Goal: Task Accomplishment & Management: Manage account settings

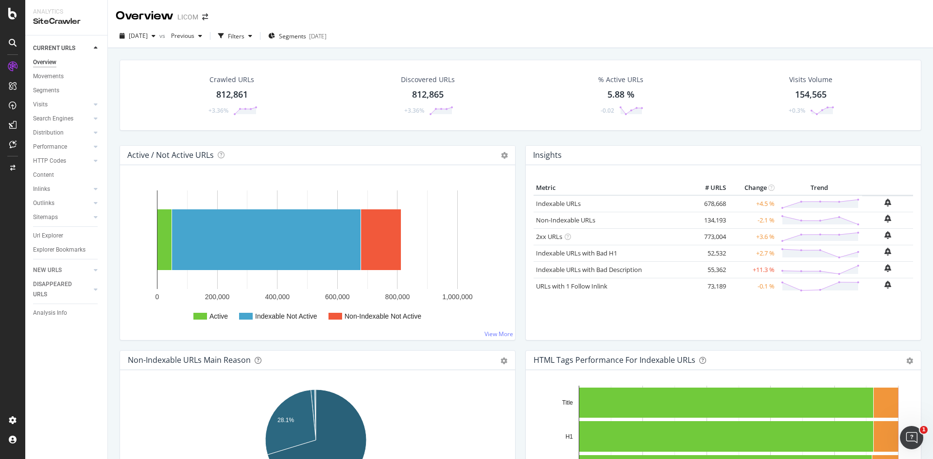
click at [128, 72] on div "Crawled URLs 812,861 +3.36% Discovered URLs 812,865 +3.36% % Active URLs 5.88 %…" at bounding box center [521, 95] width 802 height 71
click at [633, 18] on div "Overview LICOM" at bounding box center [520, 12] width 825 height 24
click at [306, 37] on span "Segments" at bounding box center [292, 36] width 27 height 8
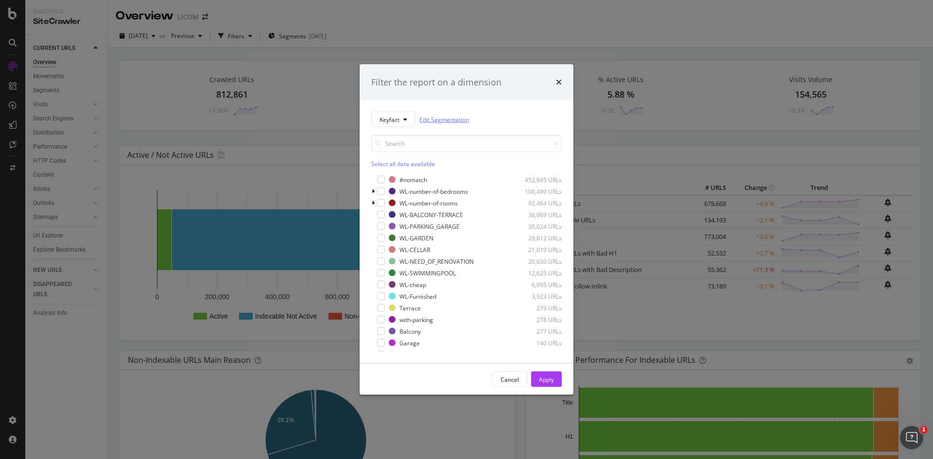
click at [434, 119] on link "Edit Segmentation" at bounding box center [444, 119] width 50 height 10
click at [454, 117] on link "Edit Segmentation" at bounding box center [444, 119] width 50 height 10
click at [557, 84] on icon "times" at bounding box center [559, 82] width 6 height 8
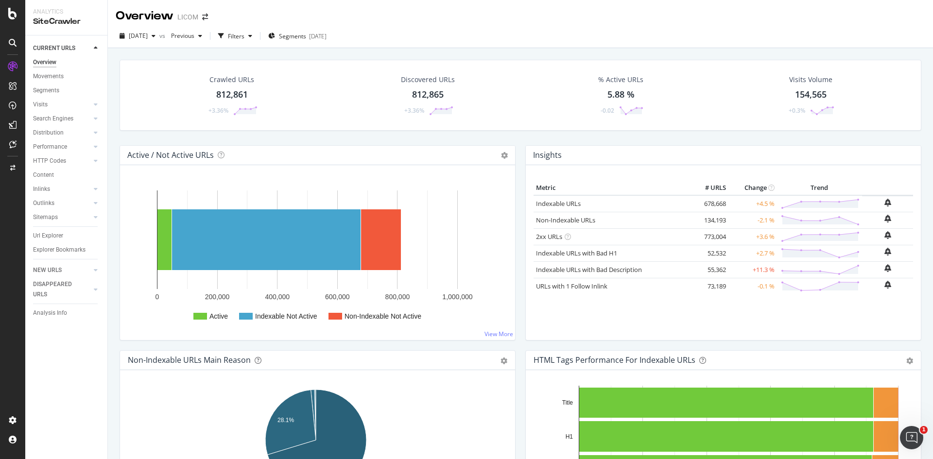
click at [393, 11] on div "Overview LICOM" at bounding box center [520, 12] width 825 height 24
click at [551, 25] on div "2025 Sep. 5th vs Previous Filters Segments 2025-07-17" at bounding box center [520, 36] width 825 height 24
click at [408, 45] on div "2025 Sep. 5th vs Previous Filters Segments 2025-07-17" at bounding box center [520, 37] width 825 height 19
click at [120, 116] on div "Crawled URLs 812,861 +3.36% Discovered URLs 812,865 +3.36% % Active URLs 5.88 %…" at bounding box center [521, 95] width 802 height 71
click at [228, 383] on div "Hold CTRL while clicking to filter the report. 28.1% 70.3% Non-Indexable Main R…" at bounding box center [317, 457] width 395 height 175
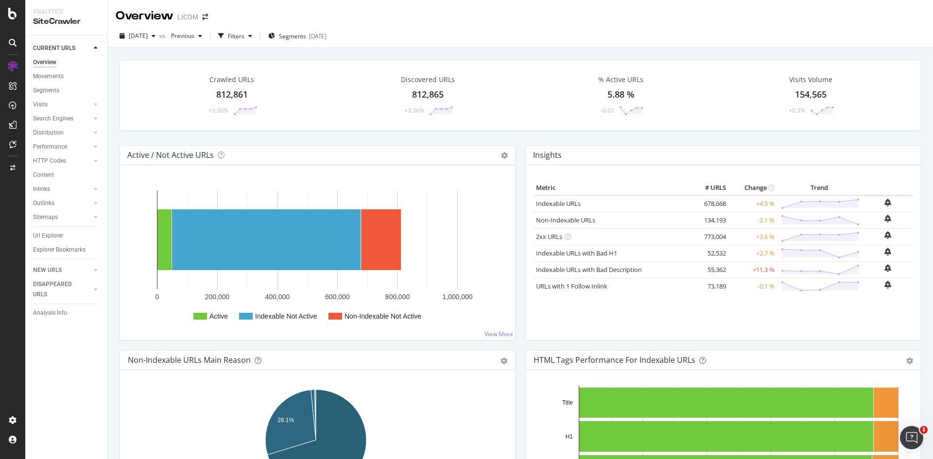
click at [204, 15] on icon "arrow-right-arrow-left" at bounding box center [205, 17] width 6 height 7
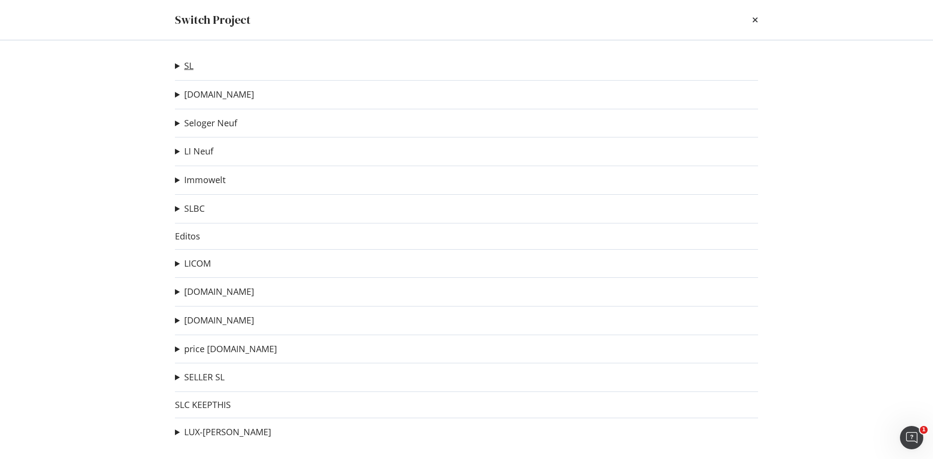
click at [190, 64] on link "SL" at bounding box center [188, 66] width 9 height 10
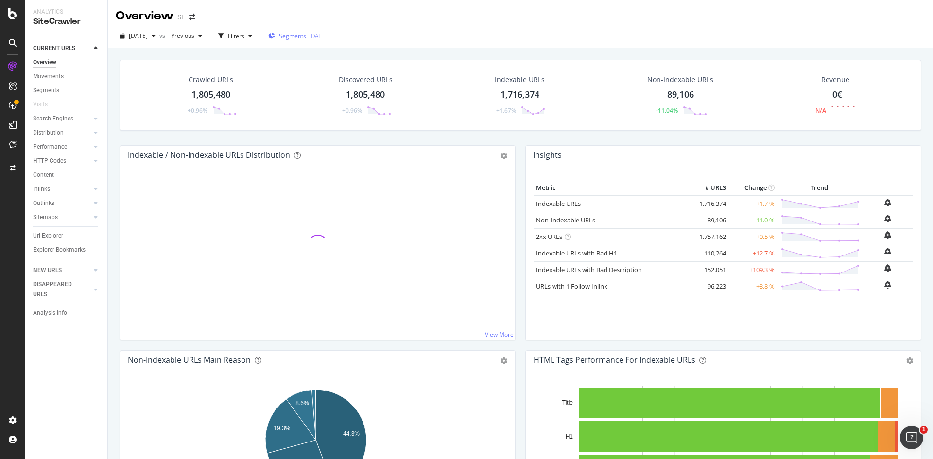
click at [302, 40] on div "Segments 2025-09-09" at bounding box center [297, 36] width 58 height 15
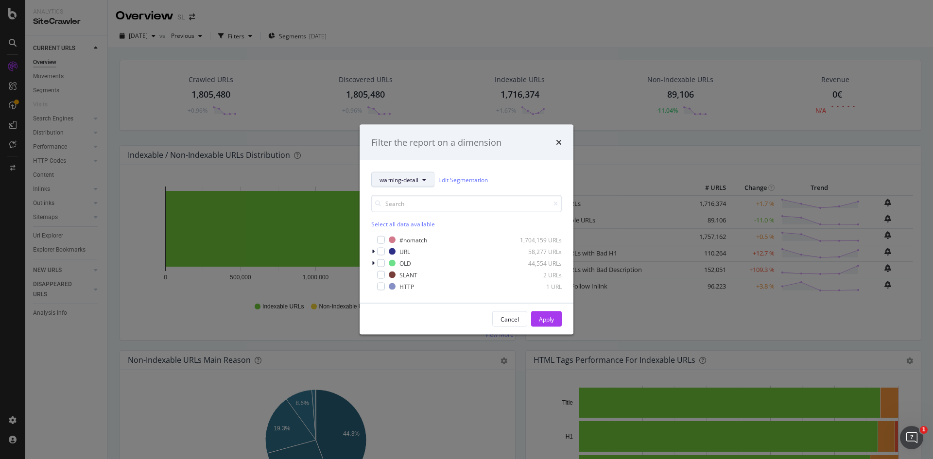
click at [402, 180] on span "warning-detail" at bounding box center [399, 179] width 39 height 8
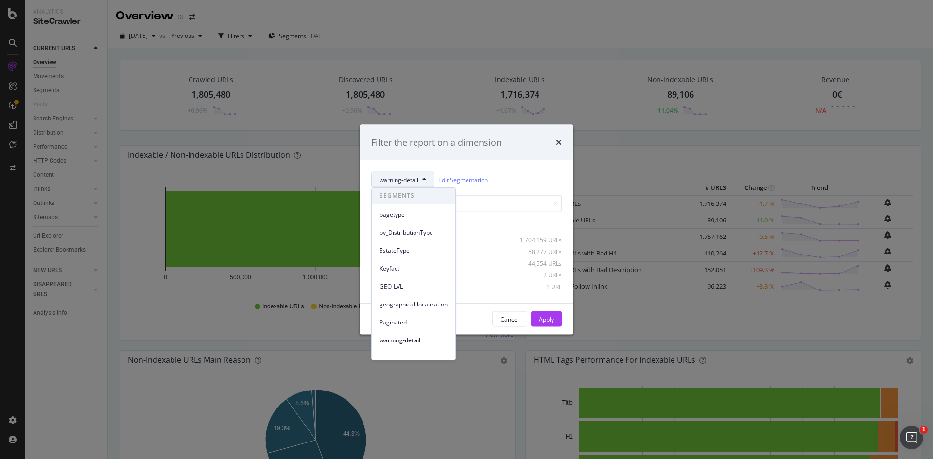
click at [498, 167] on div "warning-detail Edit Segmentation Select all data available #nomatch 1,704,159 U…" at bounding box center [467, 231] width 214 height 143
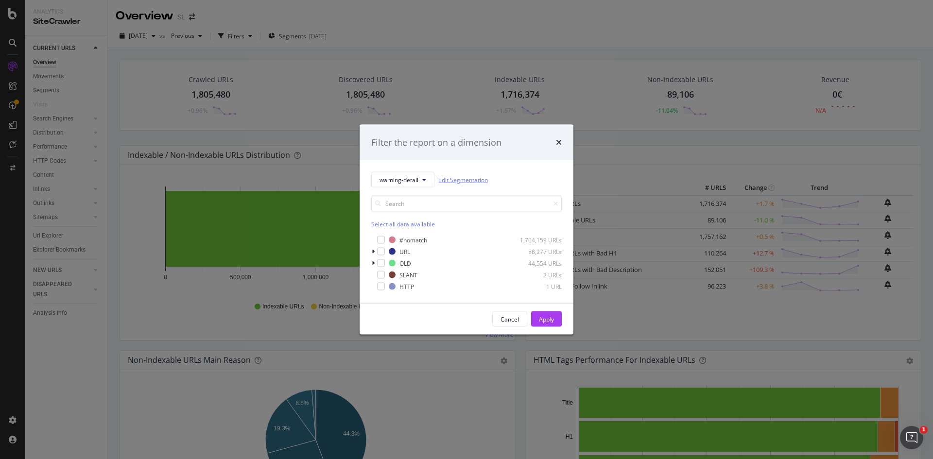
click at [469, 180] on link "Edit Segmentation" at bounding box center [463, 179] width 50 height 10
click at [559, 144] on icon "times" at bounding box center [559, 143] width 6 height 8
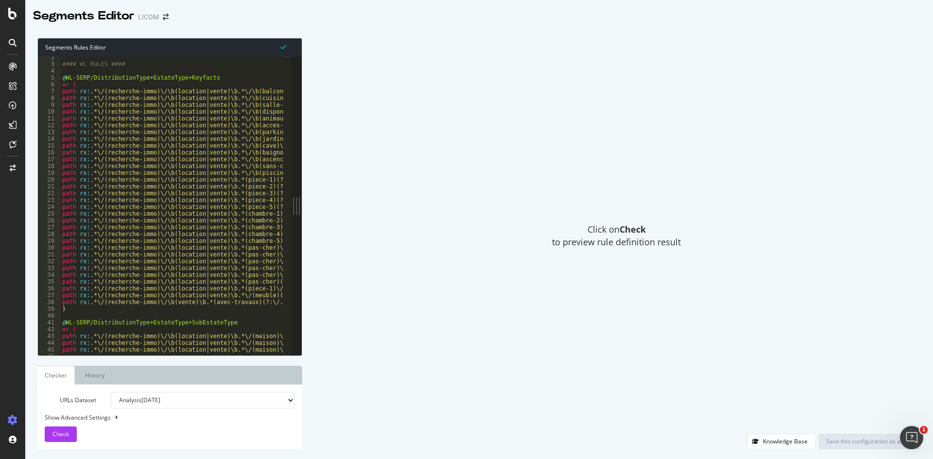
scroll to position [12, 0]
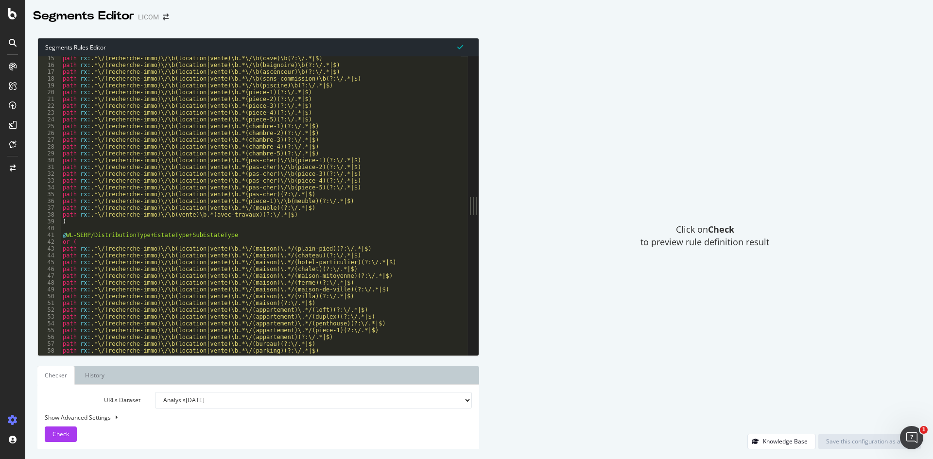
drag, startPoint x: 297, startPoint y: 203, endPoint x: 599, endPoint y: 208, distance: 302.3
click at [599, 208] on div "Segments Rules Editor 15 16 17 18 19 20 21 22 23 24 25 26 27 28 29 30 31 32 33 …" at bounding box center [479, 243] width 908 height 431
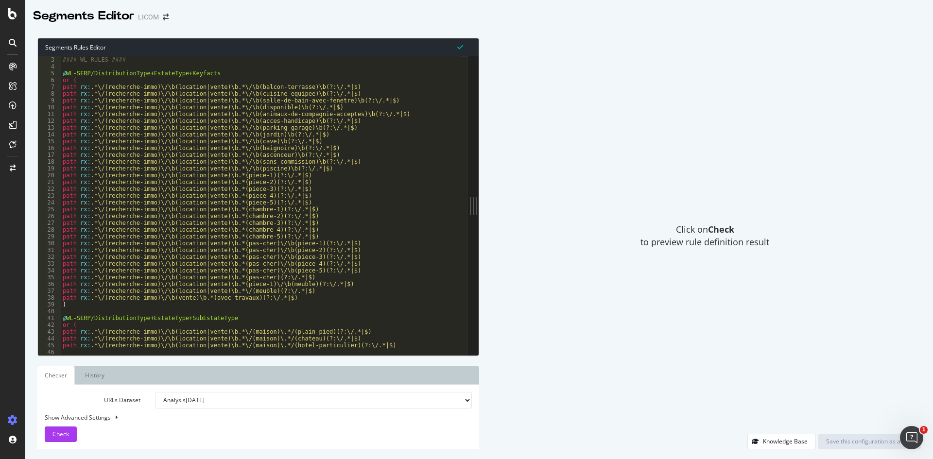
scroll to position [3, 0]
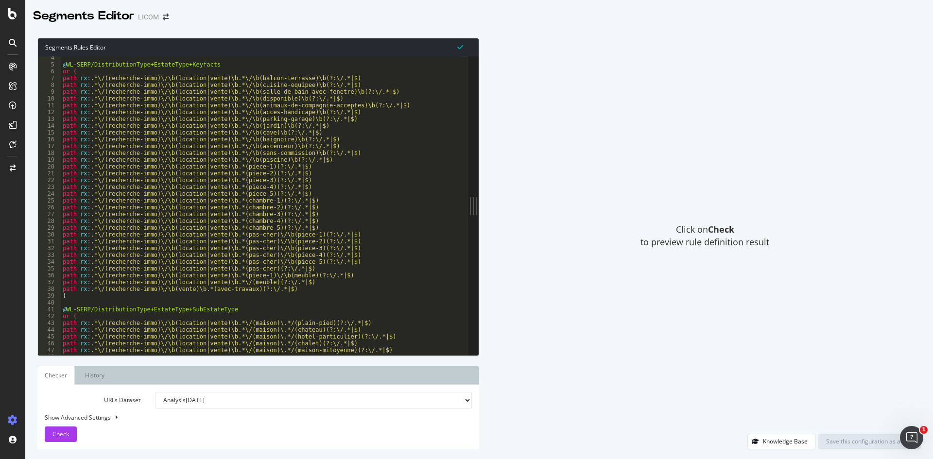
click at [213, 78] on div "@ WL-SERP/DistributionType+EstateType+Keyfacts or ( path rx : .*\/(recherche-im…" at bounding box center [281, 206] width 440 height 305
click at [393, 233] on div "@ WL-SERP/DistributionType+EstateType+Keyfacts or ( path rx : .*\/(recherche-im…" at bounding box center [281, 206] width 440 height 305
type textarea "path rx:.*\/(recherche-immo)\/\b(location|vente)\b.*(pas-cher)\/\b(piece-1)(?:\…"
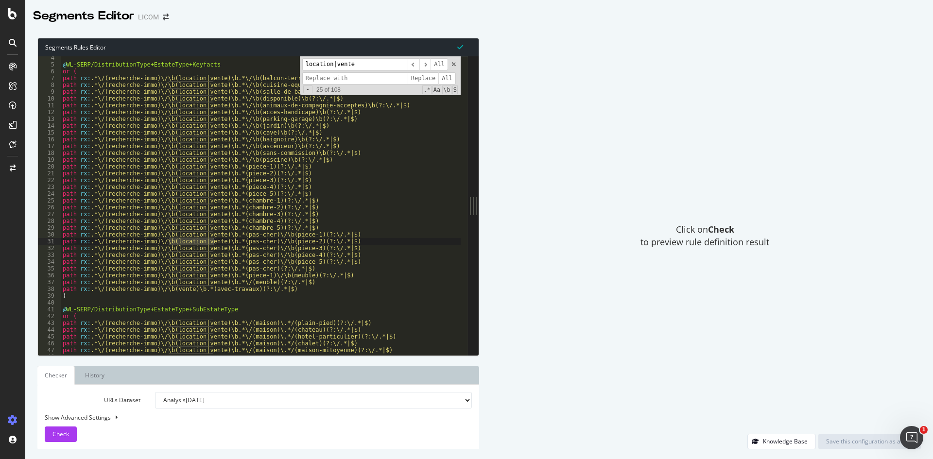
type input "location|vente"
click at [335, 81] on input at bounding box center [354, 78] width 105 height 12
click at [319, 62] on input "location|vente" at bounding box center [354, 64] width 105 height 12
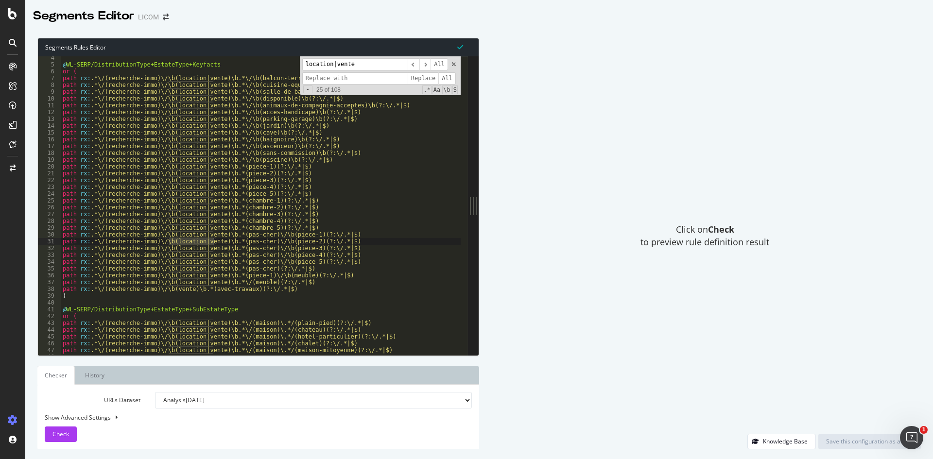
click at [310, 77] on input at bounding box center [354, 78] width 105 height 12
paste input "location|vente"
type input "location|vente|lv"
click at [446, 78] on span "All" at bounding box center [446, 78] width 17 height 12
click at [430, 78] on span "Replace" at bounding box center [423, 78] width 31 height 12
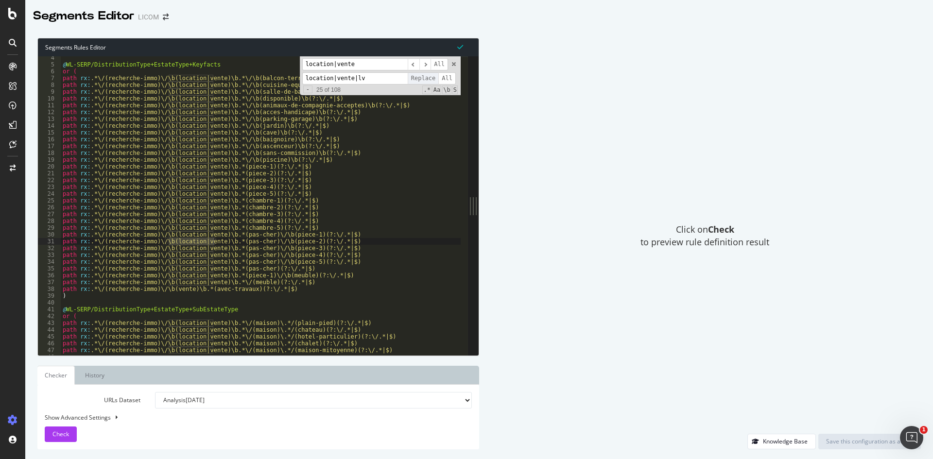
click at [449, 76] on span "All" at bounding box center [446, 78] width 17 height 12
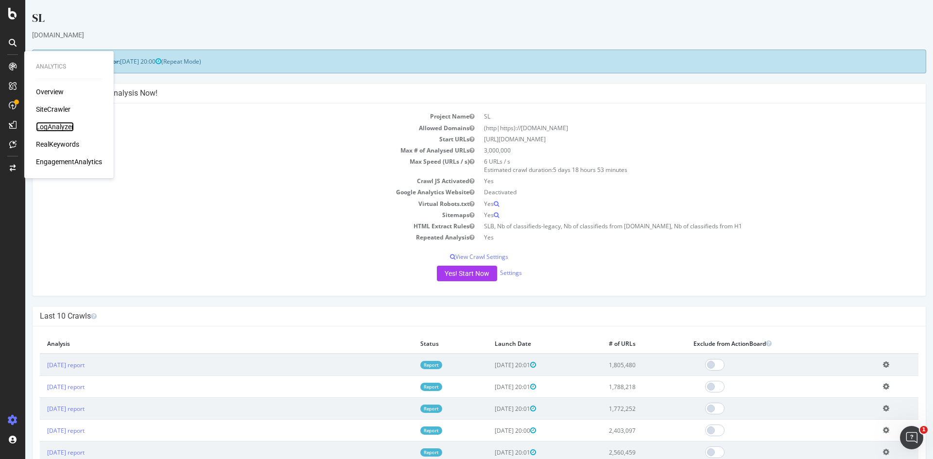
click at [47, 124] on div "LogAnalyzer" at bounding box center [55, 127] width 38 height 10
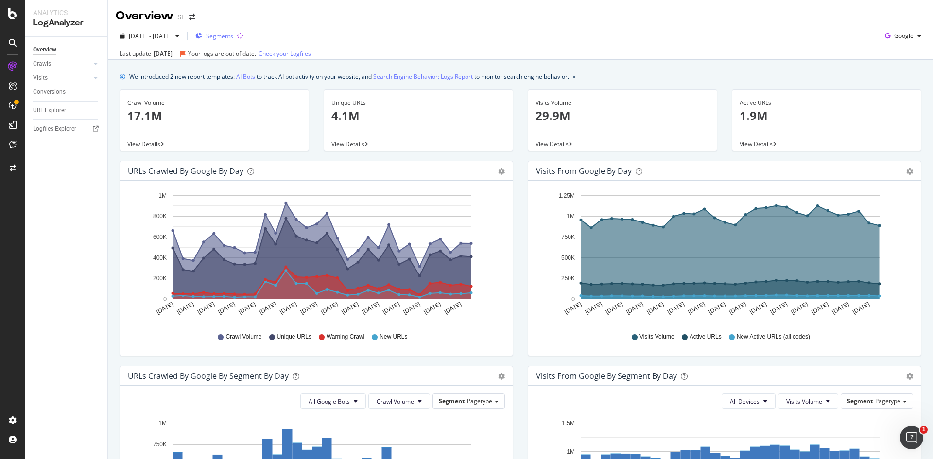
click at [229, 40] on div "Segments" at bounding box center [214, 36] width 38 height 15
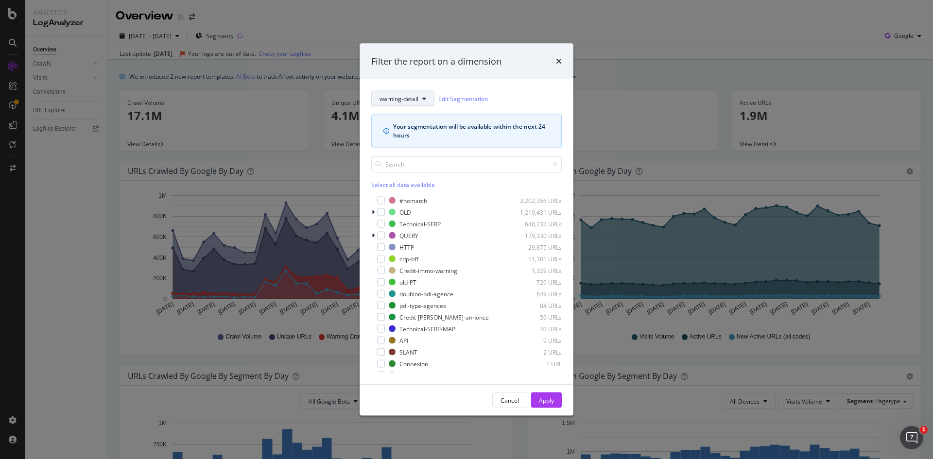
click at [407, 102] on span "warning-detail" at bounding box center [399, 98] width 39 height 8
click at [494, 83] on div "warning-detail Edit Segmentation Your segmentation will be available within the…" at bounding box center [467, 231] width 214 height 305
click at [372, 233] on icon "modal" at bounding box center [373, 236] width 3 height 6
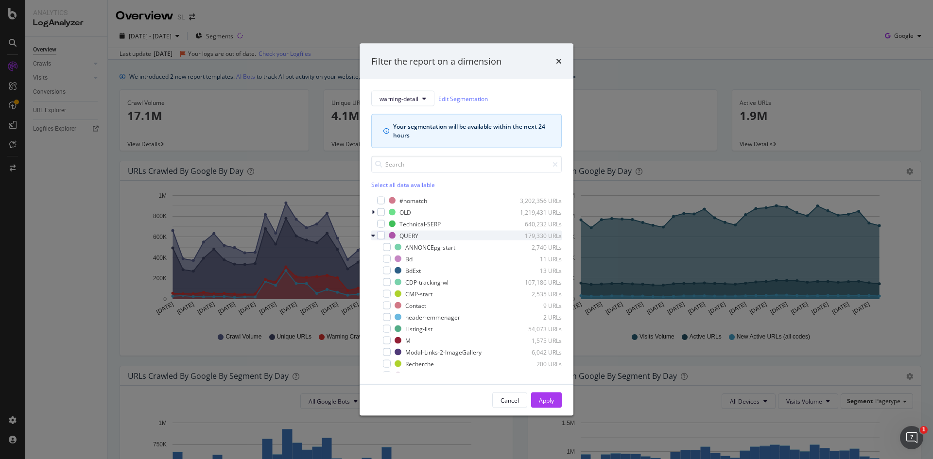
click at [372, 233] on icon "modal" at bounding box center [373, 236] width 4 height 6
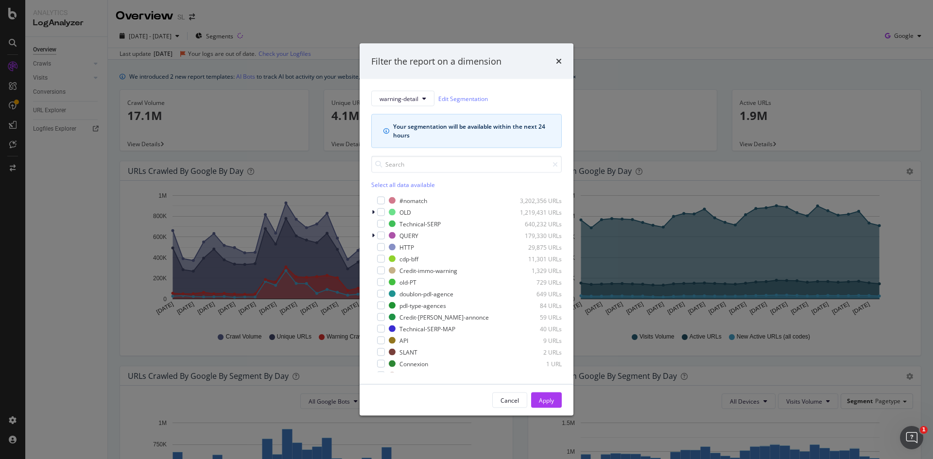
click at [566, 64] on div "Filter the report on a dimension" at bounding box center [467, 61] width 214 height 36
click at [558, 62] on icon "times" at bounding box center [559, 61] width 6 height 8
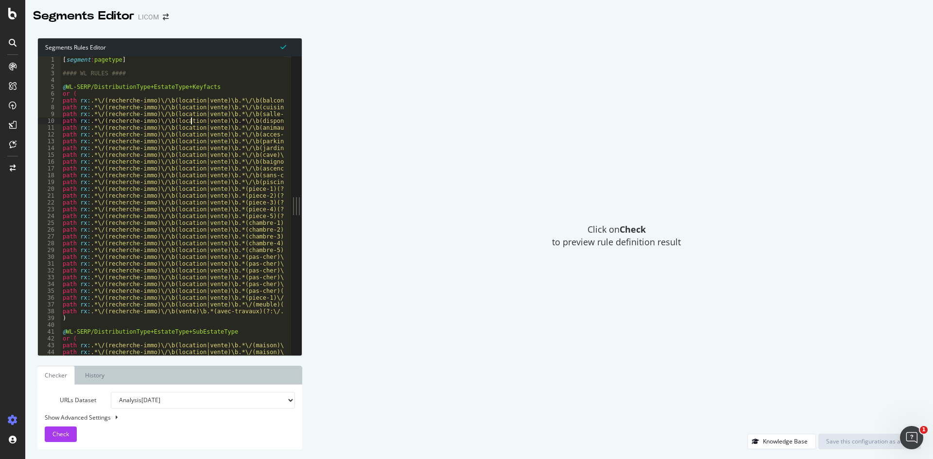
click at [192, 120] on div "[ segment : pagetype ] #### WL RULES #### @ WL-SERP/DistributionType+EstateType…" at bounding box center [281, 208] width 440 height 305
click at [253, 74] on div "[ segment : pagetype ] #### WL RULES #### @ WL-SERP/DistributionType+EstateType…" at bounding box center [281, 208] width 440 height 305
type textarea "#### WL RULES ####"
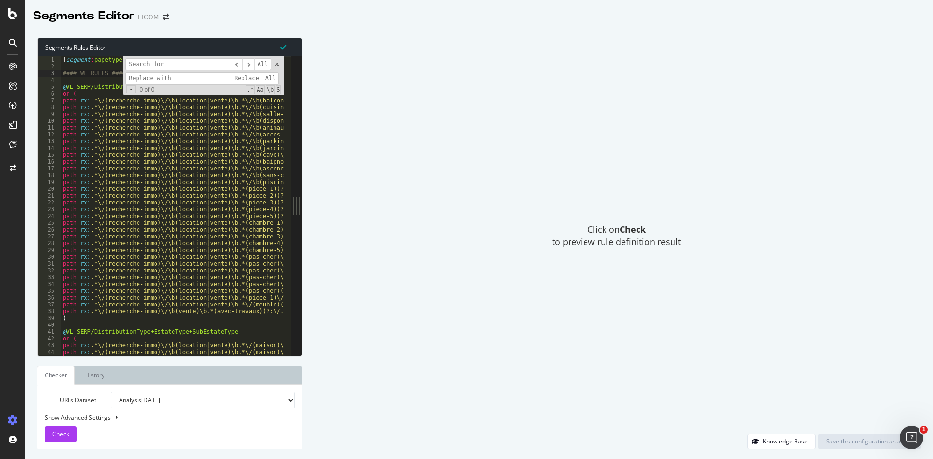
click at [173, 63] on input at bounding box center [177, 64] width 105 height 12
click at [154, 64] on input "location|vente" at bounding box center [177, 64] width 105 height 12
type input "location|vente"
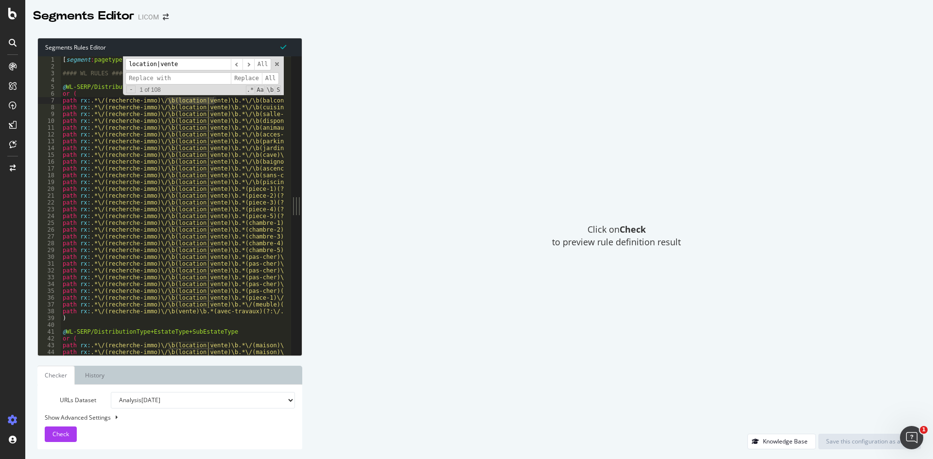
click at [156, 82] on input at bounding box center [177, 78] width 105 height 12
paste input "location|vente"
type input "location|vente|lv"
click at [243, 78] on span "Replace" at bounding box center [246, 78] width 31 height 12
click at [270, 78] on span "All" at bounding box center [270, 78] width 17 height 12
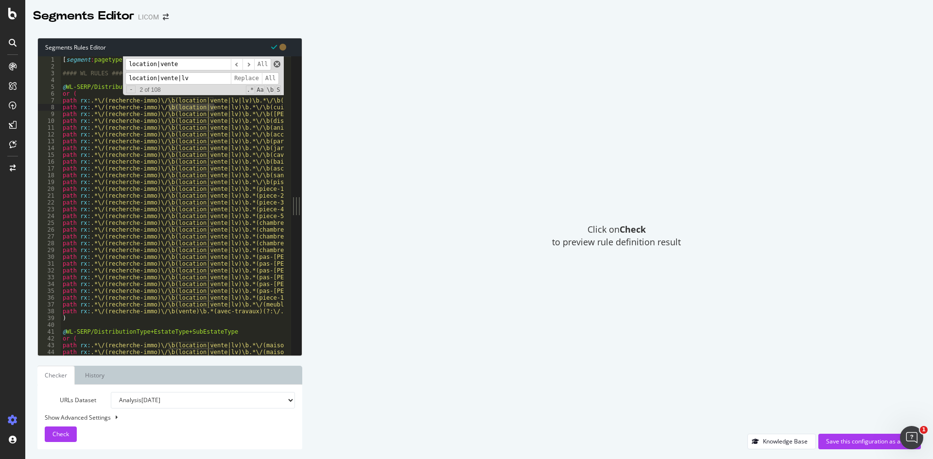
click at [277, 66] on span at bounding box center [277, 64] width 7 height 7
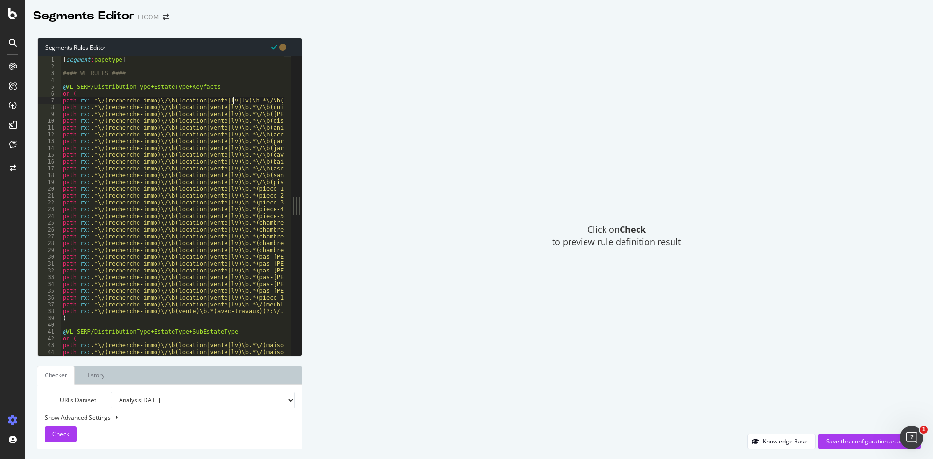
click at [233, 101] on div "[ segment : pagetype ] #### WL RULES #### @ WL-SERP/DistributionType+EstateType…" at bounding box center [281, 208] width 440 height 305
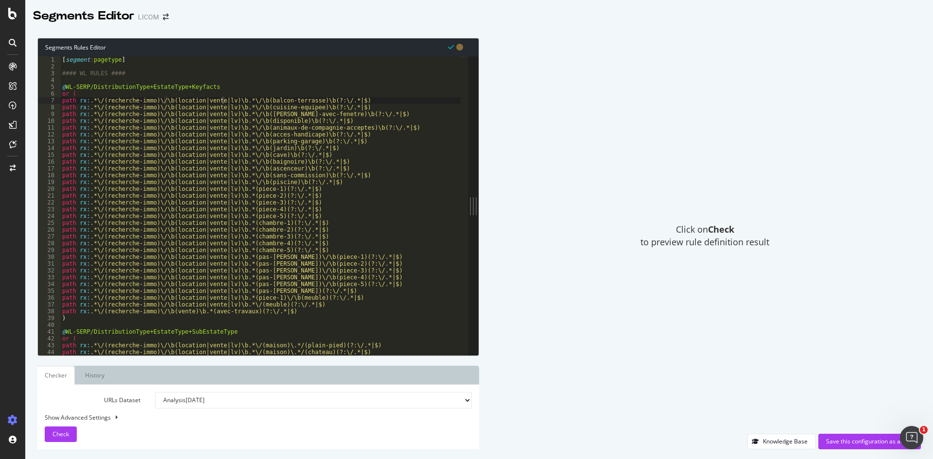
drag, startPoint x: 298, startPoint y: 203, endPoint x: 619, endPoint y: 239, distance: 322.7
click at [619, 239] on div "Segments Rules Editor path rx:.*\/(recherche-immo)\/\b(location|vente|lv)\b.*\/…" at bounding box center [479, 243] width 908 height 431
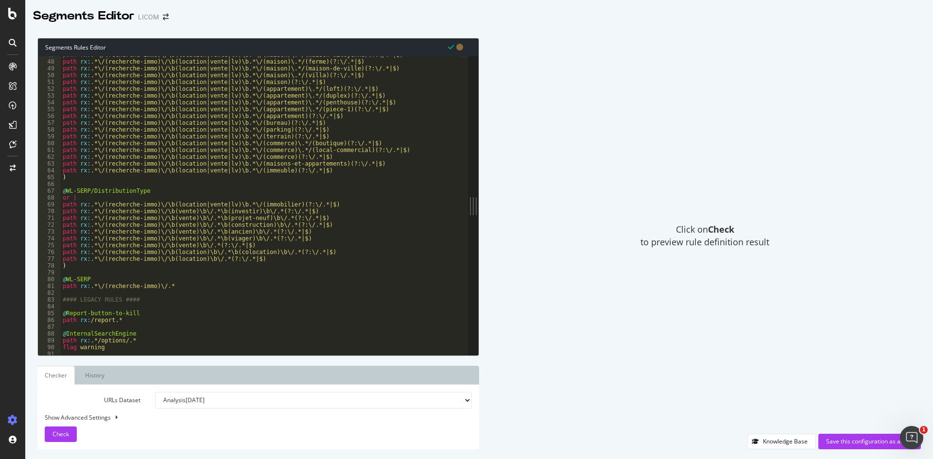
scroll to position [43, 0]
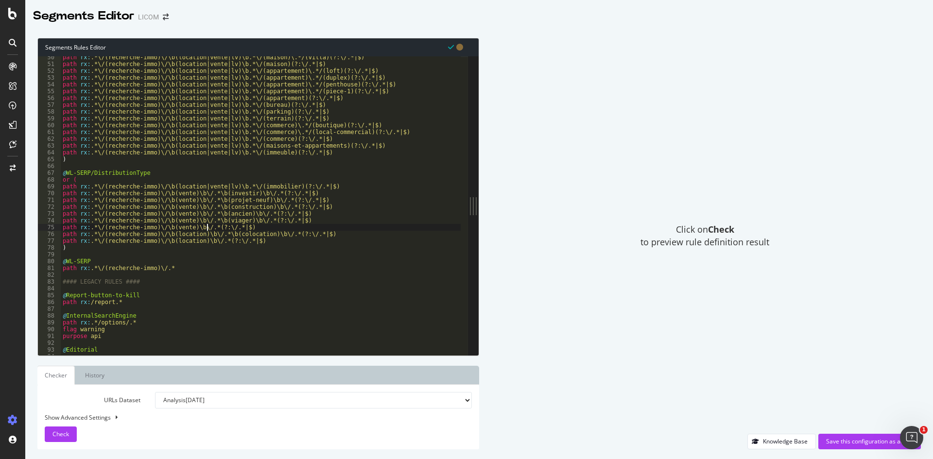
click at [207, 228] on div "path rx : .*\/(recherche-immo)\/\b(location|vente|lv)\b.*\/(maison)\.*/(villa)(…" at bounding box center [281, 206] width 440 height 305
click at [273, 244] on div "path rx : .*\/(recherche-immo)\/\b(location|vente|lv)\b.*\/(maison)\.*/(villa)(…" at bounding box center [281, 206] width 440 height 305
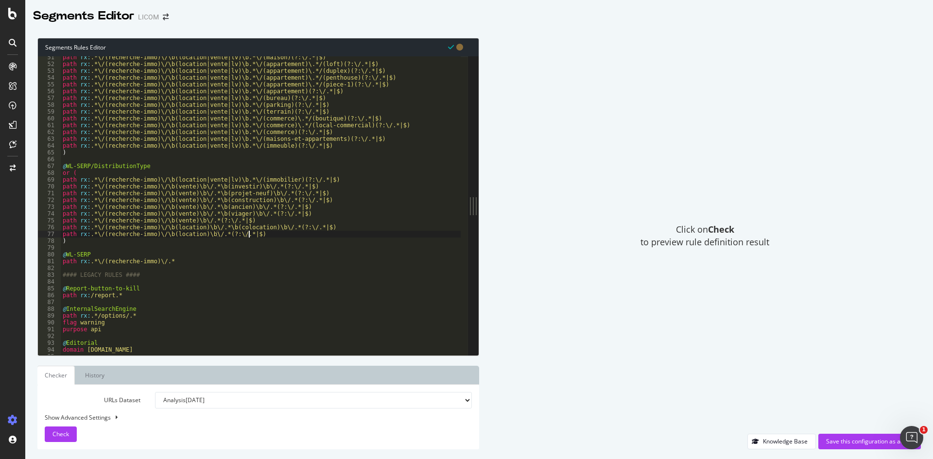
scroll to position [45, 0]
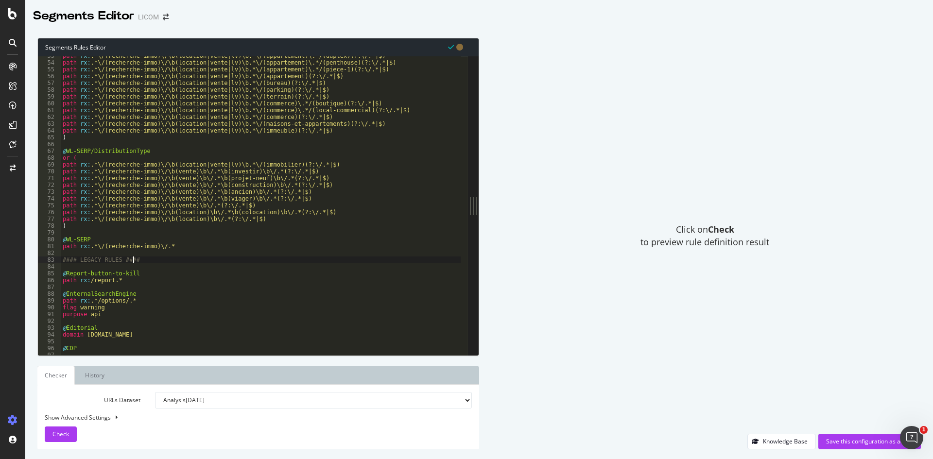
click at [290, 262] on div "path rx : .*\/(recherche-immo)\/\b(location|vente|lv)\b.*\/(appartement)\.*/(du…" at bounding box center [281, 204] width 440 height 305
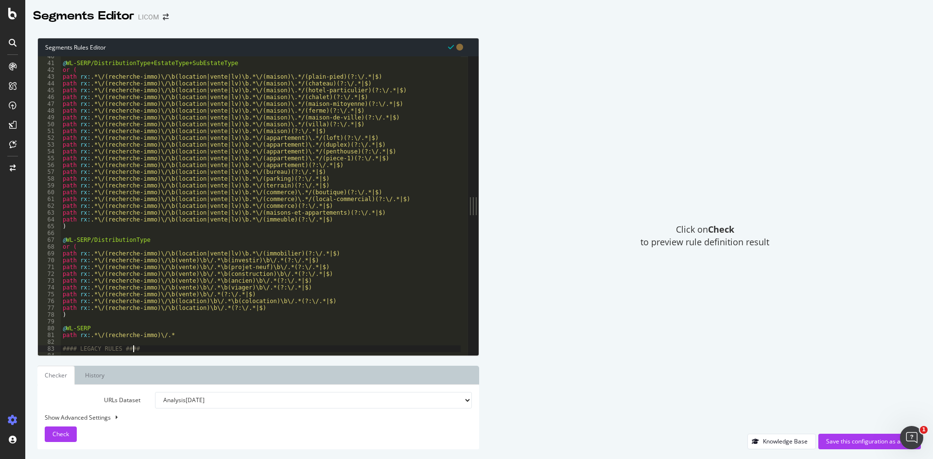
scroll to position [34, 0]
click at [206, 223] on div "@ WL-SERP/DistributionType+EstateType+SubEstateType or ( path rx : .*\/(recherc…" at bounding box center [281, 205] width 440 height 305
click at [106, 229] on div "@ WL-SERP/DistributionType+EstateType+SubEstateType or ( path rx : .*\/(recherc…" at bounding box center [281, 205] width 440 height 305
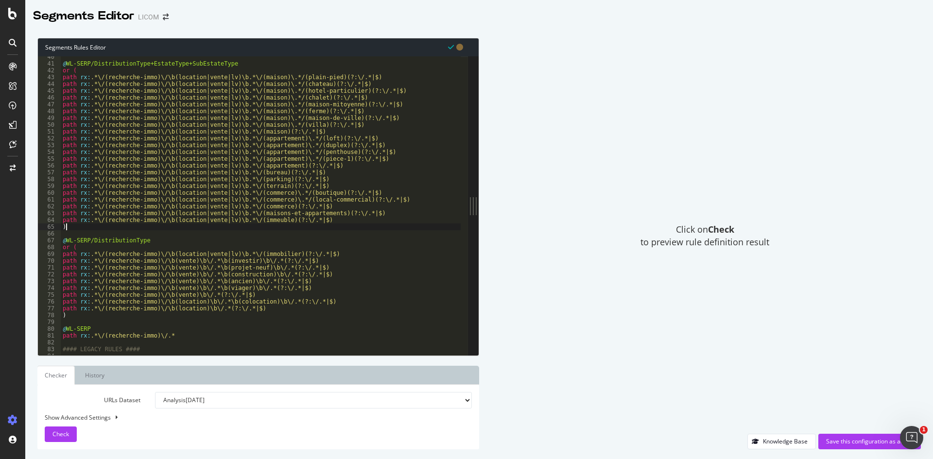
click at [96, 221] on div "@ WL-SERP/DistributionType+EstateType+SubEstateType or ( path rx : .*\/(recherc…" at bounding box center [281, 205] width 440 height 305
click at [324, 221] on div "@ WL-SERP/DistributionType+EstateType+SubEstateType or ( path rx : .*\/(recherc…" at bounding box center [261, 205] width 400 height 299
type textarea "path rx:.*\/(recherche-immo)\/\b(location|vente|lv)\b.*\/(immeuble)(?:\/.*|$)"
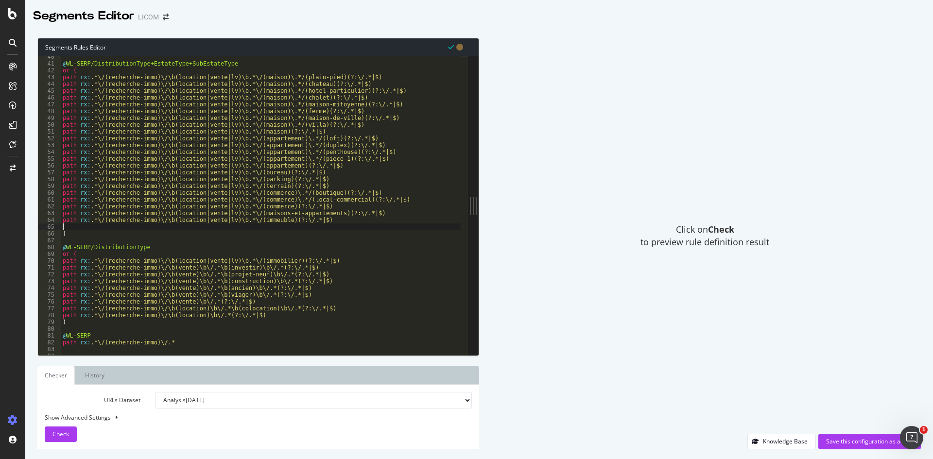
paste textarea "path rx:.*\/(recherche-immo)\/\b(location|vente|lv)\b.*\/(immeuble)(?:\/.*|$)"
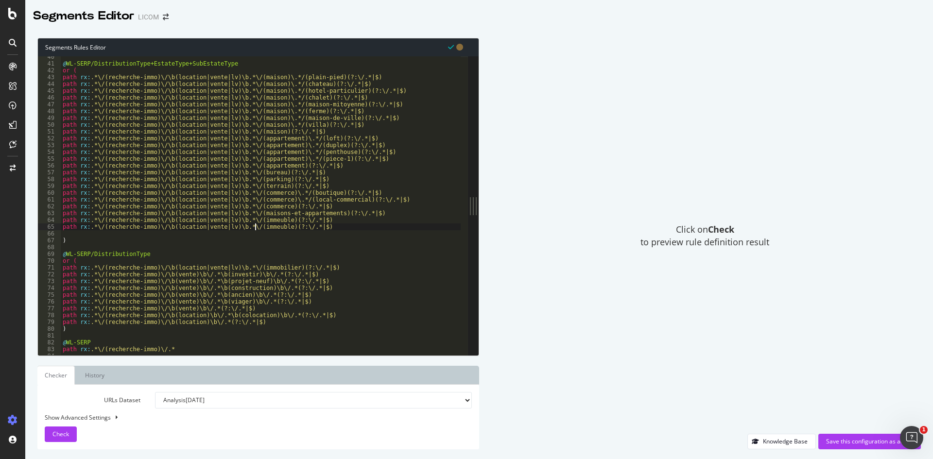
click at [255, 226] on div "@ WL-SERP/DistributionType+EstateType+SubEstateType or ( path rx : .*\/(recherc…" at bounding box center [281, 205] width 440 height 305
click at [240, 226] on div "@ WL-SERP/DistributionType+EstateType+SubEstateType or ( path rx : .*\/(recherc…" at bounding box center [281, 205] width 440 height 305
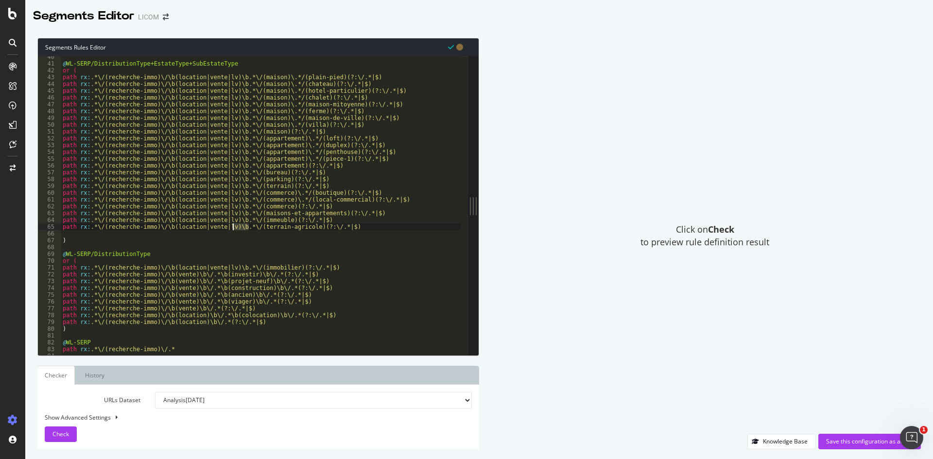
click at [240, 226] on div "@ WL-SERP/DistributionType+EstateType+SubEstateType or ( path rx : .*\/(recherc…" at bounding box center [281, 205] width 440 height 305
click at [342, 227] on div "@ WL-SERP/DistributionType+EstateType+SubEstateType or ( path rx : .*\/(recherc…" at bounding box center [261, 205] width 400 height 299
type textarea "path rx:.*\/(recherche-immo)\/\b(location|vente|lv)\b.*\/(terrain-agricole)(?:\…"
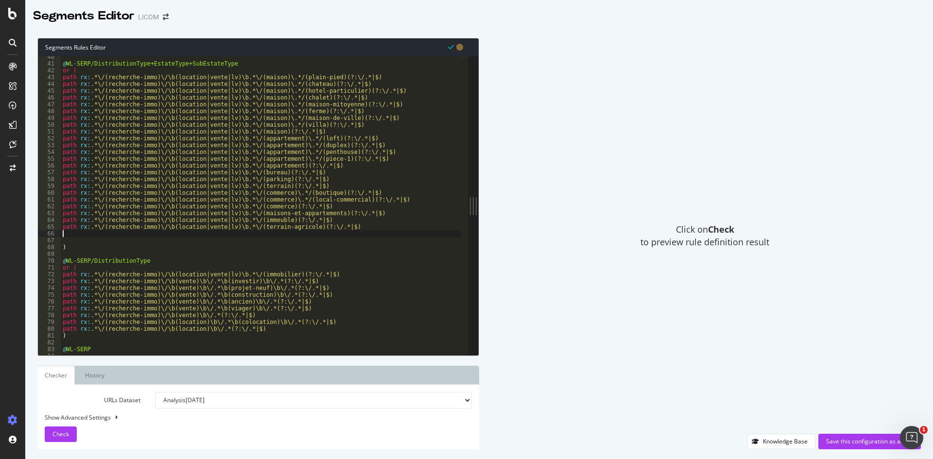
scroll to position [0, 0]
paste textarea "path rx:.*\/(recherche-immo)\/\b(location|vente|lv)\b.*\/(terrain-agricole)(?:\…"
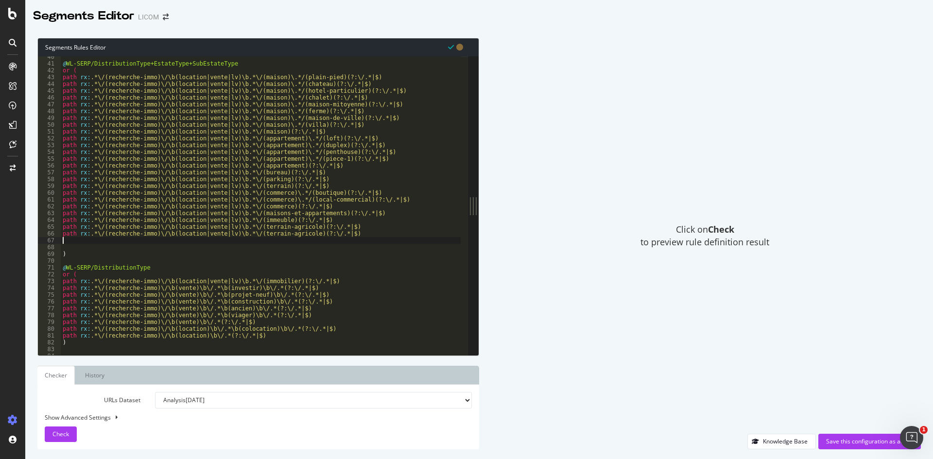
click at [283, 237] on div "@ WL-SERP/DistributionType+EstateType+SubEstateType or ( path rx : .*\/(recherc…" at bounding box center [281, 205] width 440 height 305
click at [178, 233] on div "@ WL-SERP/DistributionType+EstateType+SubEstateType or ( path rx : .*\/(recherc…" at bounding box center [281, 205] width 440 height 305
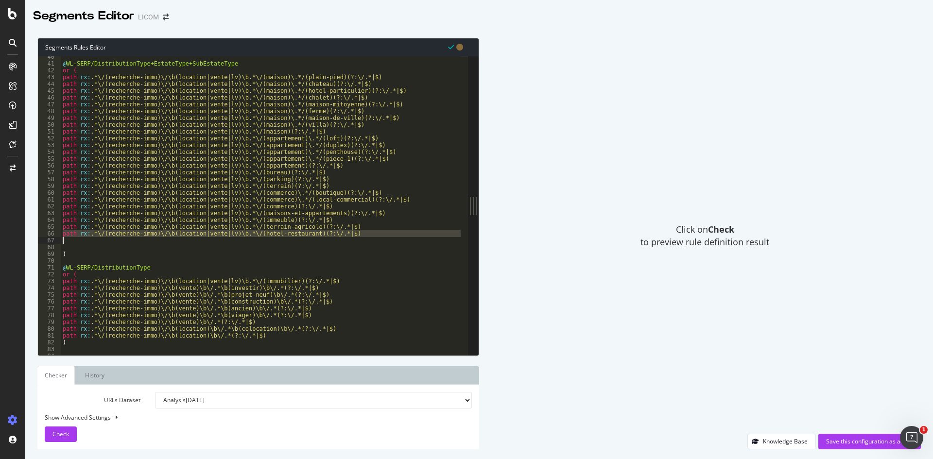
click at [178, 233] on div "@ WL-SERP/DistributionType+EstateType+SubEstateType or ( path rx : .*\/(recherc…" at bounding box center [281, 205] width 440 height 305
type textarea "path rx:.*\/(recherche-immo)\/\b(location|vente|lv)\b.*\/(hotel-restaurant)(?:\…"
click at [173, 240] on div "@ WL-SERP/DistributionType+EstateType+SubEstateType or ( path rx : .*\/(recherc…" at bounding box center [261, 205] width 400 height 299
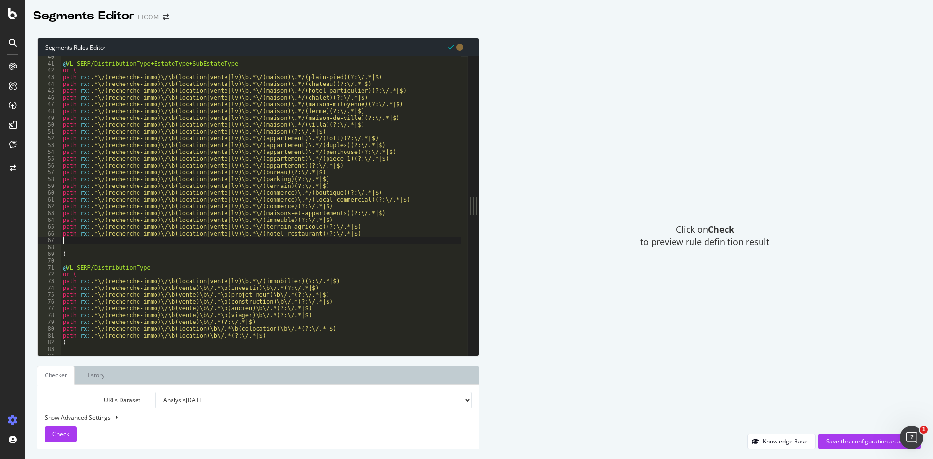
paste textarea "path rx:.*\/(recherche-immo)\/\b(location|vente|lv)\b.*\/(hotel-restaurant)(?:\…"
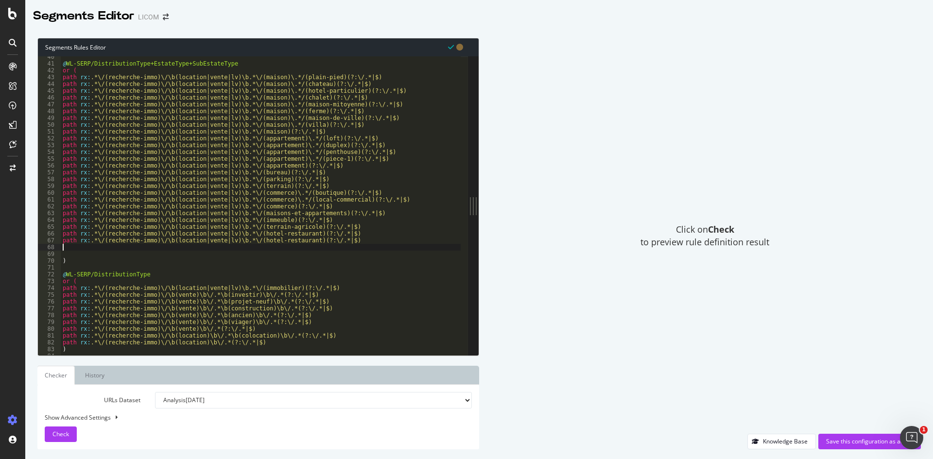
click at [280, 242] on div "@ WL-SERP/DistributionType+EstateType+SubEstateType or ( path rx : .*\/(recherc…" at bounding box center [281, 205] width 440 height 305
click at [194, 231] on div "@ WL-SERP/DistributionType+EstateType+SubEstateType or ( path rx : .*\/(recherc…" at bounding box center [281, 205] width 440 height 305
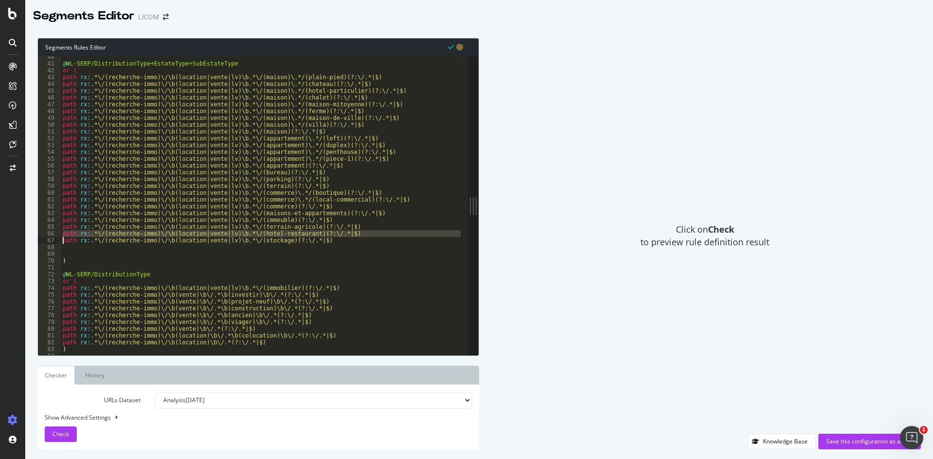
click at [194, 231] on div "@ WL-SERP/DistributionType+EstateType+SubEstateType or ( path rx : .*\/(recherc…" at bounding box center [281, 205] width 440 height 305
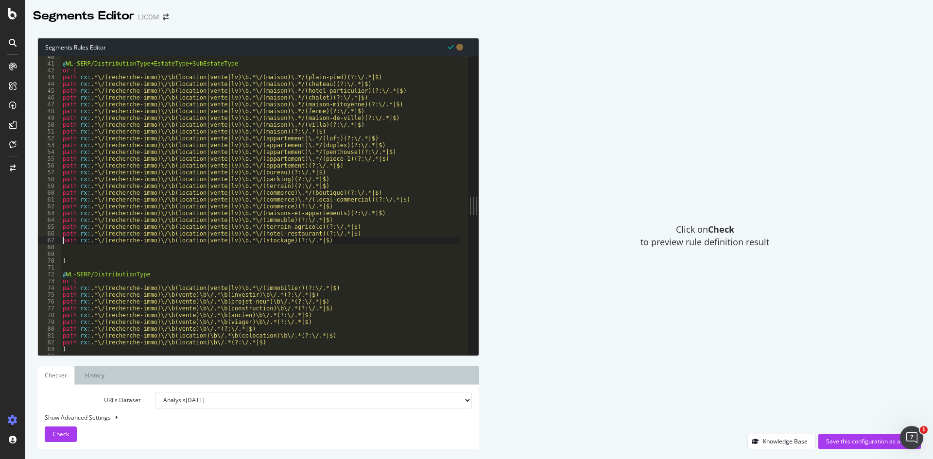
type textarea "path rx:.*\/(recherche-immo)\/\b(location|vente|lv)\b.*\/(stockage)(?:\/.*|$)"
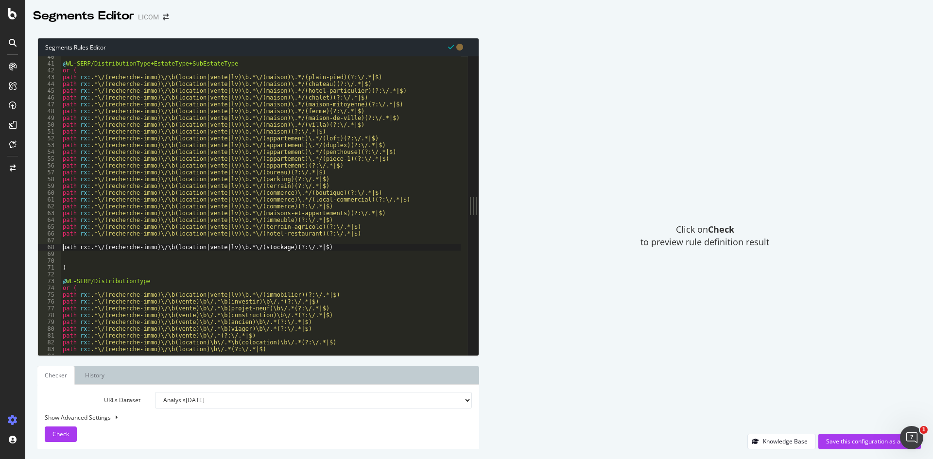
scroll to position [0, 0]
paste textarea "path rx:.*\/(recherche-immo)\/\b(location|vente|lv)\b.*\/(hotel-restaurant)(?:\…"
click at [263, 201] on div "@ WL-SERP/DistributionType+EstateType+SubEstateType or ( path rx : .*\/(recherc…" at bounding box center [281, 205] width 440 height 305
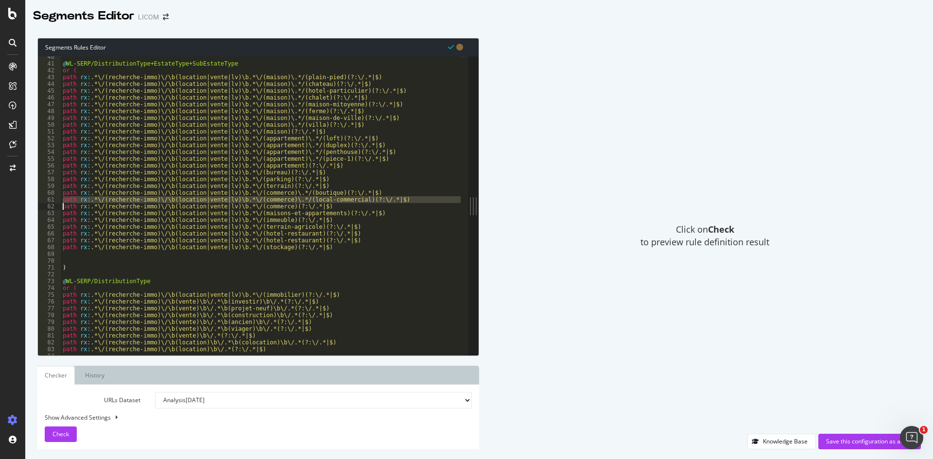
click at [265, 243] on div "@ WL-SERP/DistributionType+EstateType+SubEstateType or ( path rx : .*\/(recherc…" at bounding box center [281, 205] width 440 height 305
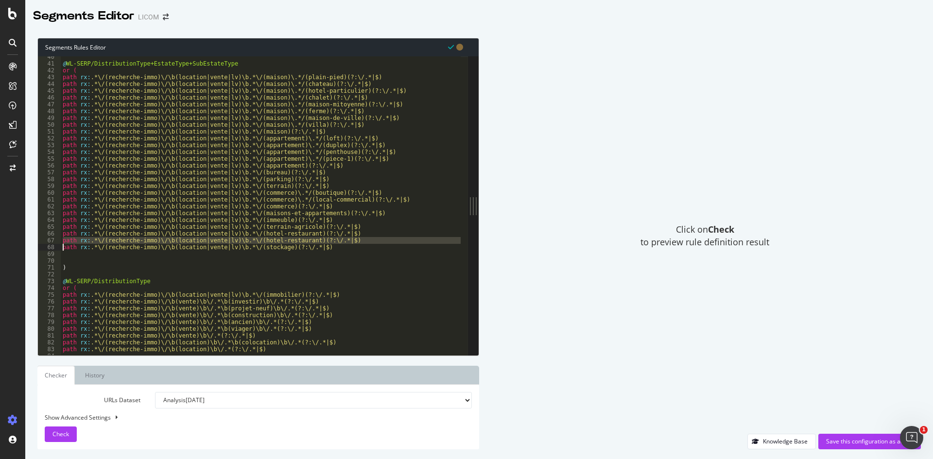
paste textarea "Cursor at row 68"
click at [261, 242] on div "@ WL-SERP/DistributionType+EstateType+SubEstateType or ( path rx : .*\/(recherc…" at bounding box center [281, 205] width 440 height 305
click at [357, 244] on div "@ WL-SERP/DistributionType+EstateType+SubEstateType or ( path rx : .*\/(recherc…" at bounding box center [281, 205] width 440 height 305
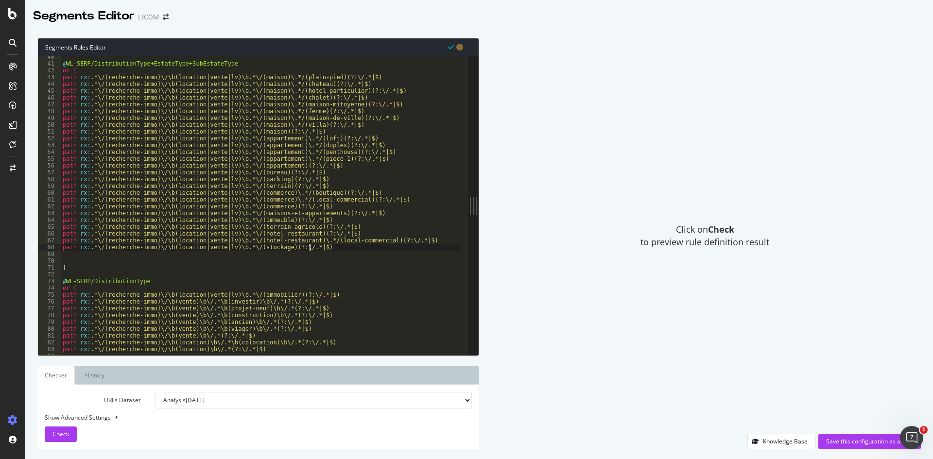
click at [357, 244] on div "@ WL-SERP/DistributionType+EstateType+SubEstateType or ( path rx : .*\/(recherc…" at bounding box center [281, 205] width 440 height 305
click at [355, 241] on div "@ WL-SERP/DistributionType+EstateType+SubEstateType or ( path rx : .*\/(recherc…" at bounding box center [281, 205] width 440 height 305
click at [307, 240] on div "@ WL-SERP/DistributionType+EstateType+SubEstateType or ( path rx : .*\/(recherc…" at bounding box center [281, 205] width 440 height 305
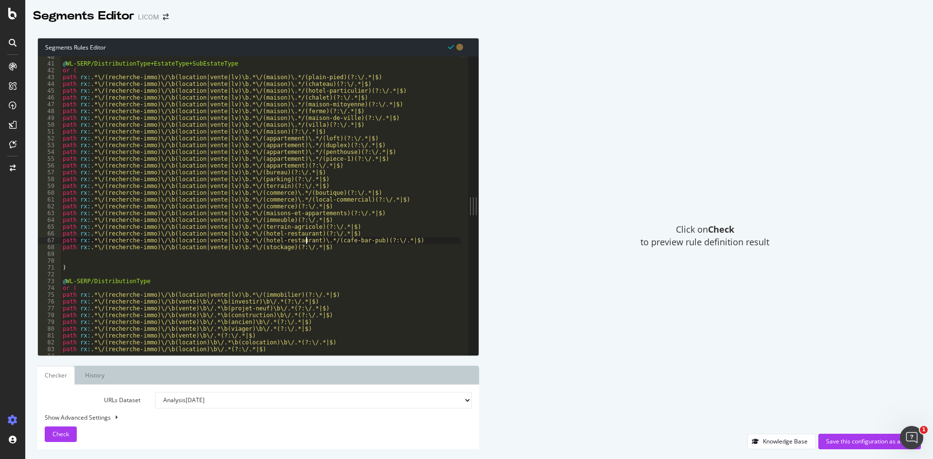
click at [307, 240] on div "@ WL-SERP/DistributionType+EstateType+SubEstateType or ( path rx : .*\/(recherc…" at bounding box center [281, 205] width 440 height 305
type textarea "path rx:.*\/(recherche-immo)\/\b(location|vente|lv)\b.*\/(stockage)(?:\/.*|$)"
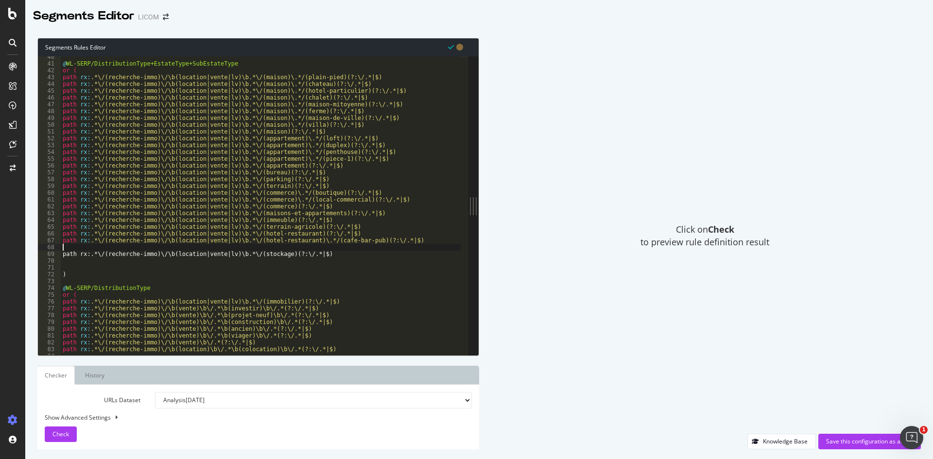
paste textarea "path rx:.*\/(recherche-immo)\/\b(location|vente|lv)\b.*\/(hotel-restaurant)\.*/…"
drag, startPoint x: 358, startPoint y: 248, endPoint x: 320, endPoint y: 247, distance: 38.4
click at [320, 247] on div "@ WL-SERP/DistributionType+EstateType+SubEstateType or ( path rx : .*\/(recherc…" at bounding box center [281, 205] width 440 height 305
click at [318, 246] on div "@ WL-SERP/DistributionType+EstateType+SubEstateType or ( path rx : .*\/(recherc…" at bounding box center [281, 205] width 440 height 305
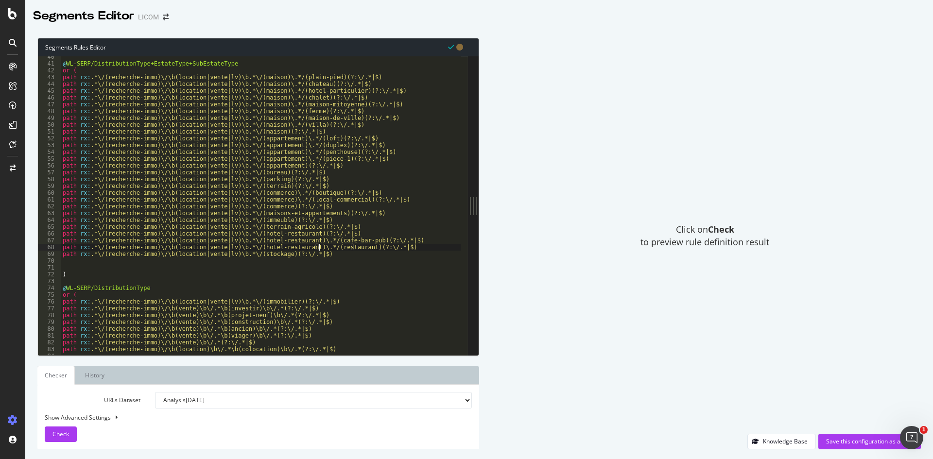
click at [318, 246] on div "@ WL-SERP/DistributionType+EstateType+SubEstateType or ( path rx : .*\/(recherc…" at bounding box center [281, 205] width 440 height 305
click at [394, 246] on div "@ WL-SERP/DistributionType+EstateType+SubEstateType or ( path rx : .*\/(recherc…" at bounding box center [261, 205] width 400 height 299
type textarea "path rx:.*\/(recherche-immo)\/\b(location|vente|lv)\b.*\/(hotel-restaurant)\.*/…"
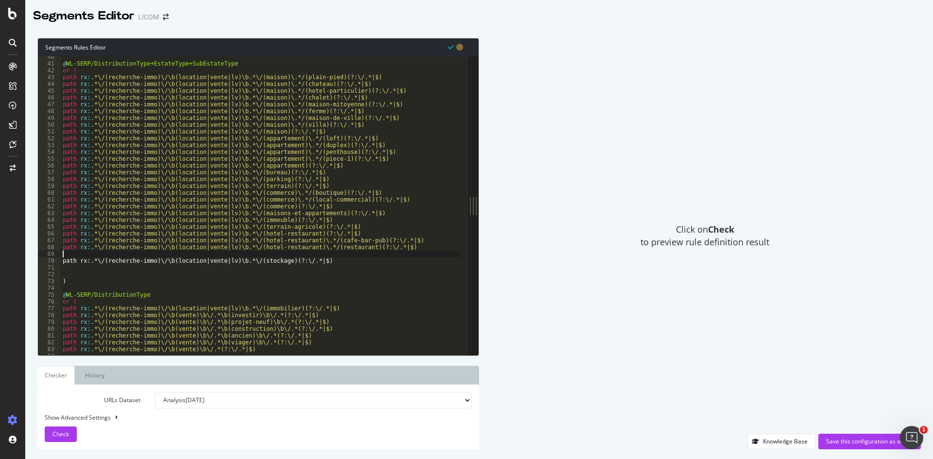
scroll to position [0, 0]
paste textarea "path rx:.*\/(recherche-immo)\/\b(location|vente|lv)\b.*\/(hotel-restaurant)\.*/…"
click at [330, 258] on div "@ WL-SERP/DistributionType+EstateType+SubEstateType or ( path rx : .*\/(recherc…" at bounding box center [281, 205] width 440 height 305
type textarea "path rx:.*\/(recherche-immo)\/\b(location|vente|lv)\b.*\/(hotel-restaurant)\.*/…"
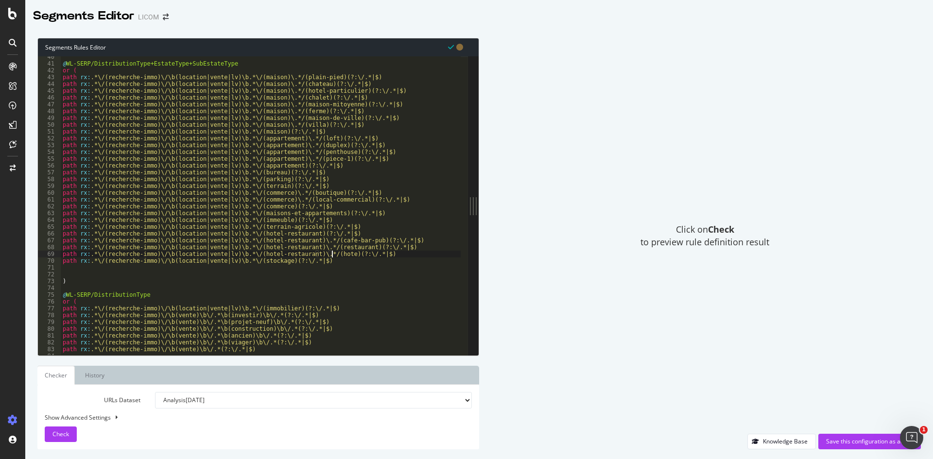
scroll to position [0, 22]
click at [136, 273] on div "@ WL-SERP/DistributionType+EstateType+SubEstateType or ( path rx : .*\/(recherc…" at bounding box center [281, 205] width 440 height 305
click at [278, 244] on div "@ WL-SERP/DistributionType+EstateType+SubEstateType or ( path rx : .*\/(recherc…" at bounding box center [281, 205] width 440 height 305
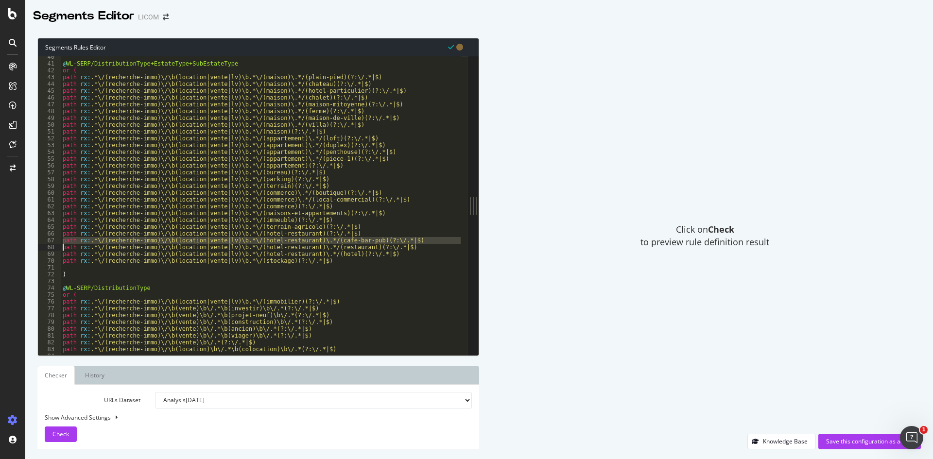
click at [278, 244] on div "@ WL-SERP/DistributionType+EstateType+SubEstateType or ( path rx : .*\/(recherc…" at bounding box center [281, 205] width 440 height 305
click at [338, 226] on div "@ WL-SERP/DistributionType+EstateType+SubEstateType or ( path rx : .*\/(recherc…" at bounding box center [281, 205] width 440 height 305
type textarea "path rx:.*\/(recherche-immo)\/\b(location|vente|lv)\b.*\/(terrain-agricole)(?:\…"
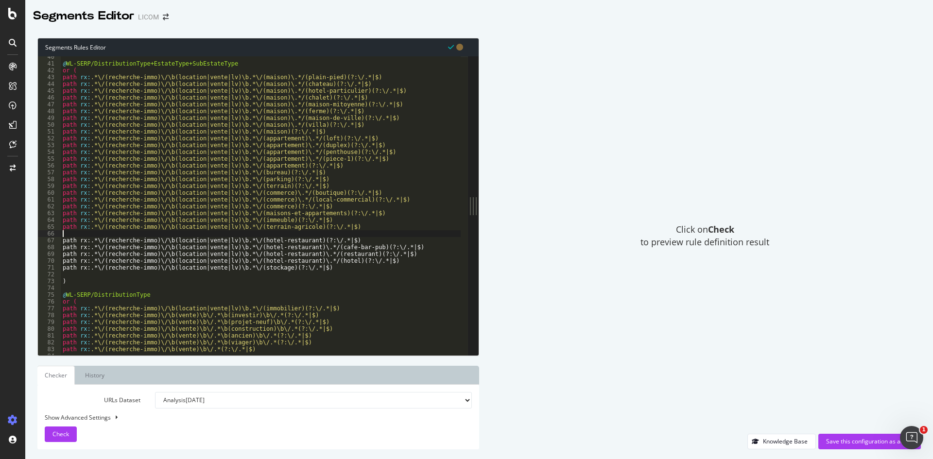
paste textarea "path rx:.*\/(recherche-immo)\/\b(location|vente|lv)\b.*\/(hotel-restaurant)\.*/…"
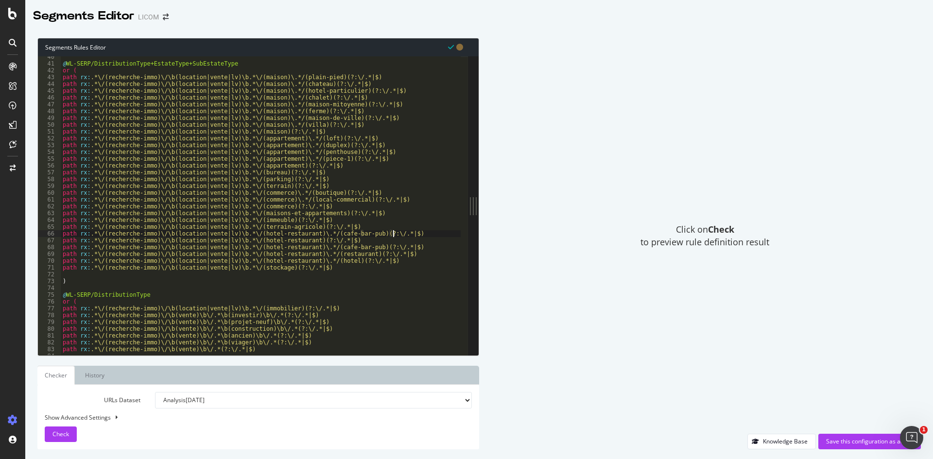
click at [287, 234] on div "@ WL-SERP/DistributionType+EstateType+SubEstateType or ( path rx : .*\/(recherc…" at bounding box center [281, 205] width 440 height 305
drag, startPoint x: 357, startPoint y: 235, endPoint x: 319, endPoint y: 235, distance: 37.4
click at [319, 235] on div "@ WL-SERP/DistributionType+EstateType+SubEstateType or ( path rx : .*\/(recherc…" at bounding box center [281, 205] width 440 height 305
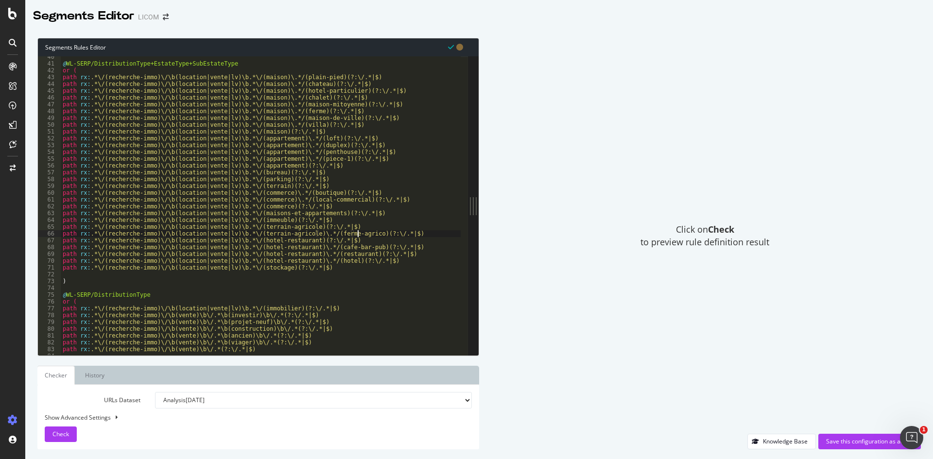
type textarea "path rx:.*\/(recherche-immo)\/\b(location|vente|lv)\b.*\/(terrain-agricole)\.*/…"
click at [411, 233] on div "@ WL-SERP/DistributionType+EstateType+SubEstateType or ( path rx : .*\/(recherc…" at bounding box center [281, 205] width 440 height 305
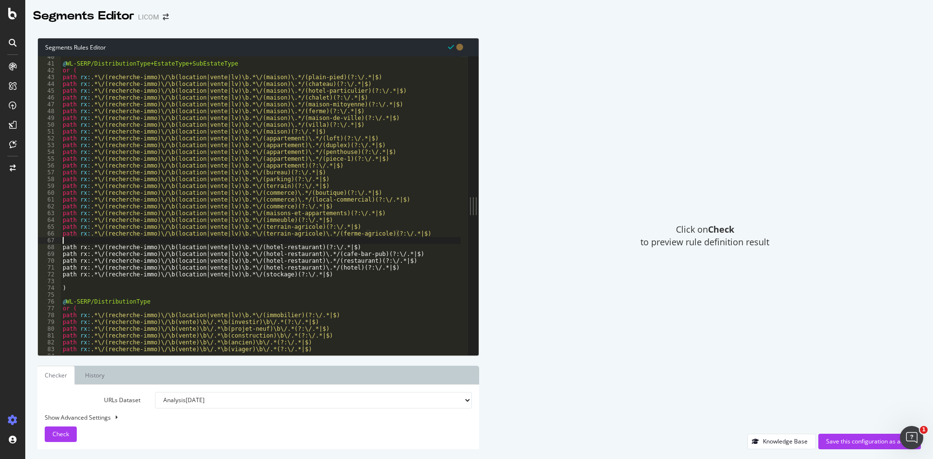
scroll to position [0, 0]
click at [320, 234] on div "@ WL-SERP/DistributionType+EstateType+SubEstateType or ( path rx : .*\/(recherc…" at bounding box center [281, 205] width 440 height 305
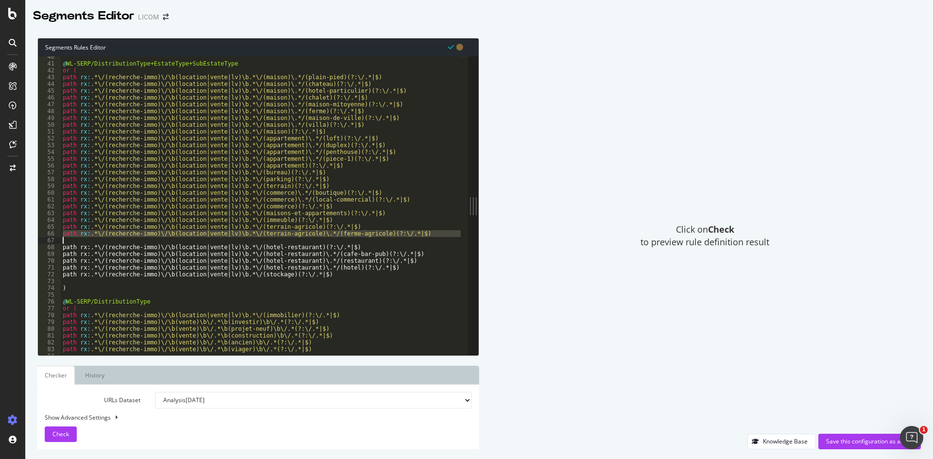
click at [320, 234] on div "@ WL-SERP/DistributionType+EstateType+SubEstateType or ( path rx : .*\/(recherc…" at bounding box center [281, 205] width 440 height 305
type textarea "path rx:.*\/(recherche-immo)\/\b(location|vente|lv)\b.*\/(terrain-agricole)\.*/…"
click at [279, 243] on div "@ WL-SERP/DistributionType+EstateType+SubEstateType or ( path rx : .*\/(recherc…" at bounding box center [261, 205] width 400 height 299
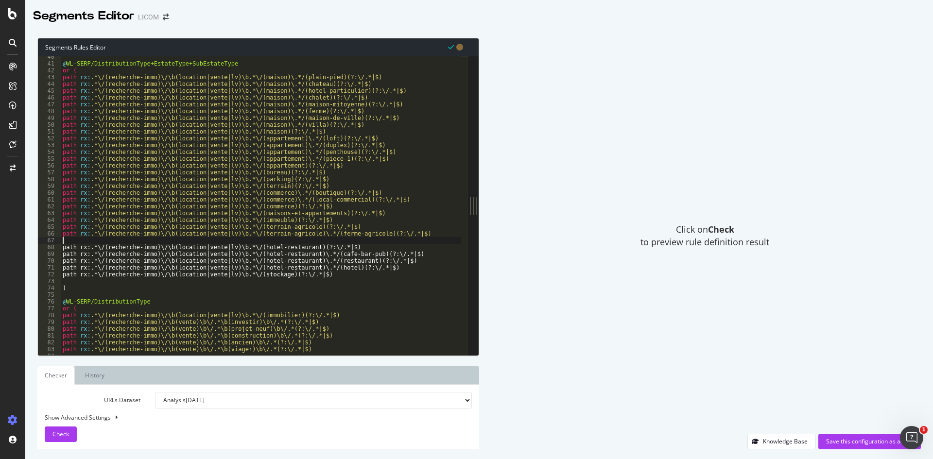
paste textarea "path rx:.*\/(recherche-immo)\/\b(location|vente|lv)\b.*\/(terrain-agricole)\.*/…"
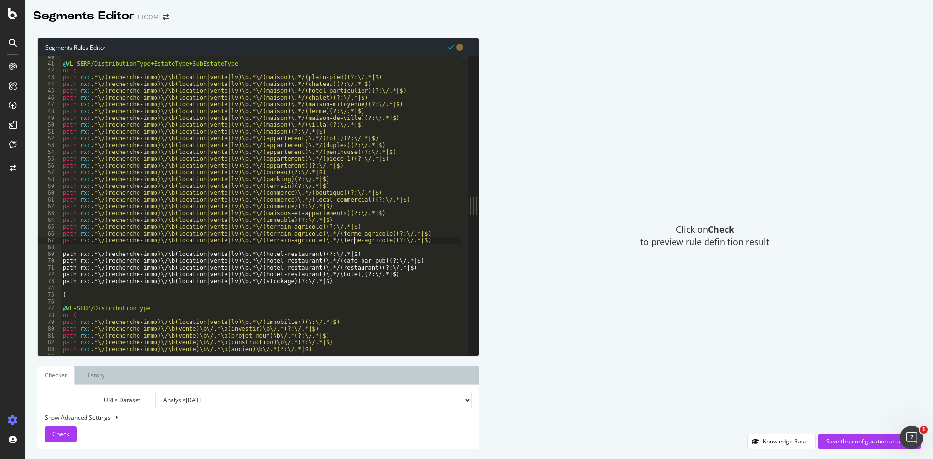
click at [353, 243] on div "@ WL-SERP/DistributionType+EstateType+SubEstateType or ( path rx : .*\/(recherc…" at bounding box center [281, 205] width 440 height 305
type textarea "path rx:.*\/(recherche-immo)\/\b(location|vente|lv)\b.*\/(terrain-agricole)\.*/…"
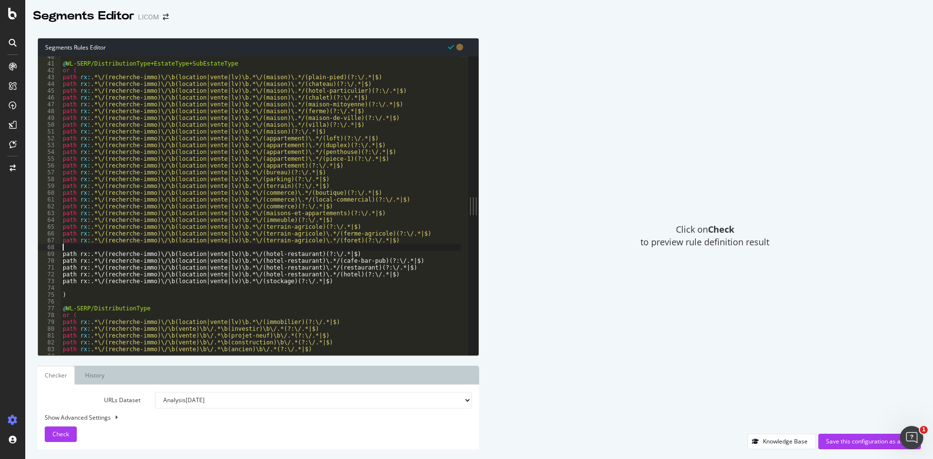
type textarea "path rx:.*\/(recherche-immo)\/\b(location|vente|lv)\b.*\/(terrain-agricole)\.*/…"
paste textarea "path rx:.*\/(recherche-immo)\/\b(location|vente|lv)\b.*\/(terrain-agricole)\.*/…"
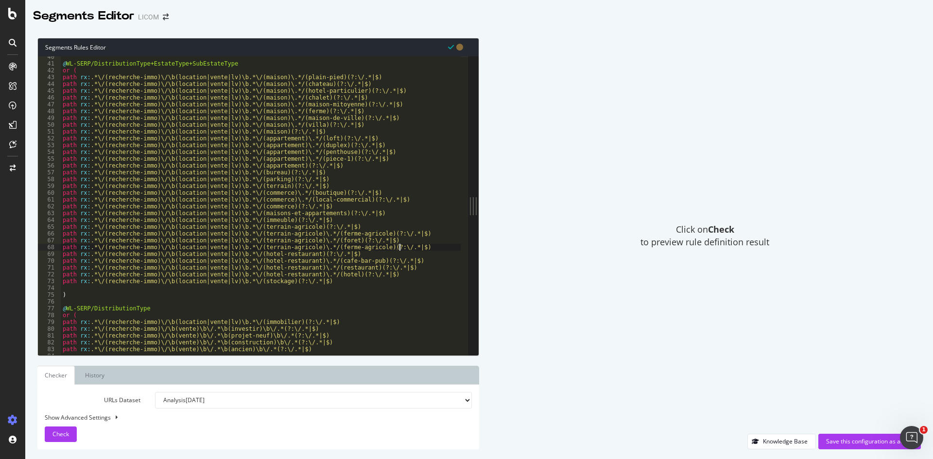
click at [348, 248] on div "@ WL-SERP/DistributionType+EstateType+SubEstateType or ( path rx : .*\/(recherc…" at bounding box center [281, 205] width 440 height 305
type textarea "path rx:.*\/(recherche-immo)\/\b(location|vente|lv)\b.*\/(terrain-agricole)\.*/…"
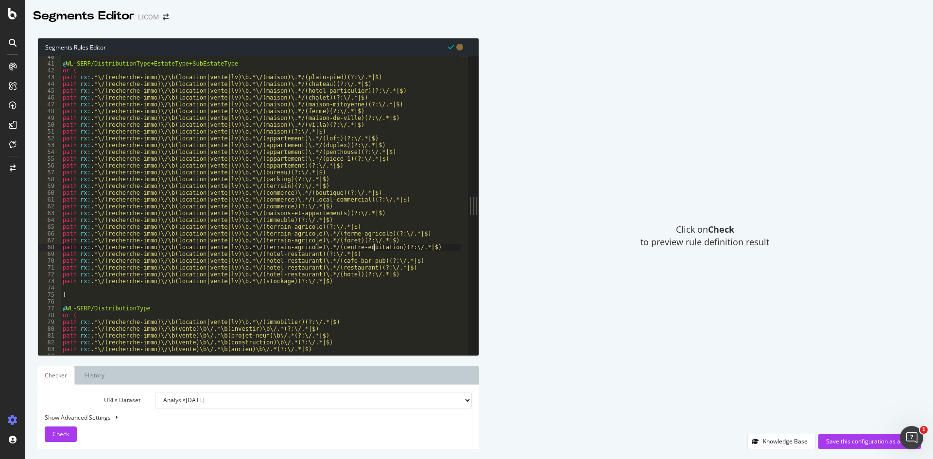
click at [415, 247] on div "@ WL-SERP/DistributionType+EstateType+SubEstateType or ( path rx : .*\/(recherc…" at bounding box center [281, 205] width 440 height 305
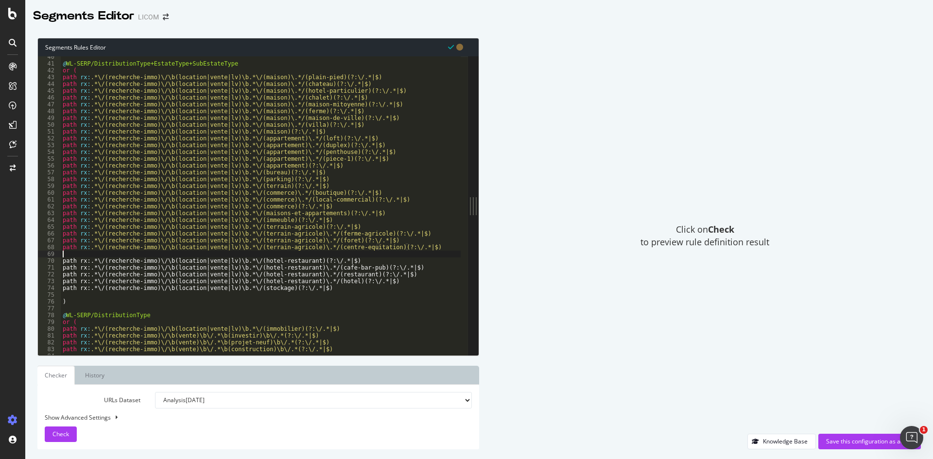
scroll to position [0, 0]
paste textarea "path rx:.*\/(recherche-immo)\/\b(location|vente|lv)\b.*\/(terrain-agricole)\.*/…"
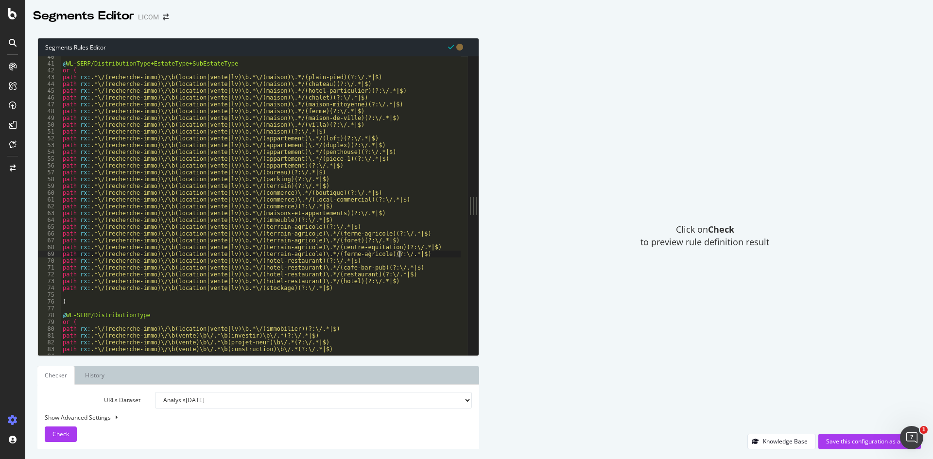
click at [342, 256] on div "@ WL-SERP/DistributionType+EstateType+SubEstateType or ( path rx : .*\/(recherc…" at bounding box center [281, 205] width 440 height 305
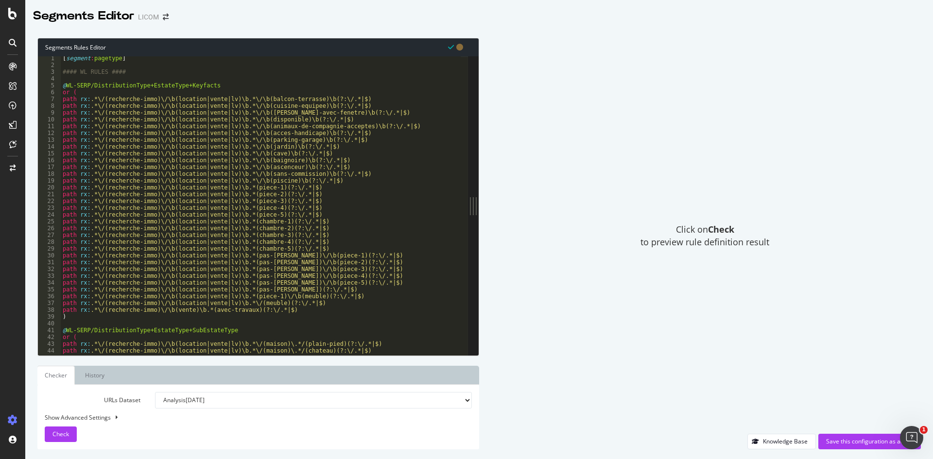
scroll to position [1, 0]
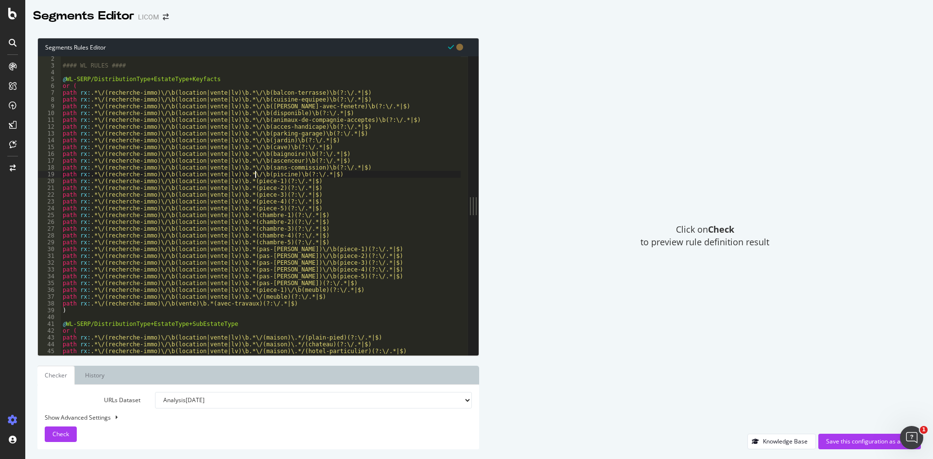
click at [256, 174] on div "#### WL RULES #### @ WL-SERP/DistributionType+EstateType+Keyfacts or ( path rx …" at bounding box center [281, 207] width 440 height 305
click at [313, 298] on div "#### WL RULES #### @ WL-SERP/DistributionType+EstateType+Keyfacts or ( path rx …" at bounding box center [281, 207] width 440 height 305
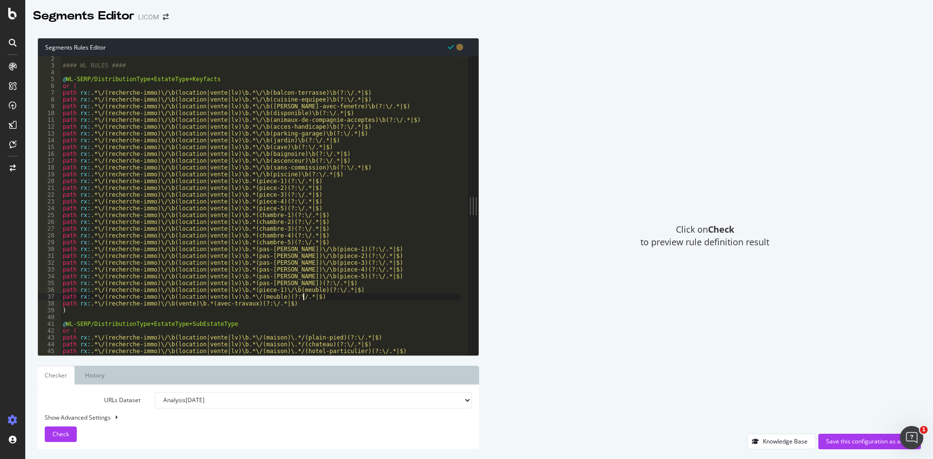
type textarea "path rx:.*\/(recherche-immo)\/\b(location|vente|lv)\b.*\/(meuble)(?:\/.*|$)"
paste textarea "path rx:.*\/(recherche-immo)\/\b(location|vente|lv)\b.*\/\b(piscine)\b(?:\/.*|$)"
click at [268, 303] on div "#### WL RULES #### @ WL-SERP/DistributionType+EstateType+Keyfacts or ( path rx …" at bounding box center [281, 207] width 440 height 305
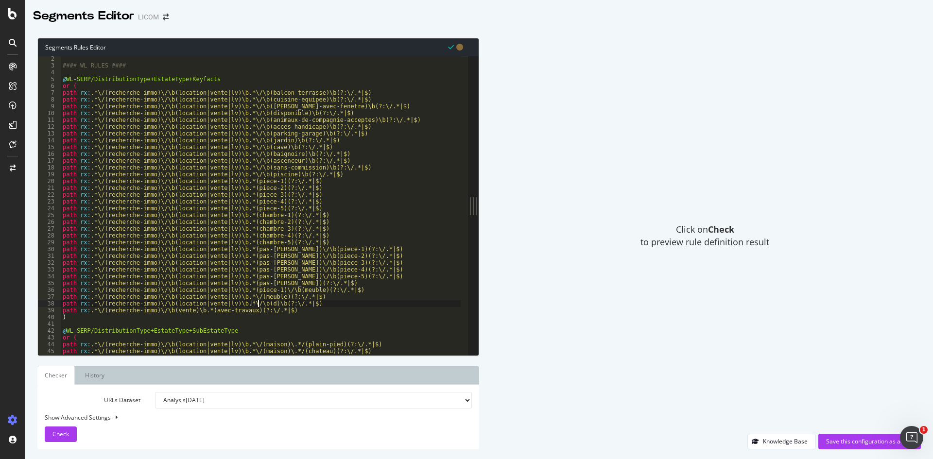
scroll to position [0, 16]
click at [268, 303] on div "#### WL RULES #### @ WL-SERP/DistributionType+EstateType+Keyfacts or ( path rx …" at bounding box center [281, 207] width 440 height 305
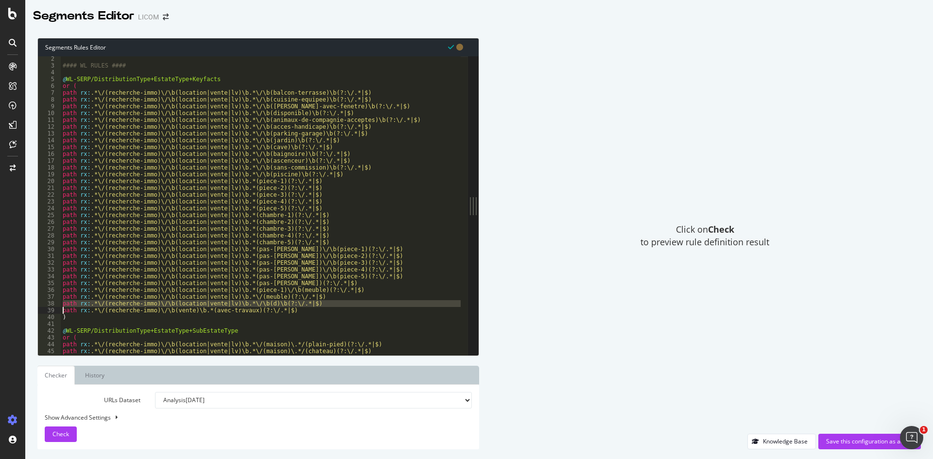
click at [268, 303] on div "#### WL RULES #### @ WL-SERP/DistributionType+EstateType+Keyfacts or ( path rx …" at bounding box center [281, 207] width 440 height 305
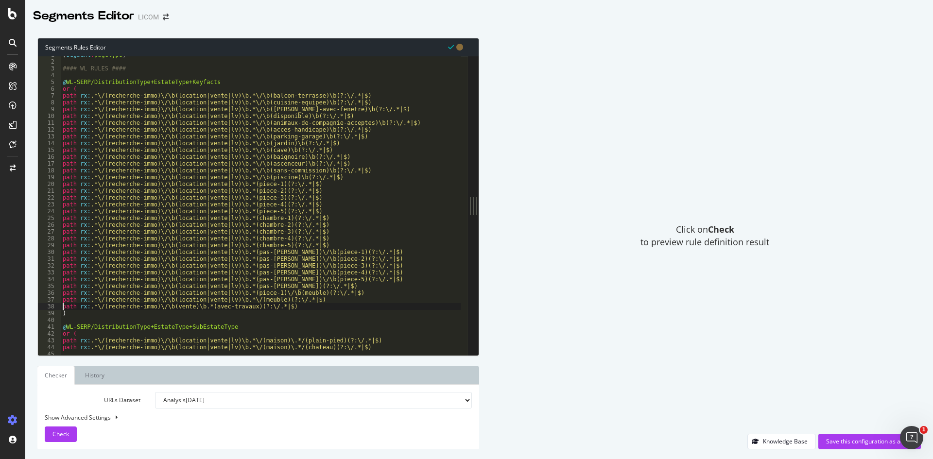
scroll to position [0, 0]
click at [255, 132] on div "[ segment : pagetype ] #### WL RULES #### @ WL-SERP/DistributionType+EstateType…" at bounding box center [281, 206] width 440 height 305
click at [311, 303] on div "[ segment : pagetype ] #### WL RULES #### @ WL-SERP/DistributionType+EstateType…" at bounding box center [281, 206] width 440 height 305
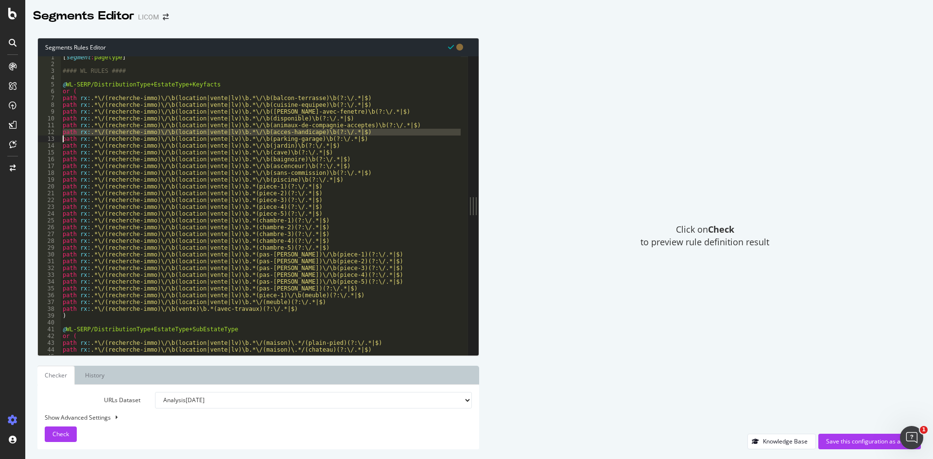
type textarea "path rx:.*\/(recherche-immo)\/\b(location|vente|lv)\b.*\/(meuble)(?:\/.*|$)"
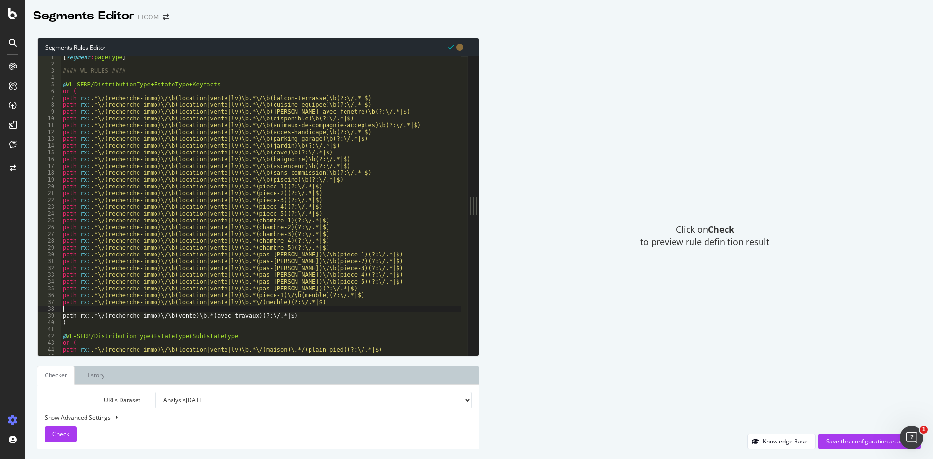
paste textarea "path rx:.*\/(recherche-immo)\/\b(location|vente|lv)\b.*\/\b(acces-handicape)\b(…"
click at [291, 310] on div "[ segment : pagetype ] #### WL RULES #### @ WL-SERP/DistributionType+EstateType…" at bounding box center [281, 206] width 440 height 305
click at [347, 311] on div "[ segment : pagetype ] #### WL RULES #### @ WL-SERP/DistributionType+EstateType…" at bounding box center [281, 206] width 440 height 305
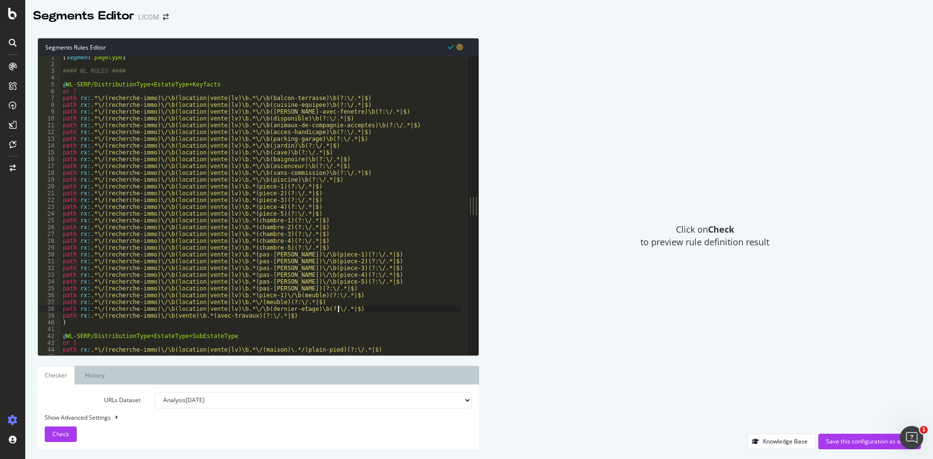
click at [280, 308] on div "[ segment : pagetype ] #### WL RULES #### @ WL-SERP/DistributionType+EstateType…" at bounding box center [281, 206] width 440 height 305
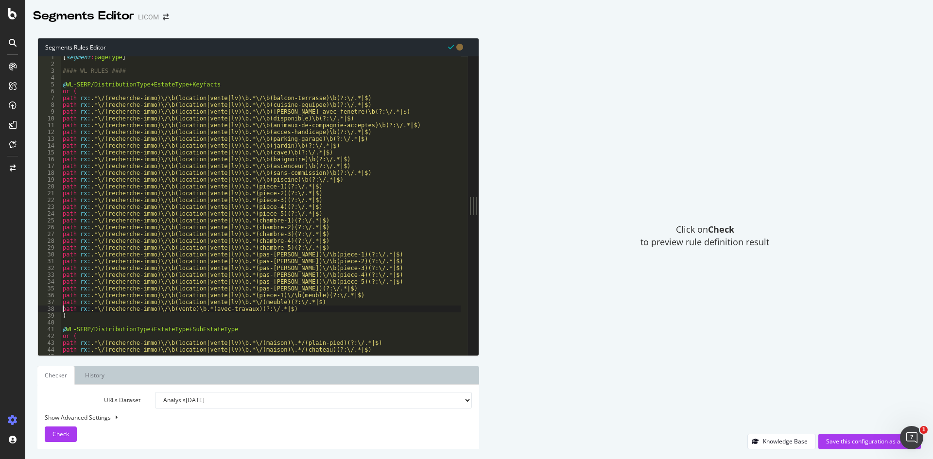
scroll to position [0, 17]
click at [330, 179] on div "[ segment : pagetype ] #### WL RULES #### @ WL-SERP/DistributionType+EstateType…" at bounding box center [281, 206] width 440 height 305
type textarea "path rx:.*\/(recherche-immo)\/\b(location|vente|lv)\b.*\/\b(piscine)\b(?:\/.*|$)"
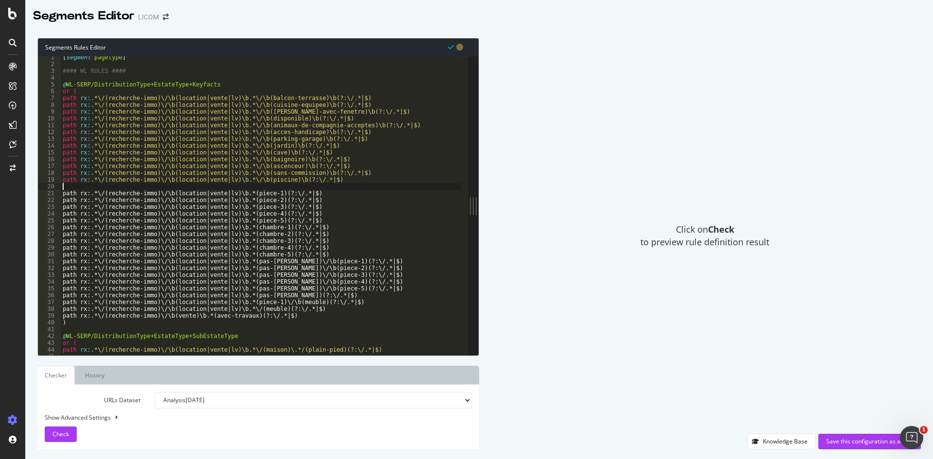
scroll to position [0, 0]
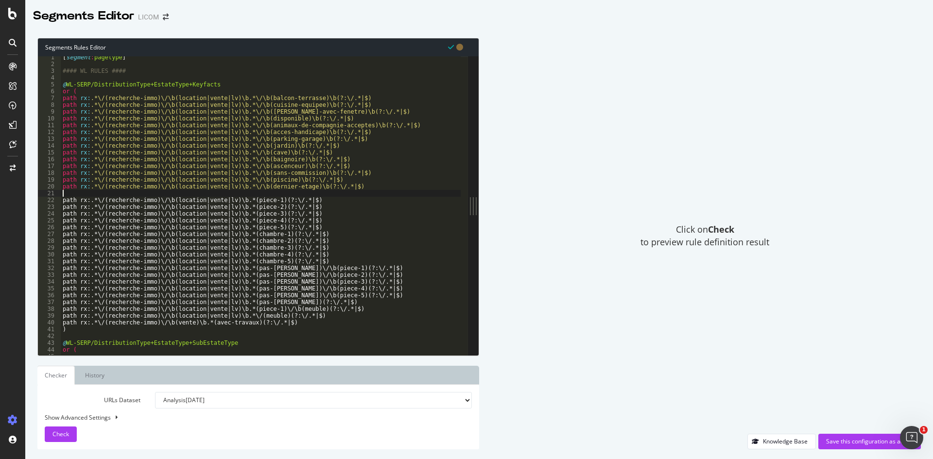
paste textarea "path rx:.*\/(recherche-immo)\/\b(location|vente|lv)\b.*\/\b(dernier-etage)\b(?:…"
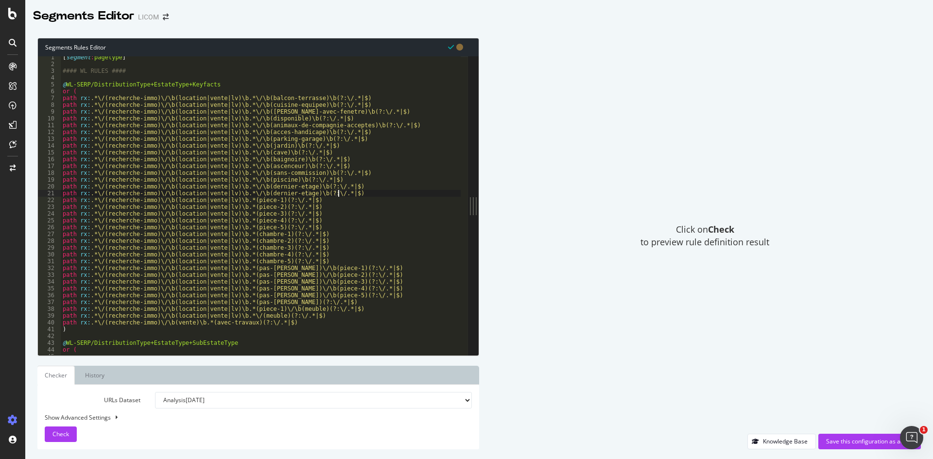
click at [283, 193] on div "[ segment : pagetype ] #### WL RULES #### @ WL-SERP/DistributionType+EstateType…" at bounding box center [281, 206] width 440 height 305
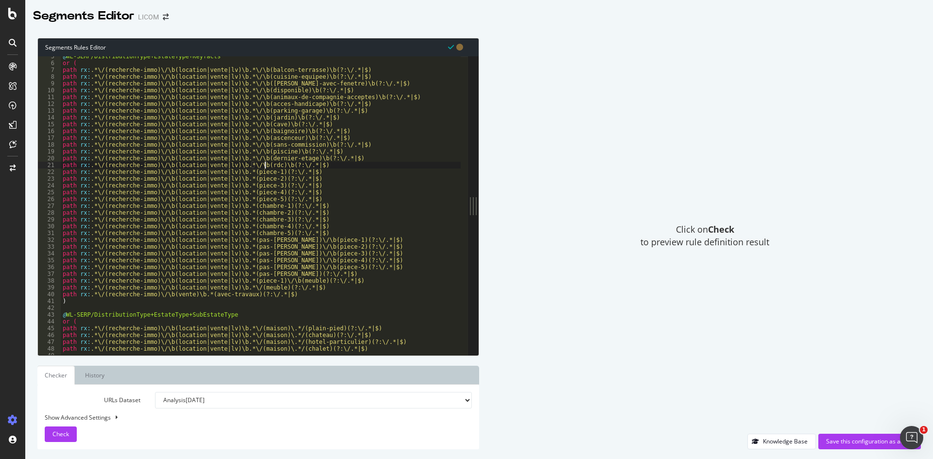
scroll to position [5, 0]
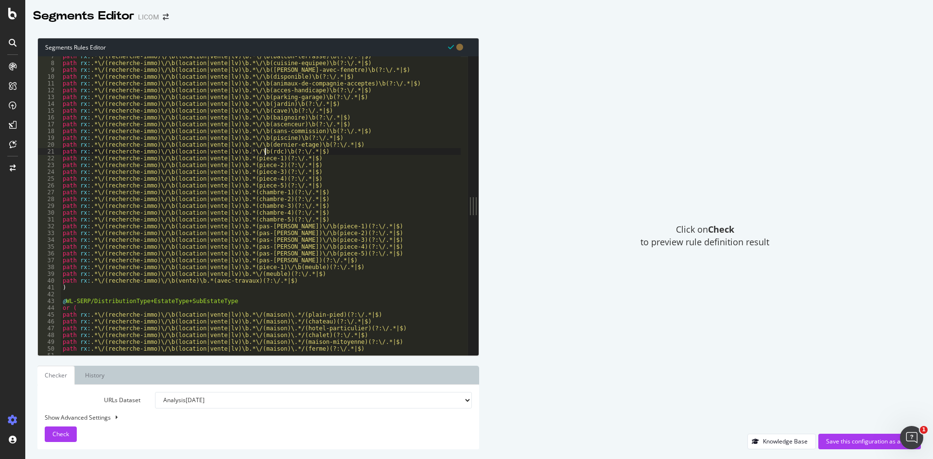
type textarea "path rx:.*\/(recherche-immo)\/\b(location|vente|lv)\b.*\/\b(rdc)\b(?:\/.*|$)"
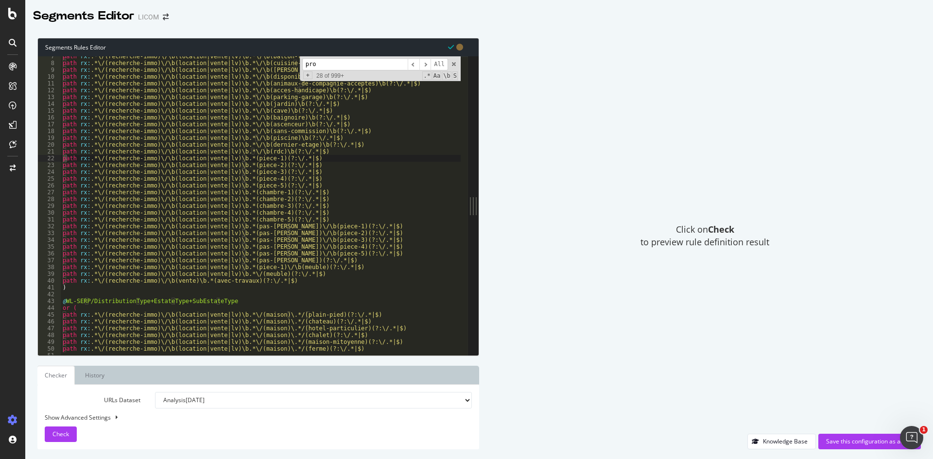
scroll to position [54, 0]
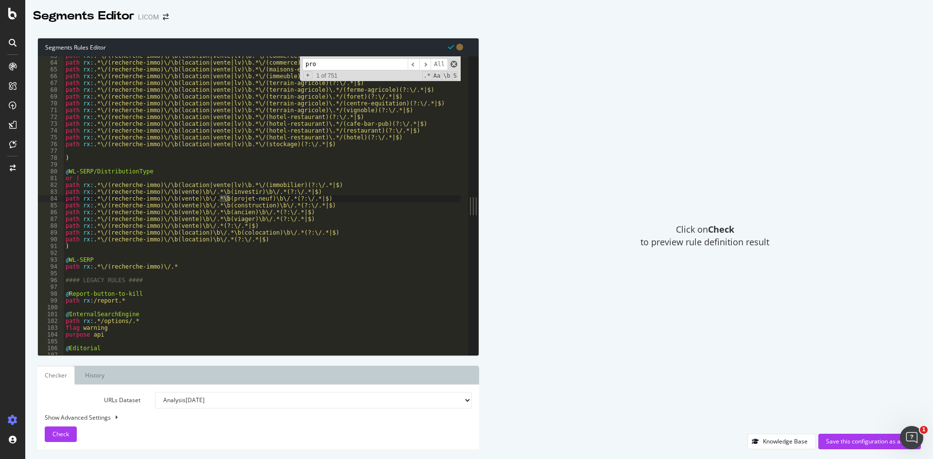
type input "pro"
click at [455, 64] on span at bounding box center [454, 64] width 7 height 7
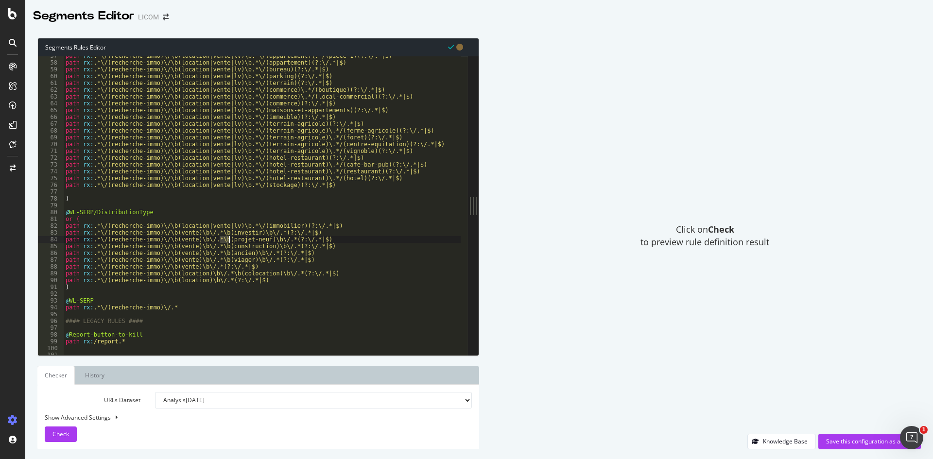
scroll to position [49, 0]
click at [226, 259] on div "path rx : .*\/(recherche-immo)\/\b(location|vente|lv)\b.*\/(appartement)\.*/(pi…" at bounding box center [284, 205] width 440 height 305
click at [307, 260] on div "path rx : .*\/(recherche-immo)\/\b(location|vente|lv)\b.*\/(appartement)\.*/(pi…" at bounding box center [262, 205] width 397 height 299
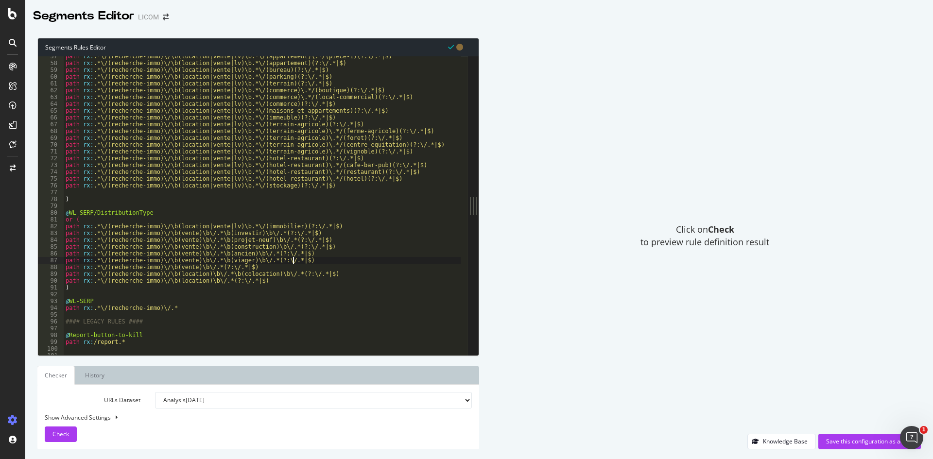
type textarea "path rx:.*\/(recherche-immo)\/\b(vente)\b\/.*\b(viager)\b\/.*(?:\/.*|$)"
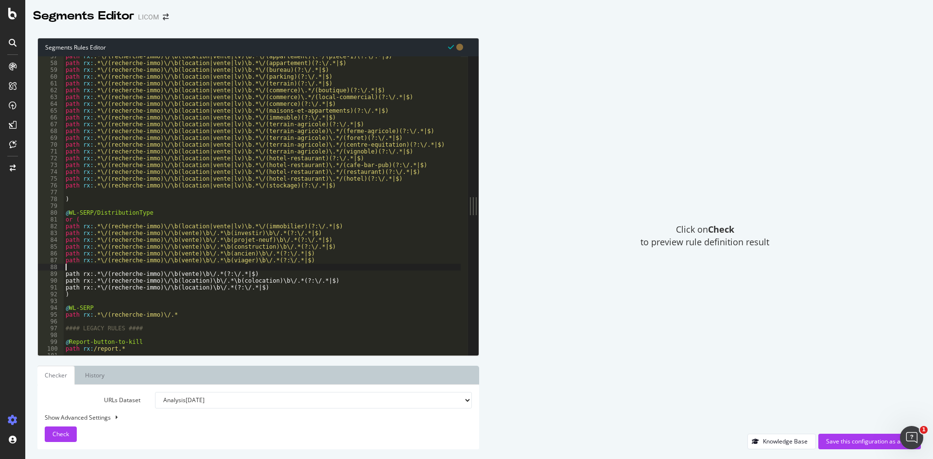
scroll to position [0, 0]
paste textarea "path rx:.*\/(recherche-immo)\/\b(vente)\b\/.*\b(viager)\b\/.*(?:\/.*|$)"
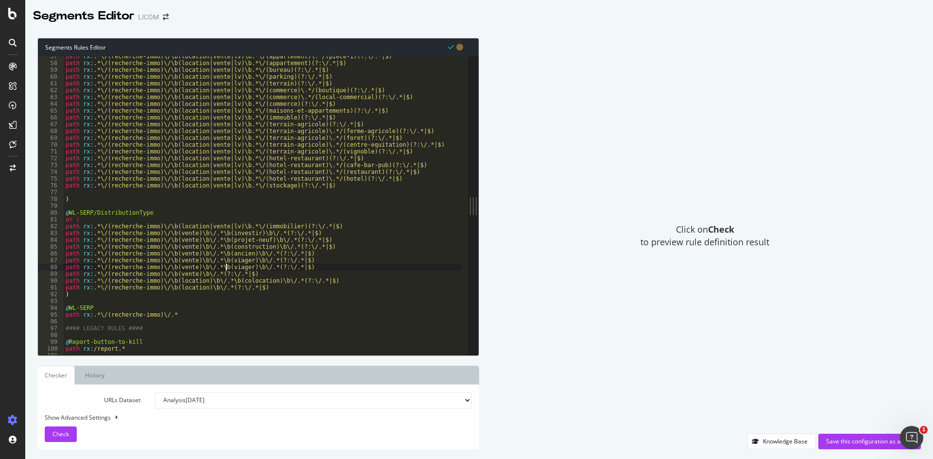
click at [225, 265] on div "path rx : .*\/(recherche-immo)\/\b(location|vente|lv)\b.*\/(appartement)\.*/(pi…" at bounding box center [284, 205] width 440 height 305
click at [203, 291] on div "path rx : .*\/(recherche-immo)\/\b(location|vente|lv)\b.*\/(appartement)\.*/(pi…" at bounding box center [284, 205] width 440 height 305
click at [269, 289] on div "path rx : .*\/(recherche-immo)\/\b(location|vente|lv)\b.*\/(appartement)\.*/(pi…" at bounding box center [284, 205] width 440 height 305
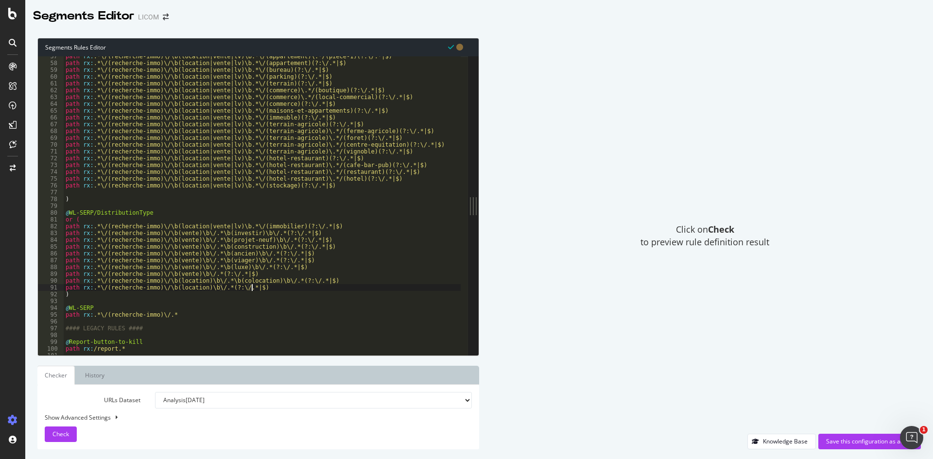
click at [187, 269] on div "path rx : .*\/(recherche-immo)\/\b(location|vente|lv)\b.*\/(appartement)\.*/(pi…" at bounding box center [284, 205] width 440 height 305
drag, startPoint x: 226, startPoint y: 226, endPoint x: 172, endPoint y: 225, distance: 54.5
click at [172, 225] on div "path rx : .*\/(recherche-immo)\/\b(location|vente|lv)\b.*\/(appartement)\.*/(pi…" at bounding box center [284, 205] width 440 height 305
click at [182, 267] on div "path rx : .*\/(recherche-immo)\/\b(location|vente|lv)\b.*\/(appartement)\.*/(pi…" at bounding box center [284, 205] width 440 height 305
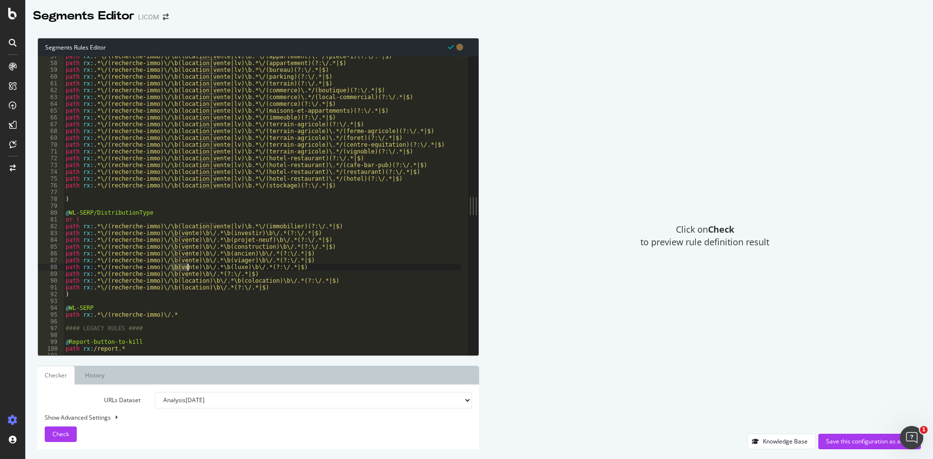
paste textarea "location|vente|lv"
click at [171, 265] on div "path rx : .*\/(recherche-immo)\/\b(location|vente|lv)\b.*\/(appartement)\.*/(pi…" at bounding box center [284, 205] width 440 height 305
click at [323, 228] on div "path rx : .*\/(recherche-immo)\/\b(location|vente|lv)\b.*\/(appartement)\.*/(pi…" at bounding box center [284, 205] width 440 height 305
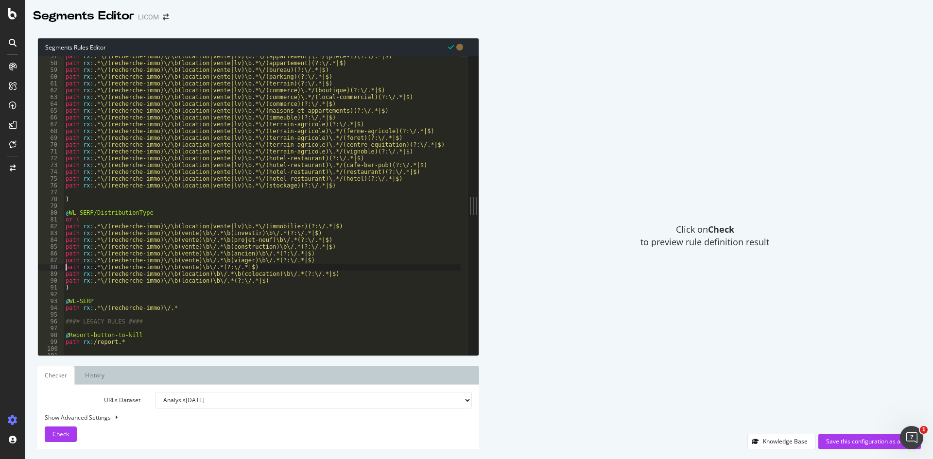
type textarea "path rx:.*\/(recherche-immo)\/\b(location|vente|lv)\b.*\/(immobilier)(?:\/.*|$)"
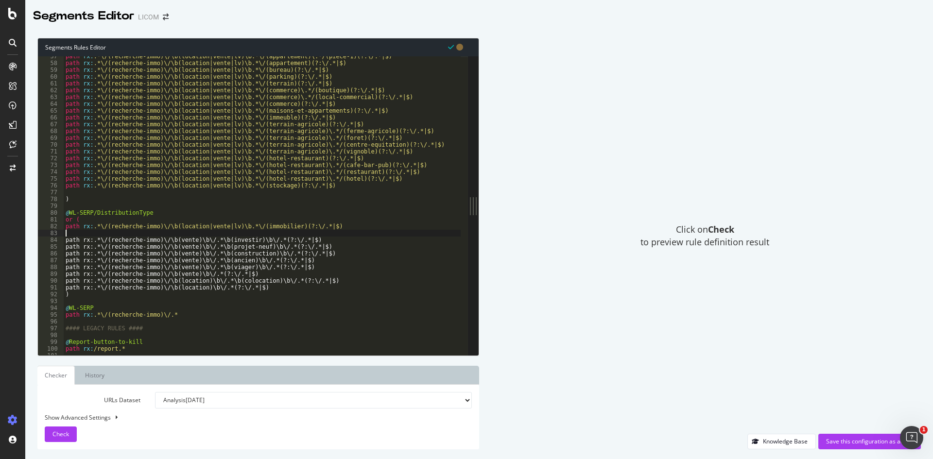
scroll to position [0, 0]
paste textarea "path rx:.*\/(recherche-immo)\/\b(vente)\b\/.*\b(investir)\b\/.*(?:\/.*|$)"
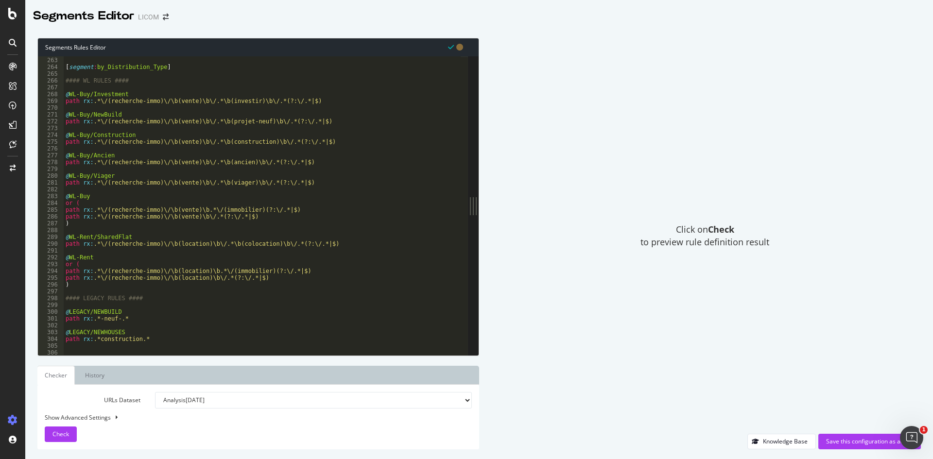
scroll to position [223, 0]
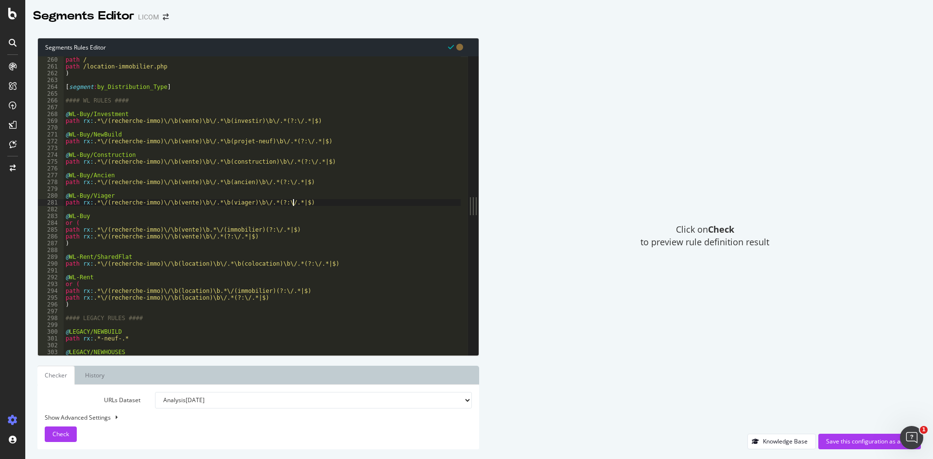
click at [309, 202] on div "path / path /location-immobilier.php ) [ segment : by_Distribution_Type ] #### …" at bounding box center [284, 208] width 440 height 305
type textarea "path rx:.*\/(recherche-immo)\/\b(vente)\b\/.*\b(viager)\b\/.*(?:\/.*|$)"
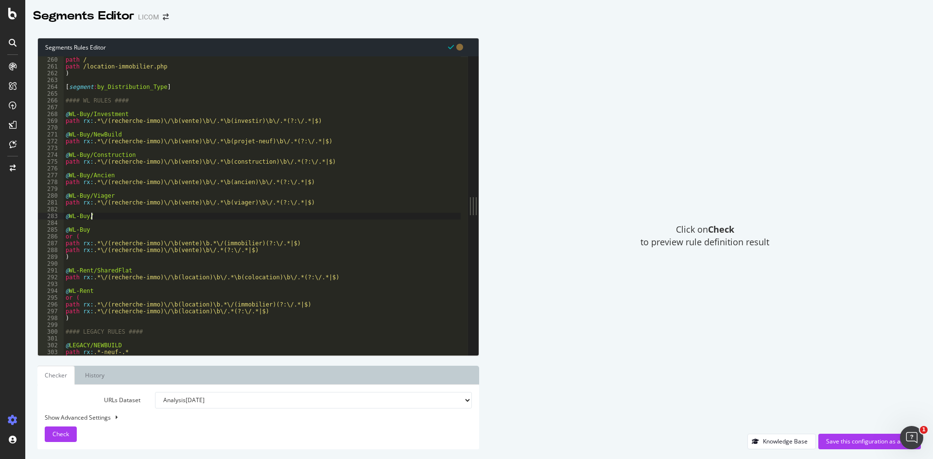
scroll to position [0, 1]
type textarea "@WL-Buy/Luxury"
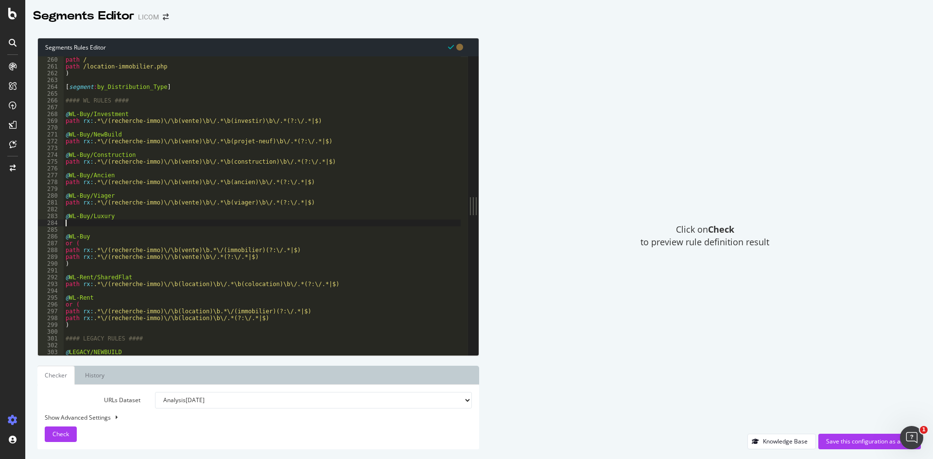
scroll to position [0, 0]
click at [191, 202] on div "path / path /location-immobilier.php ) [ segment : by_Distribution_Type ] #### …" at bounding box center [284, 208] width 440 height 305
click at [90, 220] on div "path / path /location-immobilier.php ) [ segment : by_Distribution_Type ] #### …" at bounding box center [284, 208] width 440 height 305
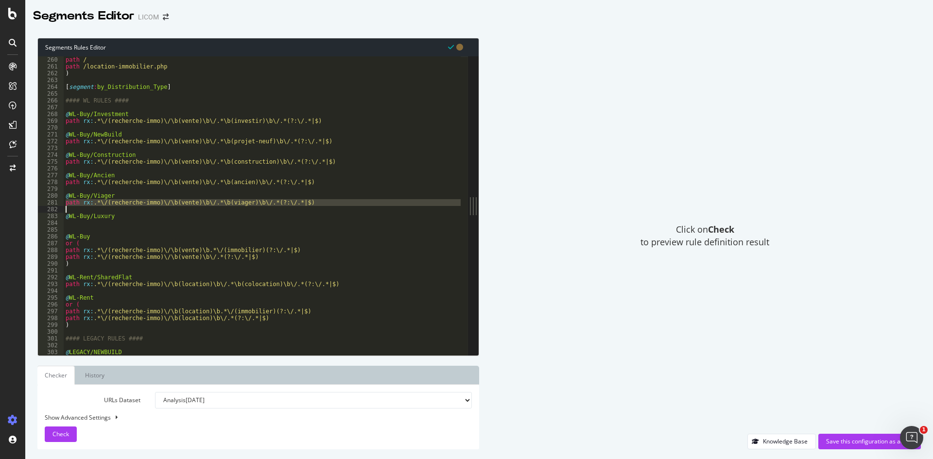
type textarea "@WL-Buy/Luxury"
click at [78, 225] on div "path / path /location-immobilier.php ) [ segment : by_Distribution_Type ] #### …" at bounding box center [284, 208] width 440 height 305
paste textarea "path rx:.*\/(recherche-immo)\/\b(vente)\b\/.*\b(viager)\b\/.*(?:\/.*|$)"
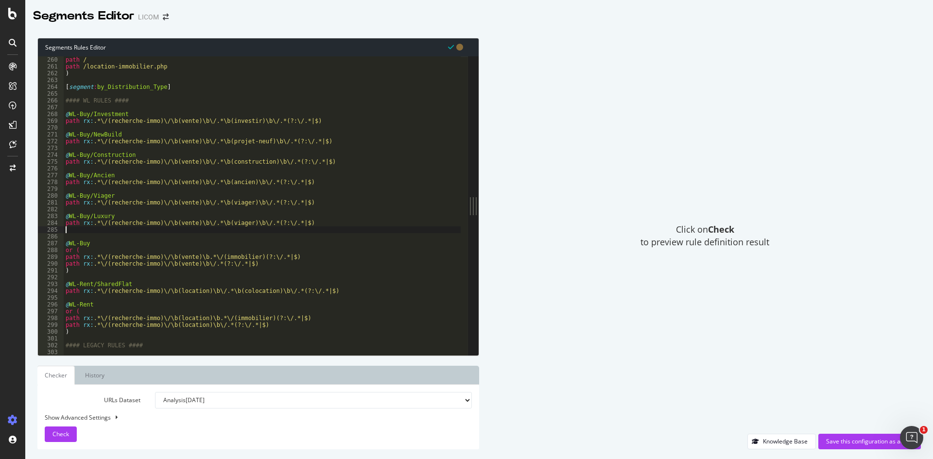
click at [230, 224] on div "path / path /location-immobilier.php ) [ segment : by_Distribution_Type ] #### …" at bounding box center [284, 208] width 440 height 305
type textarea "path rx:.*\/(recherche-immo)\/\b(vente)\b\/.*\b(luxe)\b\/.*(?:\/.*|$)"
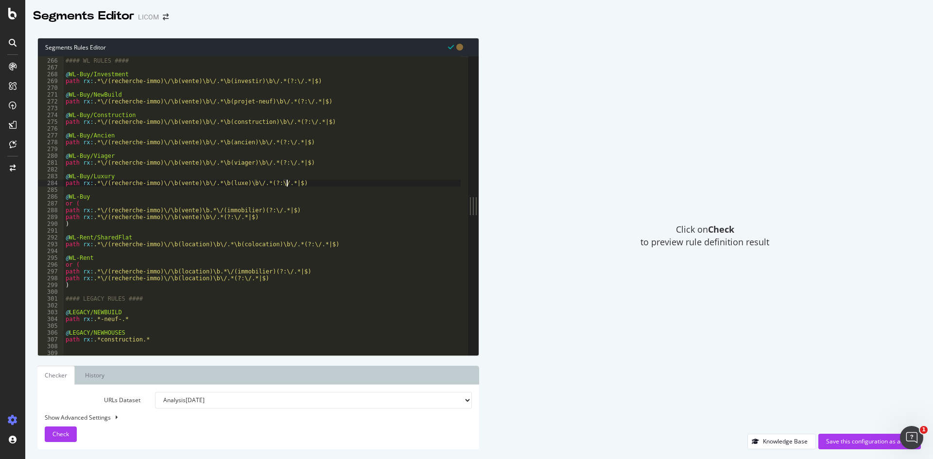
scroll to position [229, 0]
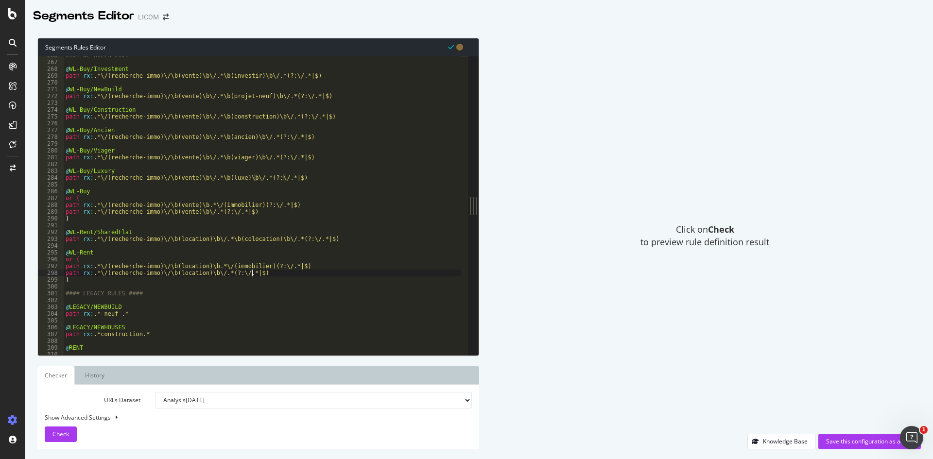
click at [266, 272] on div "#### WL RULES #### @ WL-Buy/Investment path rx : .*\/(recherche-immo)\/\b(vente…" at bounding box center [284, 204] width 440 height 305
type textarea "path rx:.*\/(recherche-immo)\/\b(location)\b\/.*(?:\/.*|$)"
paste textarea "path rx:.*\/(recherche-immo)\/\b(vente)\b\/.*\b(viager)\b\/.*(?:\/.*|$)"
click at [175, 281] on div "#### WL RULES #### @ WL-Buy/Investment path rx : .*\/(recherche-immo)\/\b(vente…" at bounding box center [284, 204] width 440 height 305
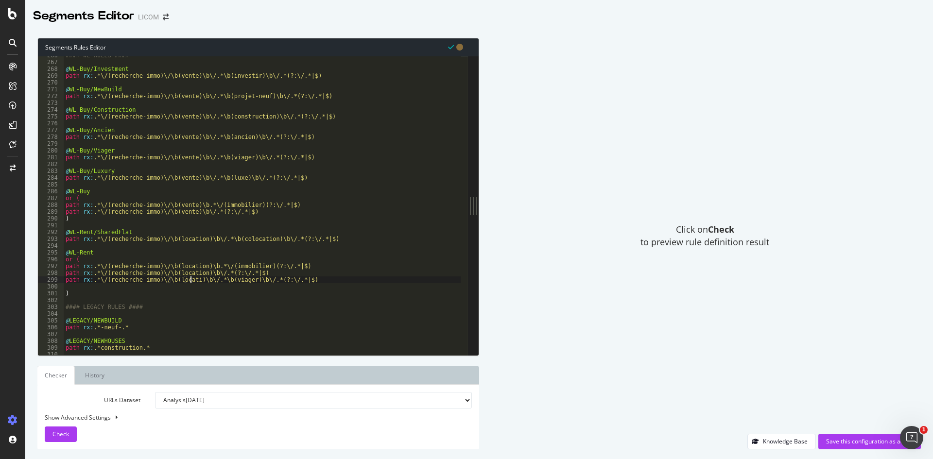
scroll to position [0, 11]
click at [243, 280] on div "#### WL RULES #### @ WL-Buy/Investment path rx : .*\/(recherche-immo)\/\b(vente…" at bounding box center [284, 204] width 440 height 305
click at [190, 280] on div "#### WL RULES #### @ WL-Buy/Investment path rx : .*\/(recherche-immo)\/\b(vente…" at bounding box center [284, 204] width 440 height 305
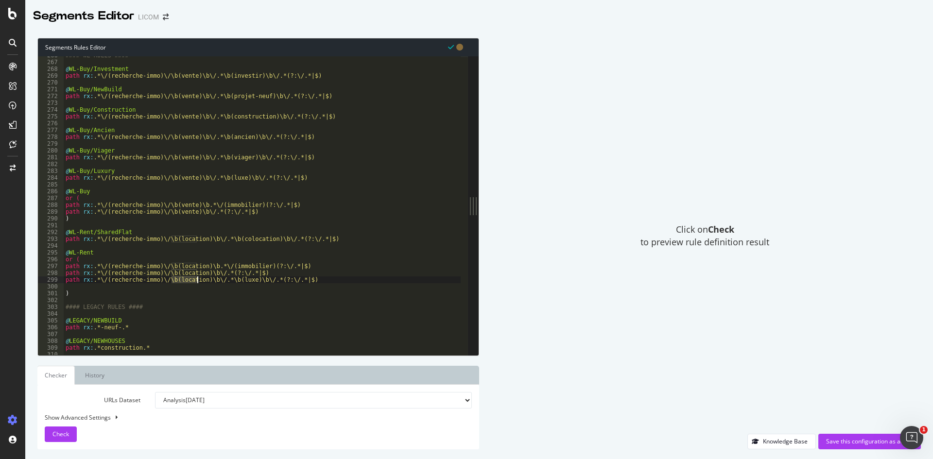
click at [190, 280] on div "#### WL RULES #### @ WL-Buy/Investment path rx : .*\/(recherche-immo)\/\b(vente…" at bounding box center [284, 204] width 440 height 305
type textarea "path rx:.*\/(recherche-immo)\/\b(location)\b\/.*\b(luxe)\b\/.*(?:\/.*|$)"
type textarea ")"
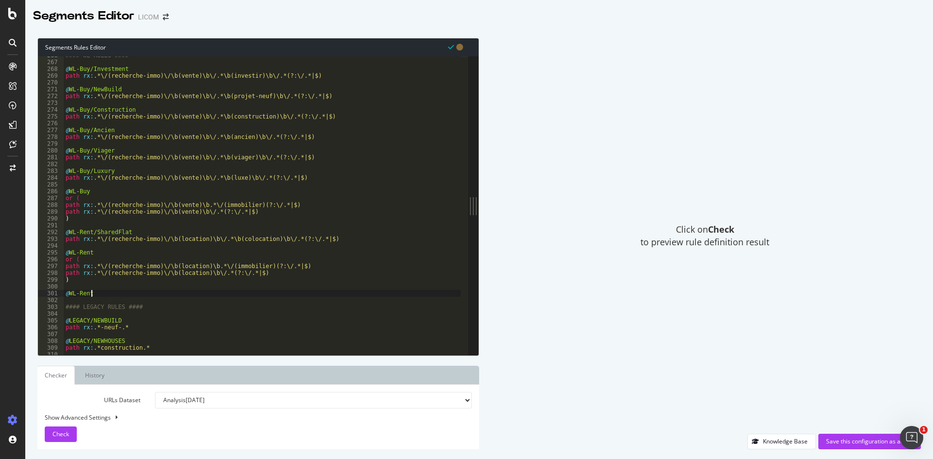
scroll to position [0, 1]
type textarea "@WL-Rent/Luxury"
paste textarea "path rx:.*\/(recherche-immo)\/\b(location)\b\/.*\b(luxe)\b\/.*(?:\/.*|$)"
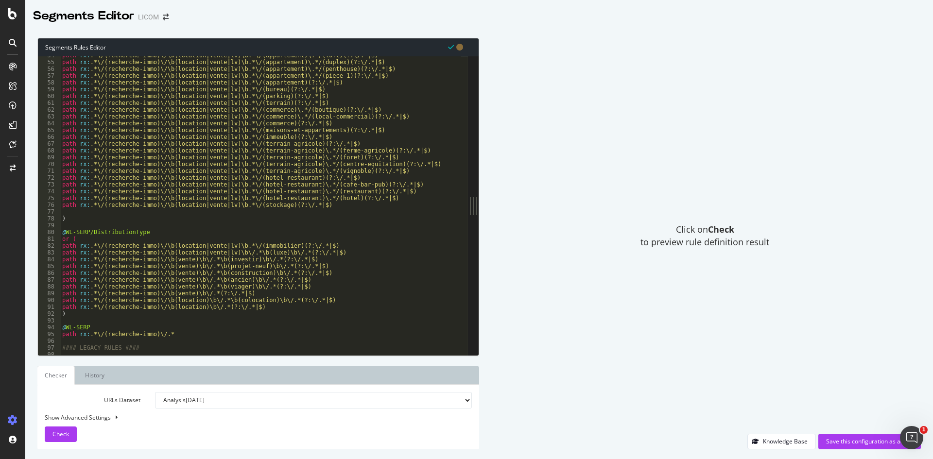
scroll to position [45, 0]
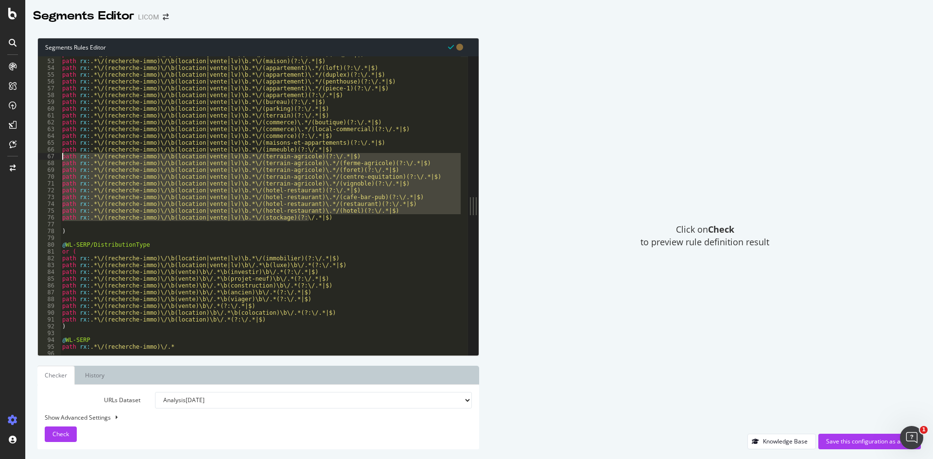
drag, startPoint x: 315, startPoint y: 217, endPoint x: 45, endPoint y: 156, distance: 277.5
click at [45, 156] on div "path rx:.*\/(recherche-immo)\/\b(location)\b\/.*\b(luxe)\b\/.*(?:\/.*|$) 52 53 …" at bounding box center [253, 205] width 430 height 299
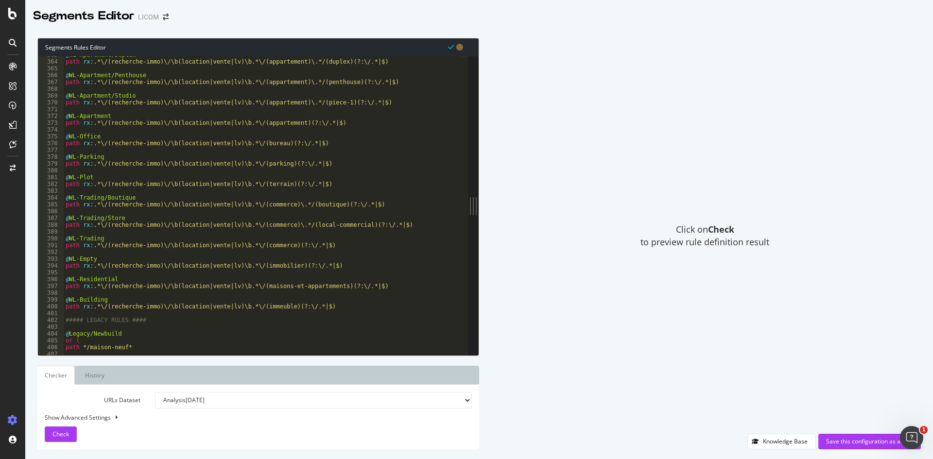
scroll to position [316, 0]
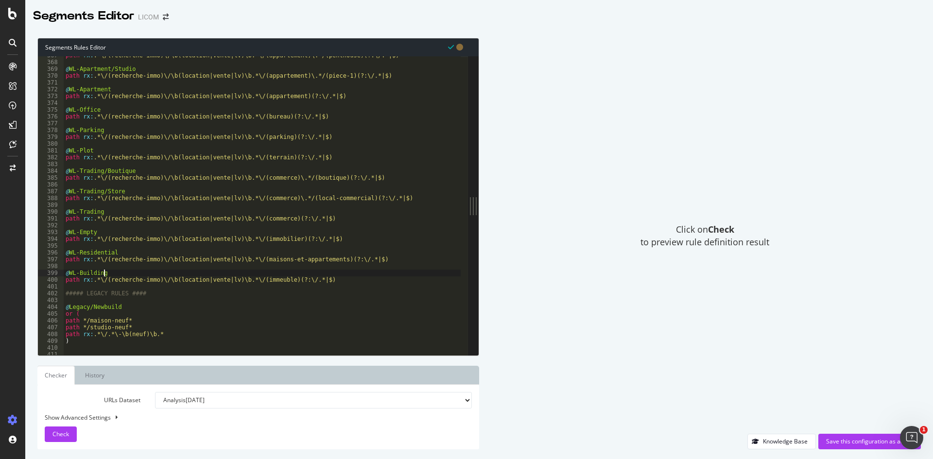
click at [315, 276] on div "path rx : .*\/(recherche-immo)\/\b(location|vente|lv)\b.*\/(appartement)\.*/(pe…" at bounding box center [284, 204] width 440 height 305
click at [318, 283] on div "path rx : .*\/(recherche-immo)\/\b(location|vente|lv)\b.*\/(appartement)\.*/(pe…" at bounding box center [284, 204] width 440 height 305
type textarea "path rx:.*\/(recherche-immo)\/\b(location|vente|lv)\b.*\/(immeuble)(?:\/.*|$)"
paste textarea "path rx:.*\/(recherche-immo)\/\b(location|vente|lv)\b.*\/(stockage)(?:\/.*|$)"
type textarea "path rx:.*\/(recherche-immo)\/\b(location|vente|lv)\b.*\/(stockage)(?:\/.*|$)"
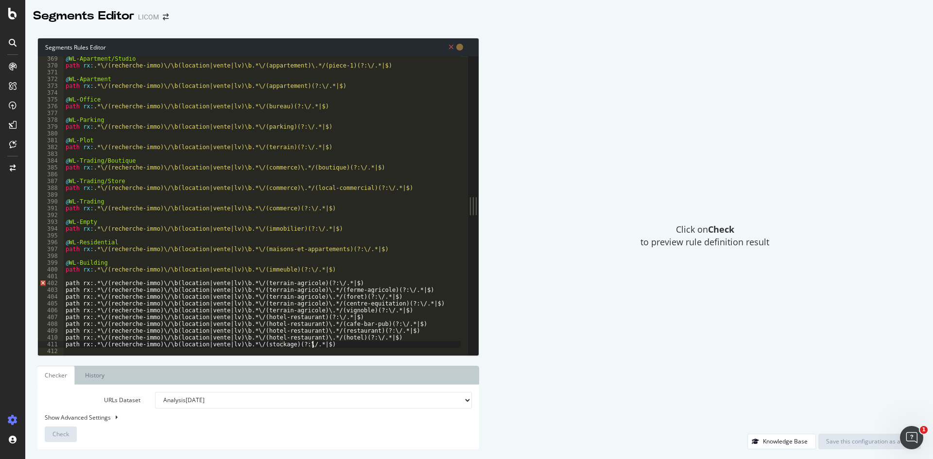
scroll to position [317, 0]
click at [69, 278] on div "@ WL-Apartment/Studio path rx : .*\/(recherche-immo)\/\b(location|vente|lv)\b.*…" at bounding box center [284, 207] width 440 height 305
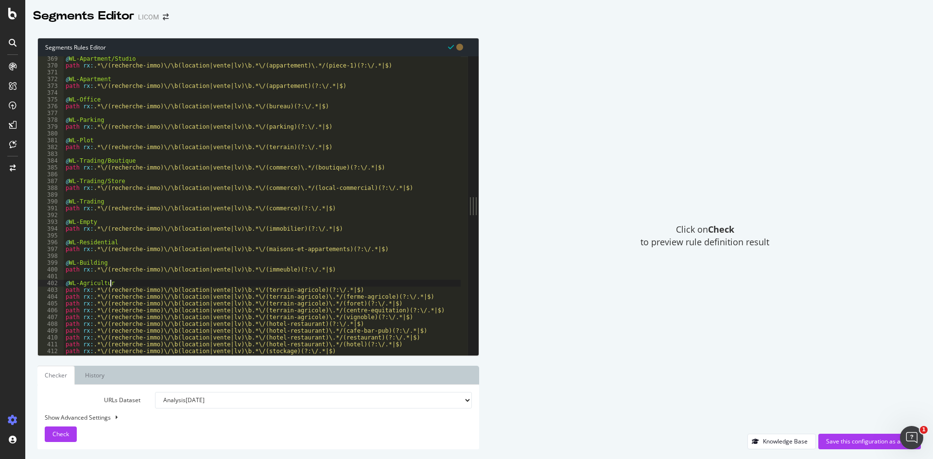
scroll to position [0, 3]
type textarea "@WL-Agriculture-Forestry"
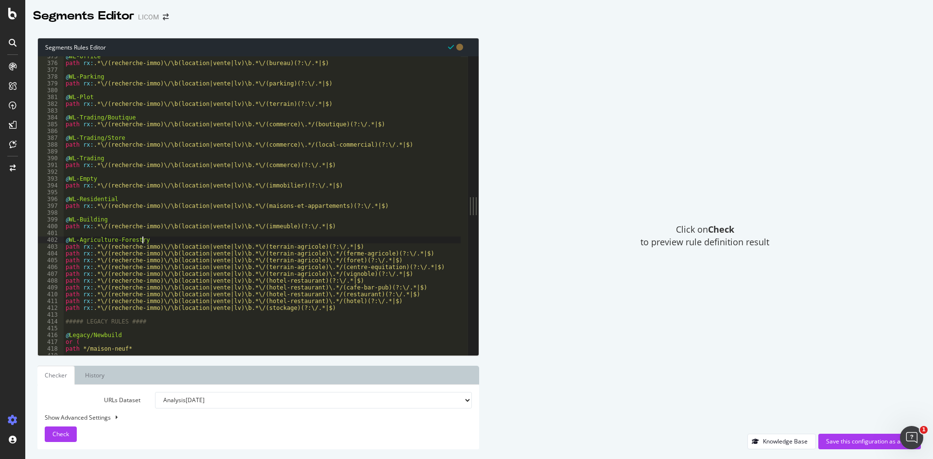
scroll to position [323, 0]
click at [96, 230] on div "@ WL-Office path rx : .*\/(recherche-immo)\/\b(location|vente|lv)\b.*\/(bureau)…" at bounding box center [284, 202] width 440 height 305
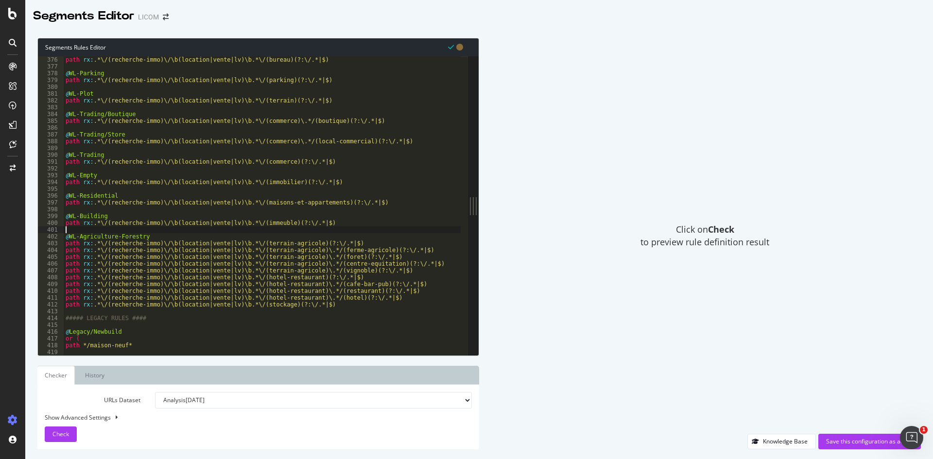
scroll to position [0, 0]
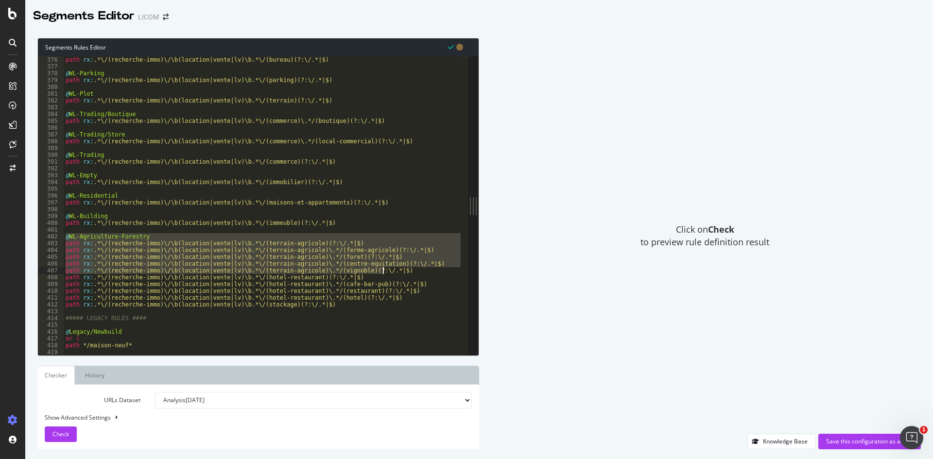
drag, startPoint x: 65, startPoint y: 237, endPoint x: 415, endPoint y: 270, distance: 351.5
click at [415, 270] on div "@ WL-Office path rx : .*\/(recherche-immo)\/\b(location|vente|lv)\b.*\/(bureau)…" at bounding box center [284, 202] width 440 height 305
type textarea "path rx:.*\/(recherche-immo)\/\b(location|vente|lv)\b.*\/(terrain-agricole)\.*/…"
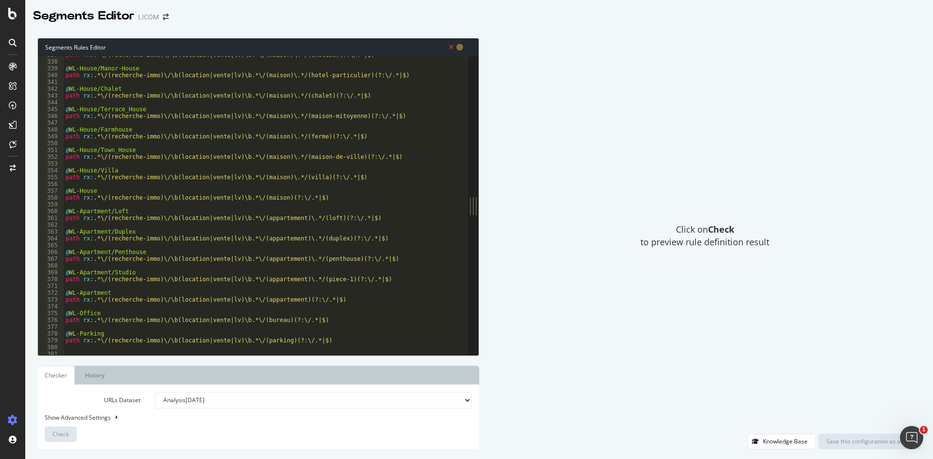
scroll to position [291, 0]
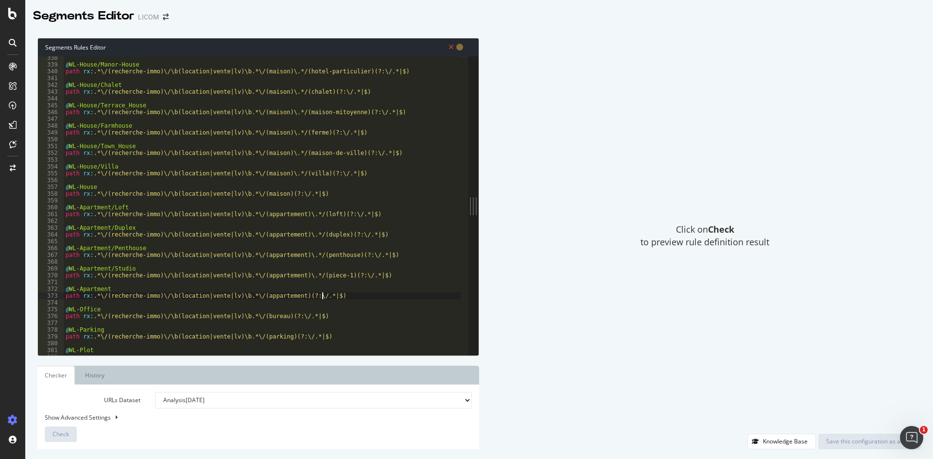
click at [335, 298] on div "@ WL-House/Manor-House path rx : .*\/(recherche-immo)\/\b(location|vente|lv)\b.…" at bounding box center [284, 206] width 440 height 305
type textarea "path rx:.*\/(recherche-immo)\/\b(location|vente|lv)\b.*\/(appartement)(?:\/.*|$)"
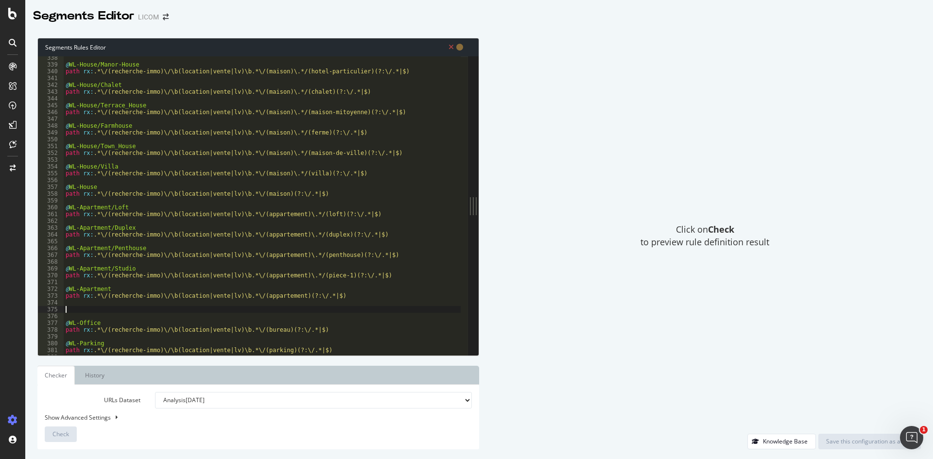
paste textarea "path rx:.*\/(recherche-immo)\/\b(location|vente|lv)\b.*\/(terrain-agricole)\.*/…"
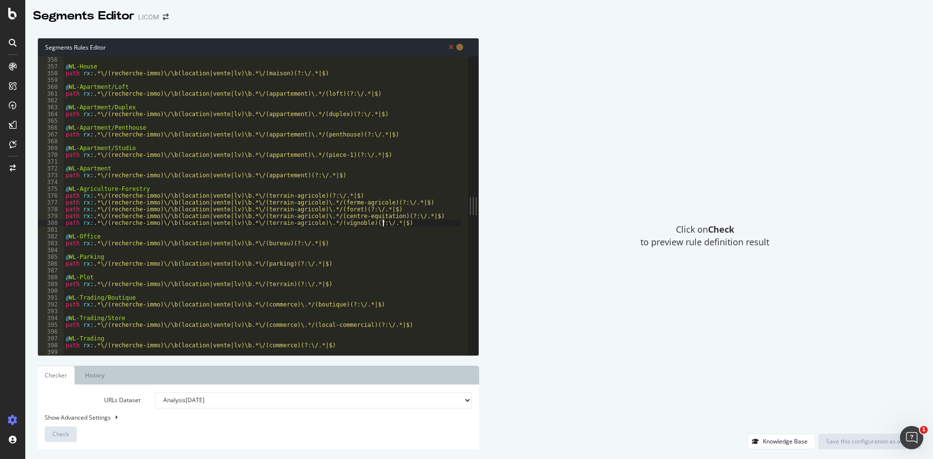
scroll to position [306, 0]
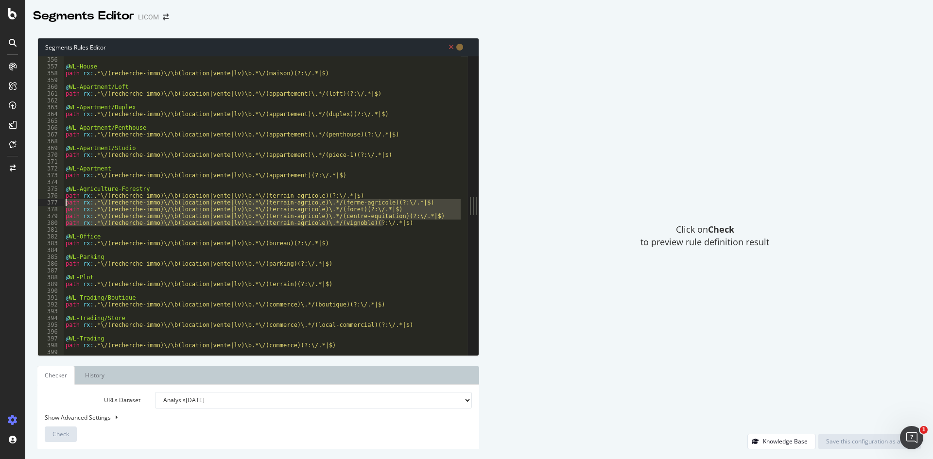
drag, startPoint x: 393, startPoint y: 223, endPoint x: 64, endPoint y: 203, distance: 330.1
click at [64, 203] on div "@ WL-House path rx : .*\/(recherche-immo)\/\b(location|vente|lv)\b.*\/(maison)(…" at bounding box center [284, 208] width 440 height 305
type textarea "path rx:.*\/(recherche-immo)\/\b(location|vente|lv)\b.*\/(terrain-agricole)\.*/…"
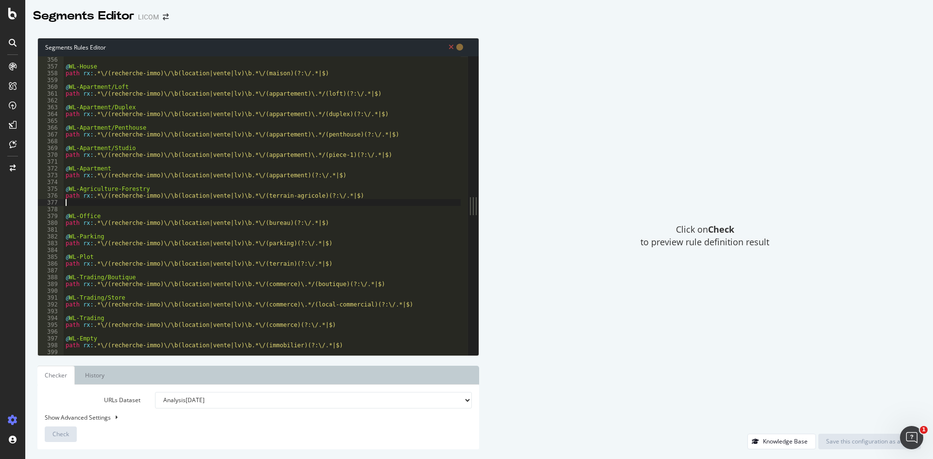
type textarea "path rx:.*\/(recherche-immo)\/\b(location|vente|lv)\b.*\/(terrain-agricole)(?:\…"
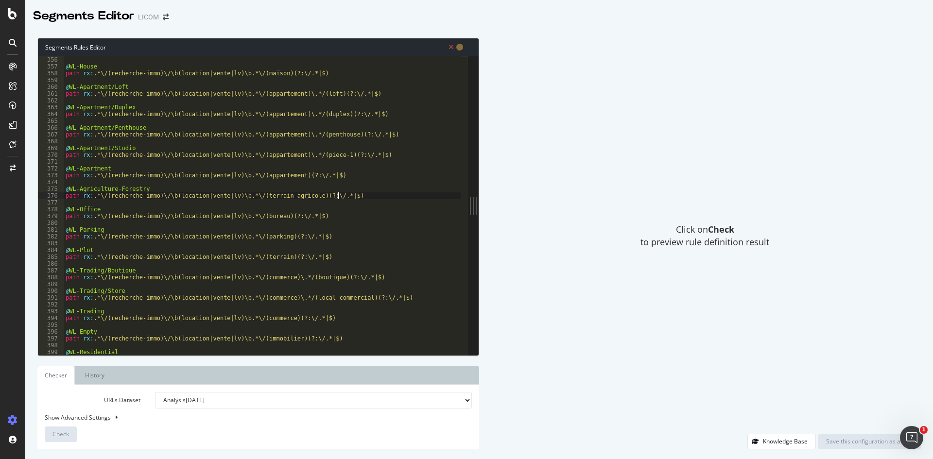
click at [76, 181] on div "@ WL-House path rx : .*\/(recherche-immo)\/\b(location|vente|lv)\b.*\/(maison)(…" at bounding box center [284, 208] width 440 height 305
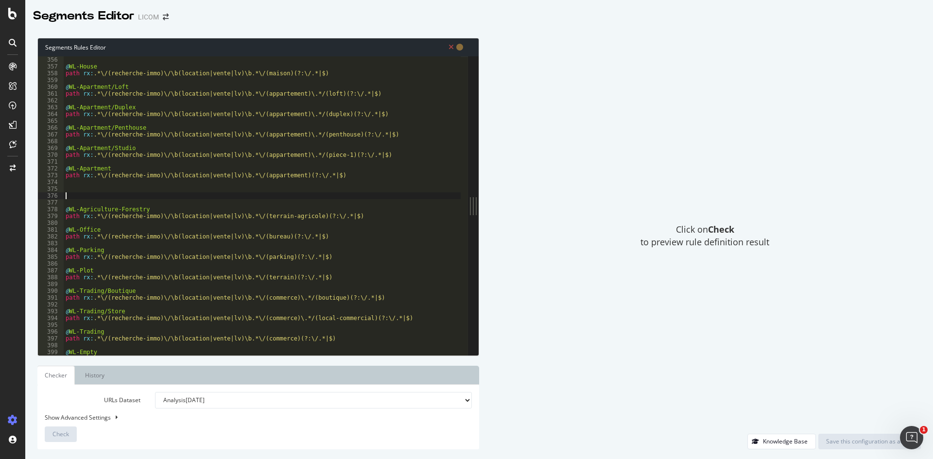
paste textarea "path rx:.*\/(recherche-immo)\/\b(location|vente|lv)\b.*\/(terrain-agricole)\.*/…"
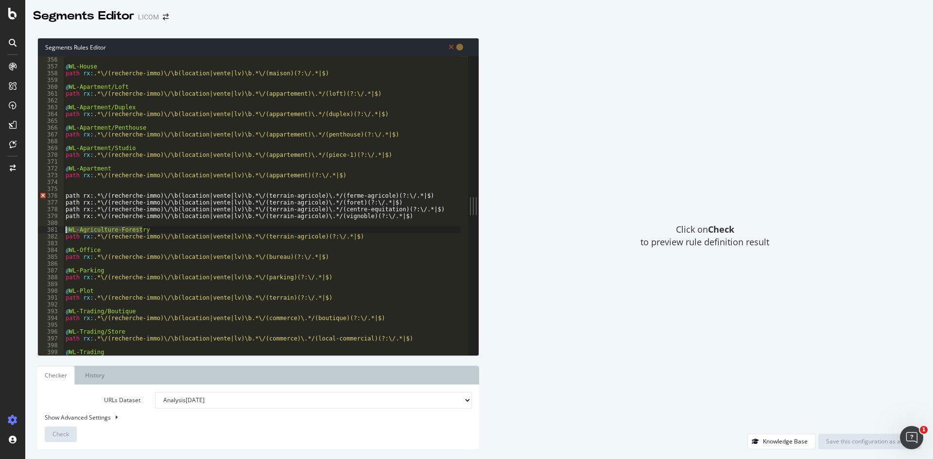
drag, startPoint x: 146, startPoint y: 231, endPoint x: 52, endPoint y: 228, distance: 93.4
click at [52, 228] on div "path rx:.*\/(recherche-immo)\/\b(location|vente|lv)\b.*\/(terrain-agricole)\.*/…" at bounding box center [253, 205] width 430 height 299
type textarea "@WL-Agriculture-Forestry"
click at [67, 191] on div "@ WL-House path rx : .*\/(recherche-immo)\/\b(location|vente|lv)\b.*\/(maison)(…" at bounding box center [284, 208] width 440 height 305
paste textarea "@WL-Agriculture-Forestry"
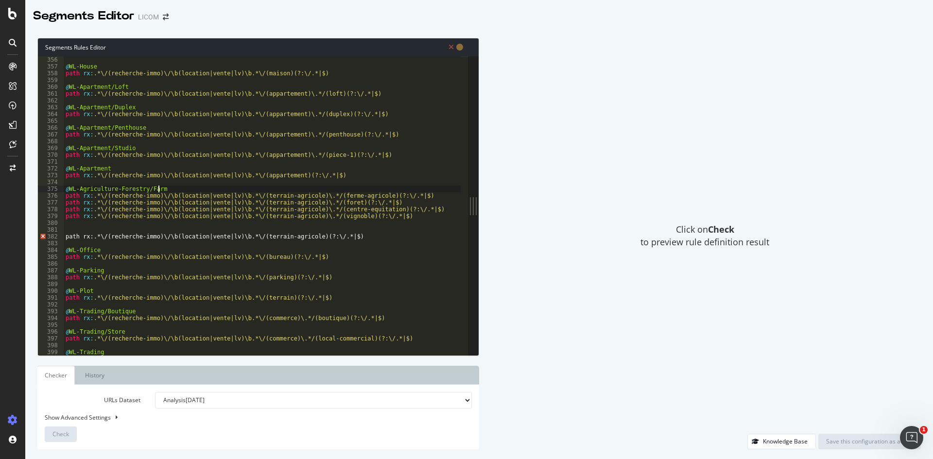
scroll to position [0, 7]
click at [64, 205] on div "@ WL-House path rx : .*\/(recherche-immo)\/\b(location|vente|lv)\b.*\/(maison)(…" at bounding box center [284, 208] width 440 height 305
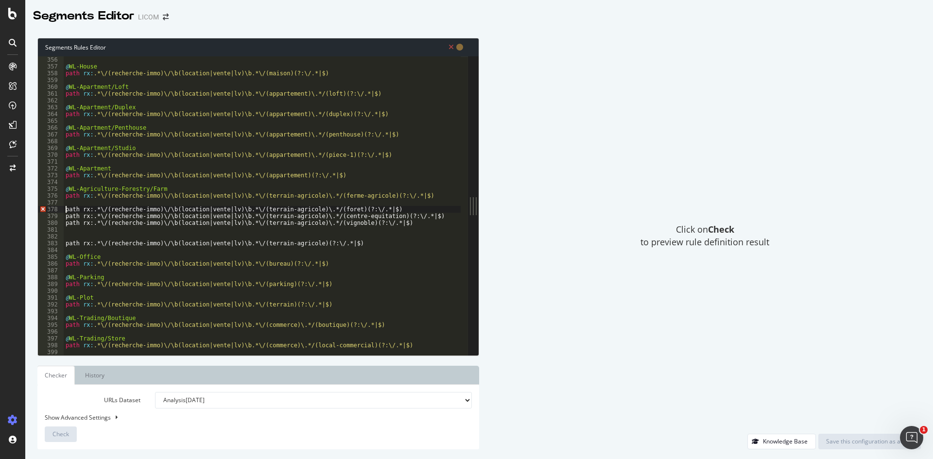
scroll to position [0, 0]
type textarea "path rx:.*\/(recherche-immo)\/\b(location|vente|lv)\b.*\/(terrain-agricole)\.*/…"
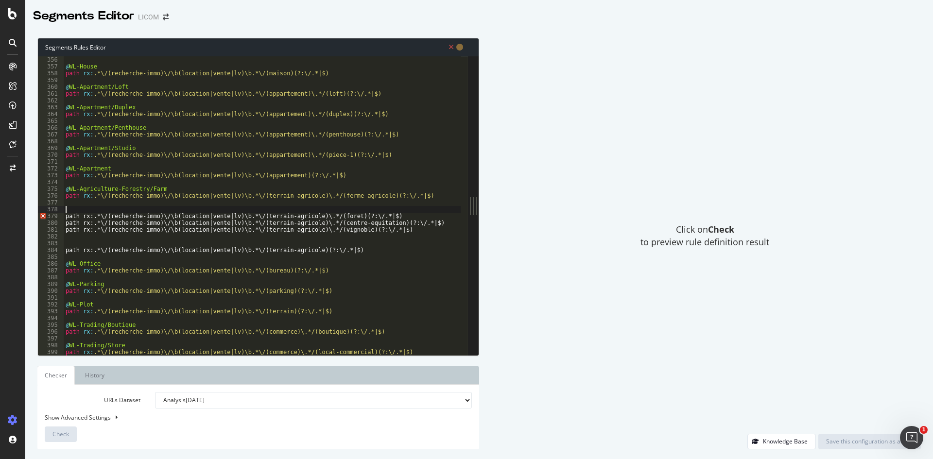
scroll to position [0, 0]
paste textarea "@WL-Agriculture-Forestry"
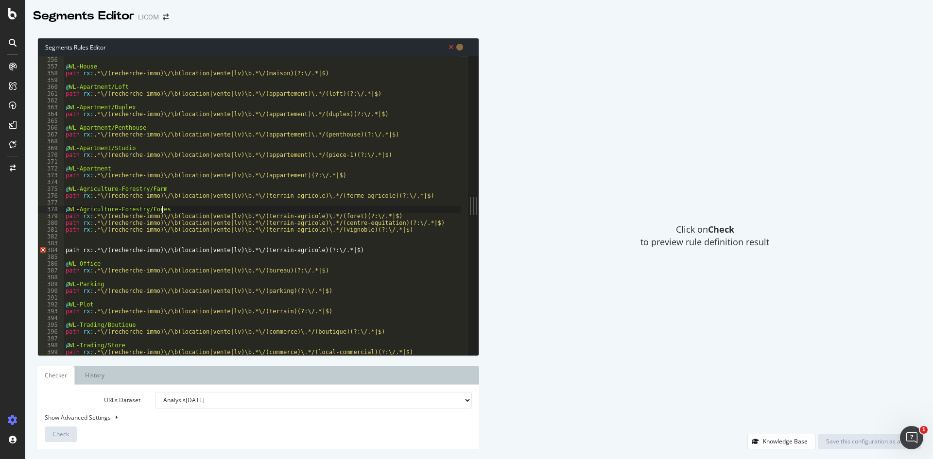
scroll to position [0, 8]
click at [65, 224] on div "@ WL-House path rx : .*\/(recherche-immo)\/\b(location|vente|lv)\b.*\/(maison)(…" at bounding box center [284, 208] width 440 height 305
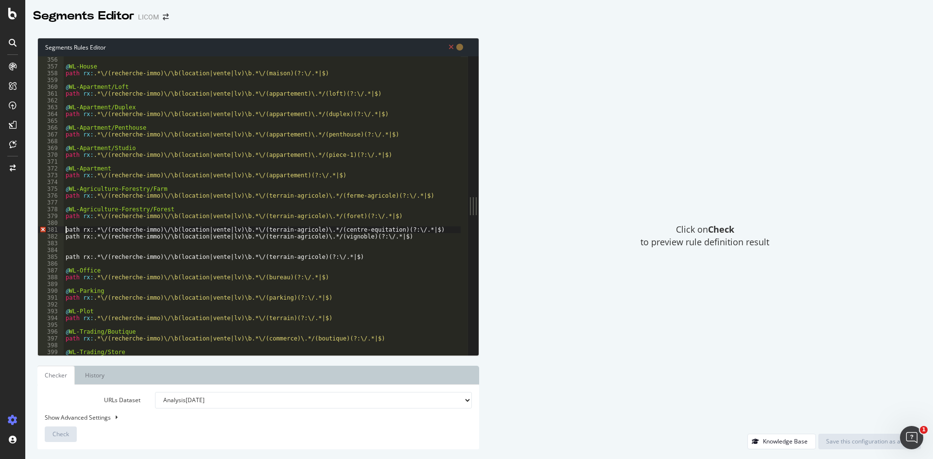
scroll to position [0, 0]
type textarea "path rx:.*\/(recherche-immo)\/\b(location|vente|lv)\b.*\/(terrain-agricole)\.*/…"
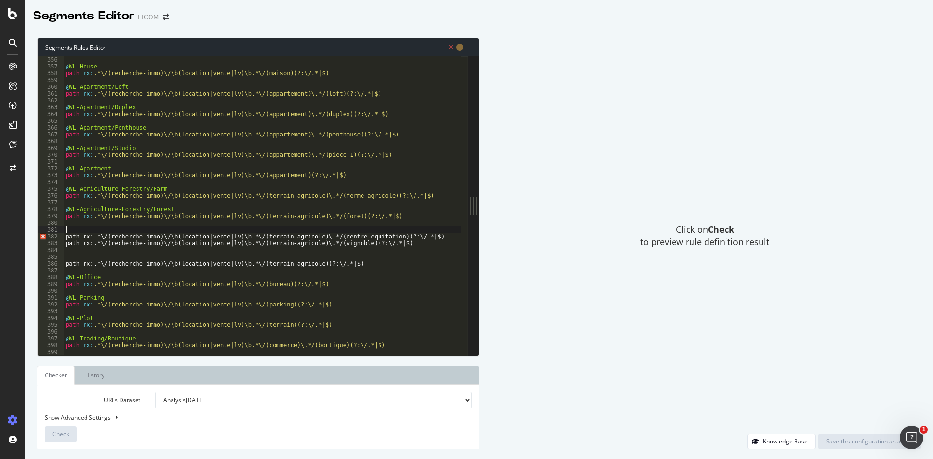
scroll to position [0, 0]
paste textarea "@WL-Agriculture-Forestry"
click at [166, 209] on div "@ WL-House path rx : .*\/(recherche-immo)\/\b(location|vente|lv)\b.*\/(maison)(…" at bounding box center [284, 208] width 440 height 305
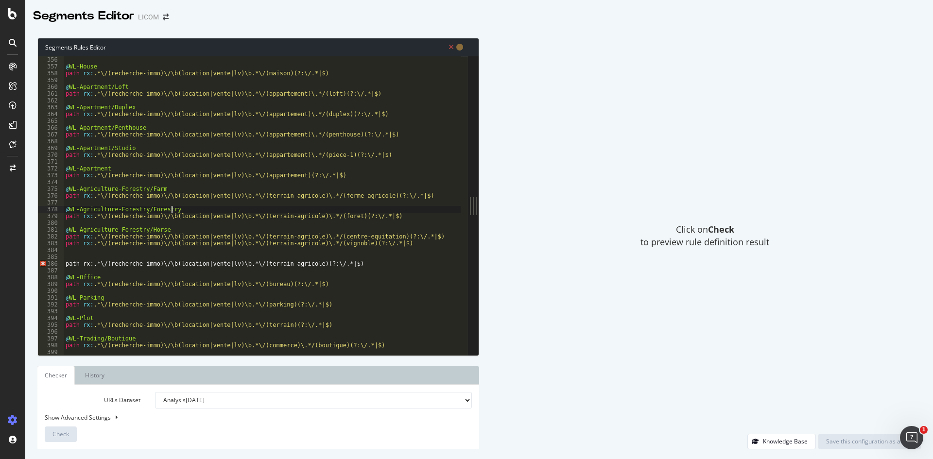
click at [164, 190] on div "@ WL-House path rx : .*\/(recherche-immo)\/\b(location|vente|lv)\b.*\/(maison)(…" at bounding box center [284, 208] width 440 height 305
click at [166, 231] on div "@ WL-House path rx : .*\/(recherche-immo)\/\b(location|vente|lv)\b.*\/(maison)(…" at bounding box center [284, 208] width 440 height 305
click at [421, 237] on div "@ WL-House path rx : .*\/(recherche-immo)\/\b(location|vente|lv)\b.*\/(maison)(…" at bounding box center [284, 208] width 440 height 305
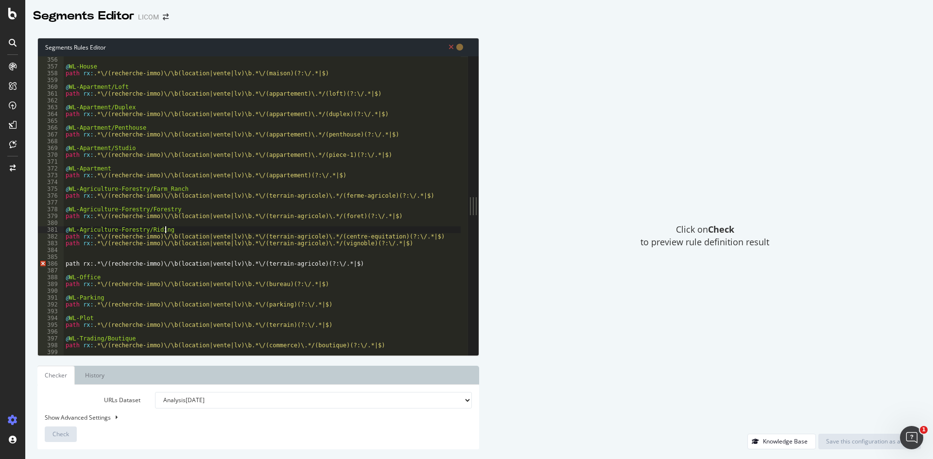
type textarea "path rx:.*\/(recherche-immo)\/\b(location|vente|lv)\b.*\/(terrain-agricole)\.*/…"
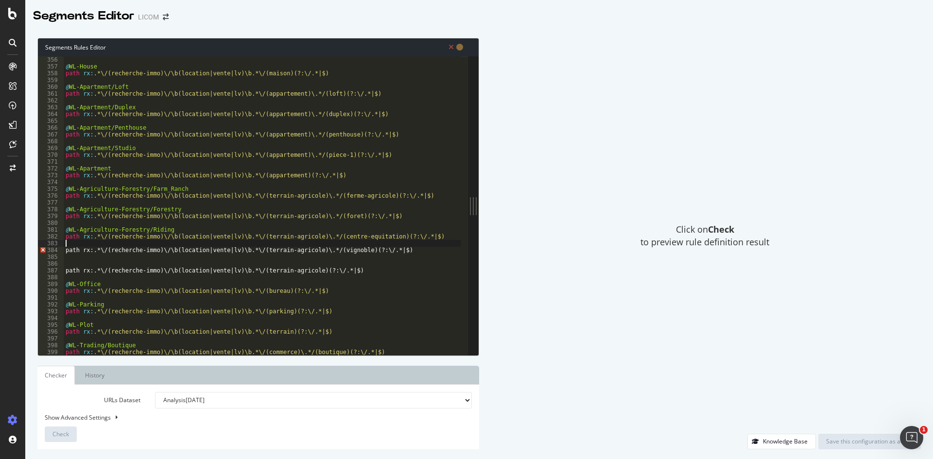
scroll to position [0, 0]
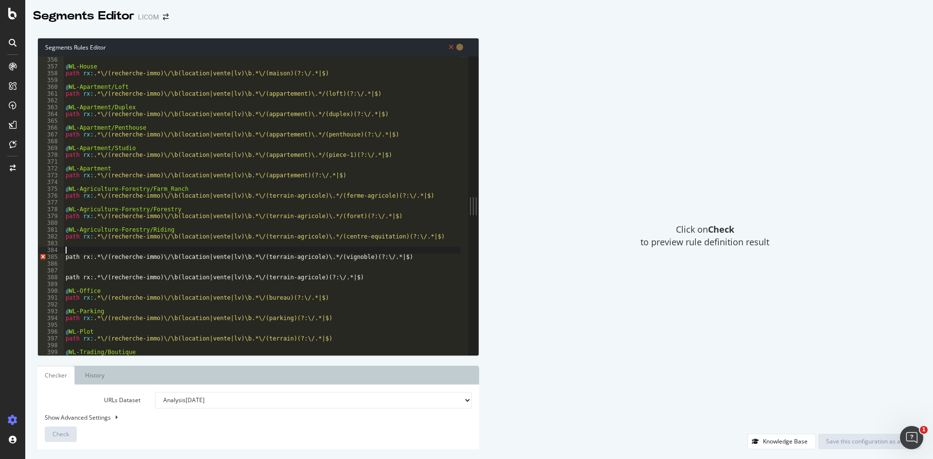
paste textarea "@WL-Agriculture-Forestry"
type textarea "@WL-Agriculture-Forestry/Winery"
click at [85, 271] on div "@ WL-House path rx : .*\/(recherche-immo)\/\b(location|vente|lv)\b.*\/(maison)(…" at bounding box center [284, 208] width 440 height 305
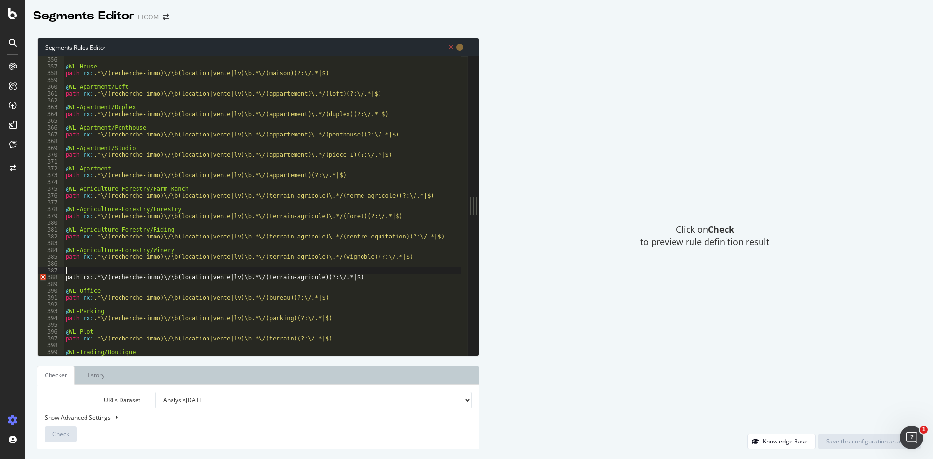
scroll to position [0, 0]
paste textarea "@WL-Agriculture-Forestry"
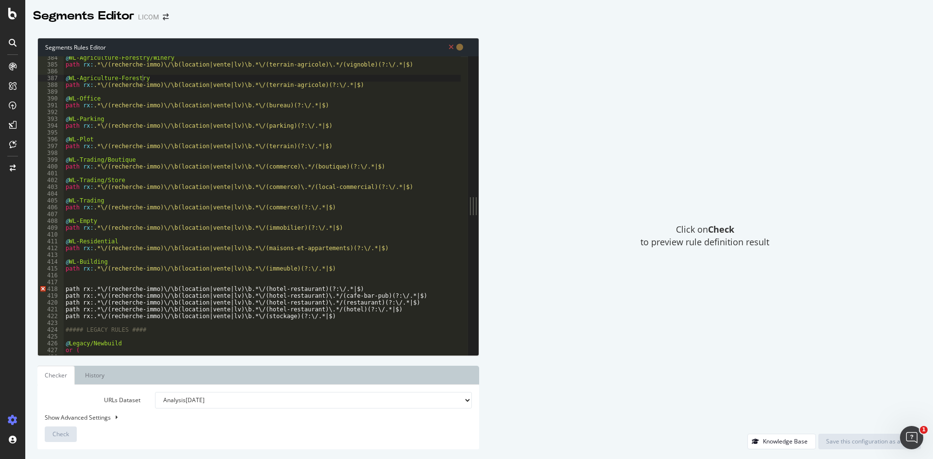
scroll to position [335, 0]
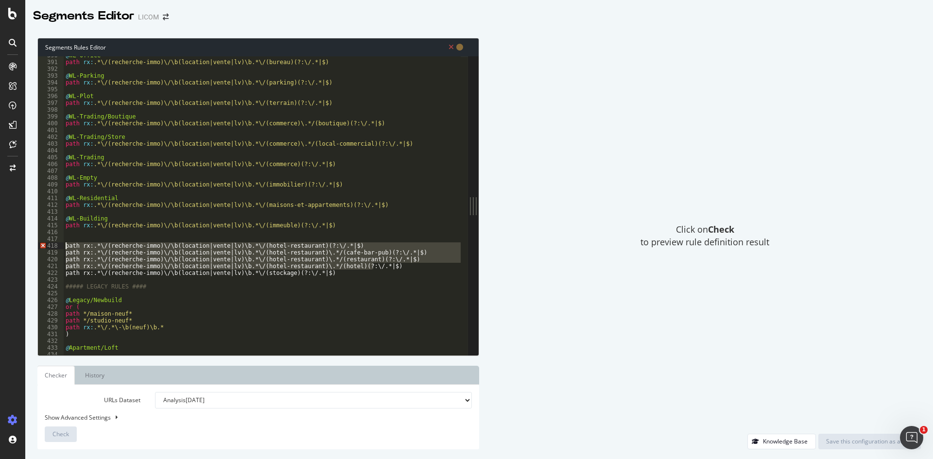
drag, startPoint x: 381, startPoint y: 266, endPoint x: 56, endPoint y: 246, distance: 325.7
click at [56, 246] on div "@WL-Agriculture-Forestry 390 391 392 393 394 395 396 397 398 399 400 401 402 40…" at bounding box center [253, 205] width 430 height 299
type textarea "path rx:.*\/(recherche-immo)\/\b(location|vente|lv)\b.*\/(hotel-restaurant)(?:\…"
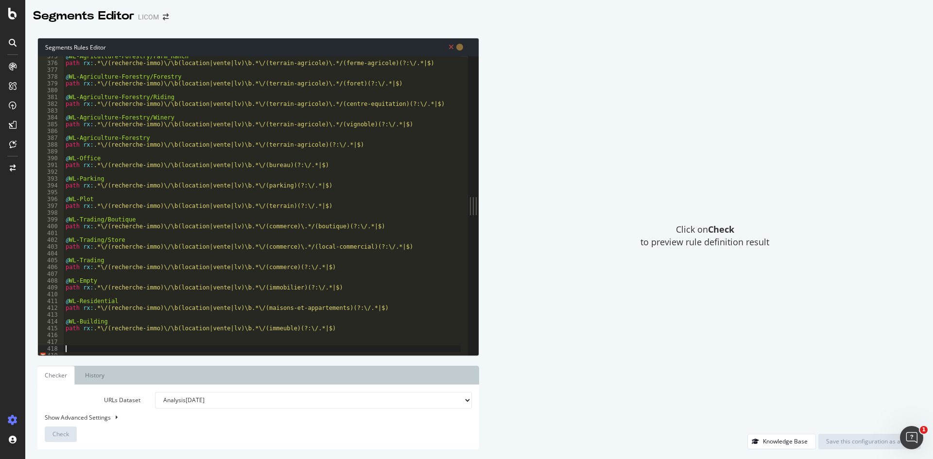
scroll to position [320, 0]
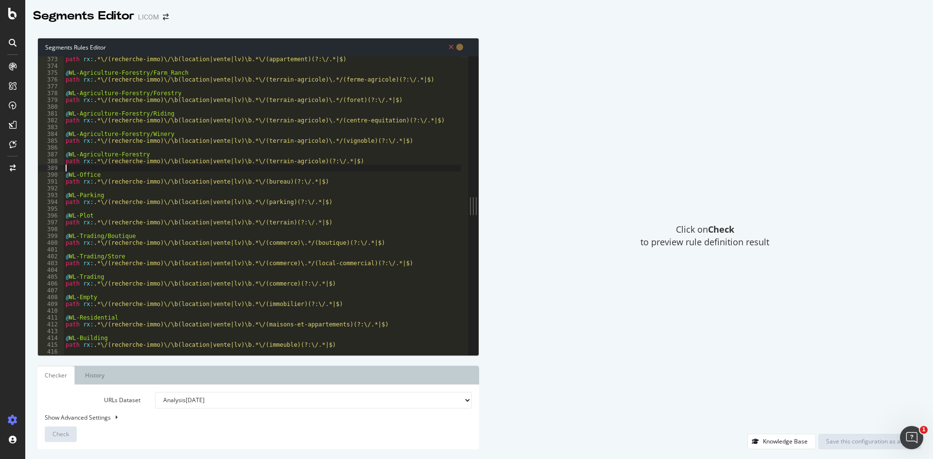
click at [97, 167] on div "path rx : .*\/(recherche-immo)\/\b(location|vente|lv)\b.*\/(appartement)(?:\/.*…" at bounding box center [284, 208] width 440 height 305
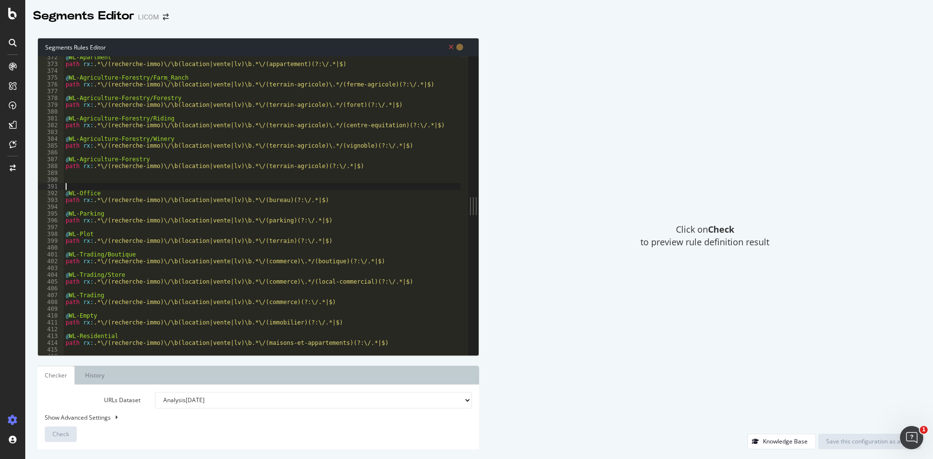
paste textarea "path rx:.*\/(recherche-immo)\/\b(location|vente|lv)\b.*\/(hotel-restaurant)\.*/…"
type textarea "path rx:.*\/(recherche-immo)\/\b(location|vente|lv)\b.*\/(hotel-restaurant)\.*/…"
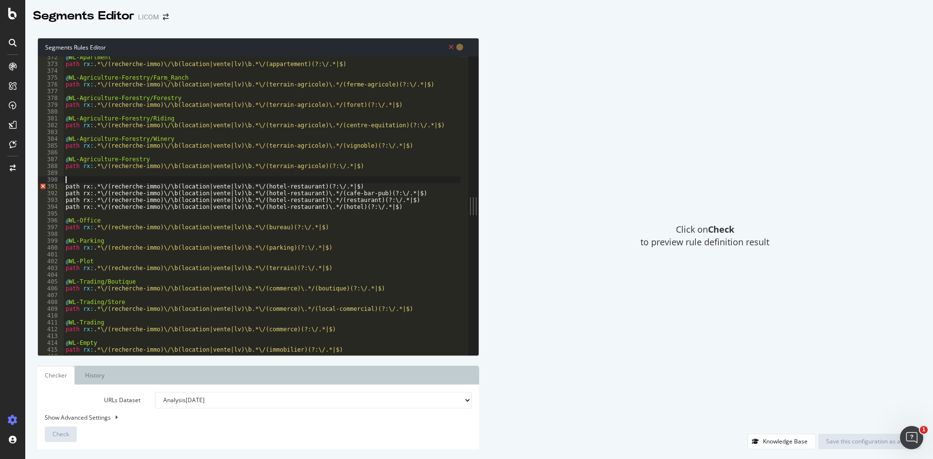
click at [75, 177] on div "@ WL-Apartment path rx : .*\/(recherche-immo)\/\b(location|vente|lv)\b.*\/(appa…" at bounding box center [284, 206] width 440 height 305
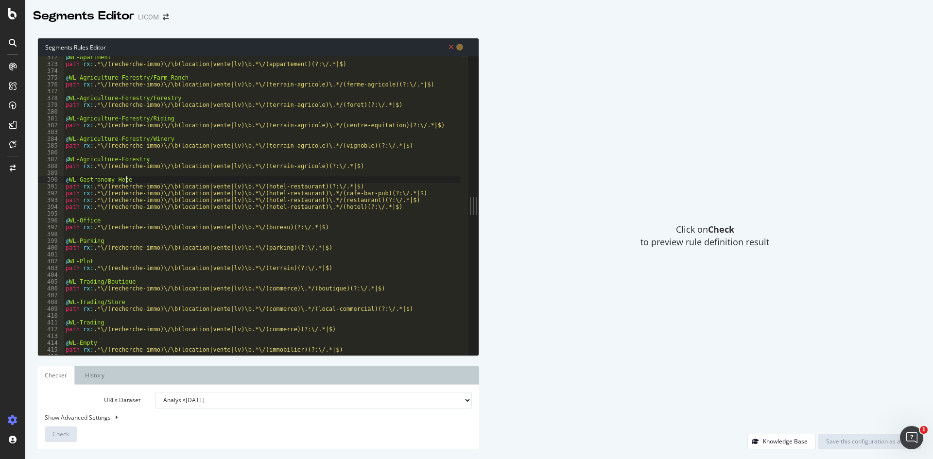
scroll to position [0, 5]
click at [351, 185] on div "@ WL-Apartment path rx : .*\/(recherche-immo)\/\b(location|vente|lv)\b.*\/(appa…" at bounding box center [284, 206] width 440 height 305
drag, startPoint x: 134, startPoint y: 180, endPoint x: 62, endPoint y: 179, distance: 71.4
click at [62, 179] on div "path rx:.*\/(recherche-immo)\/\b(location|vente|lv)\b.*\/(hotel-restaurant)(?:\…" at bounding box center [253, 205] width 430 height 299
click at [344, 187] on div "@ WL-Apartment path rx : .*\/(recherche-immo)\/\b(location|vente|lv)\b.*\/(appa…" at bounding box center [284, 206] width 440 height 305
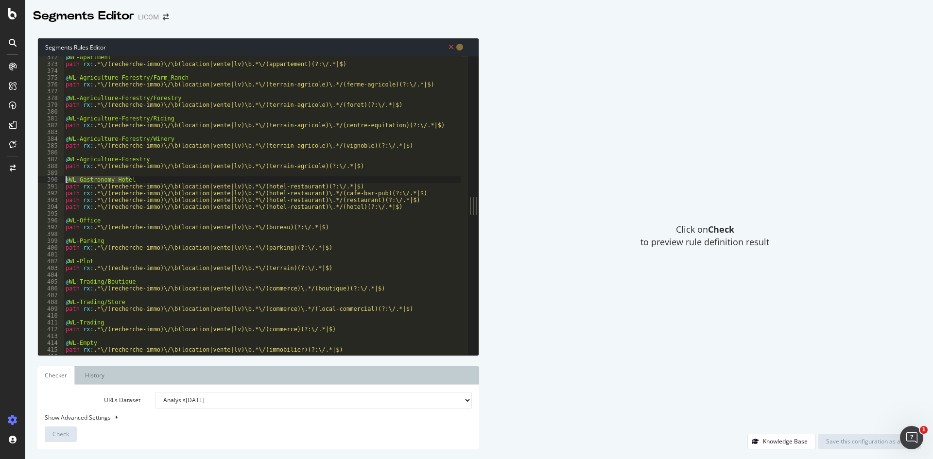
type textarea "path rx:.*\/(recherche-immo)\/\b(location|vente|lv)\b.*\/(hotel-restaurant)(?:\…"
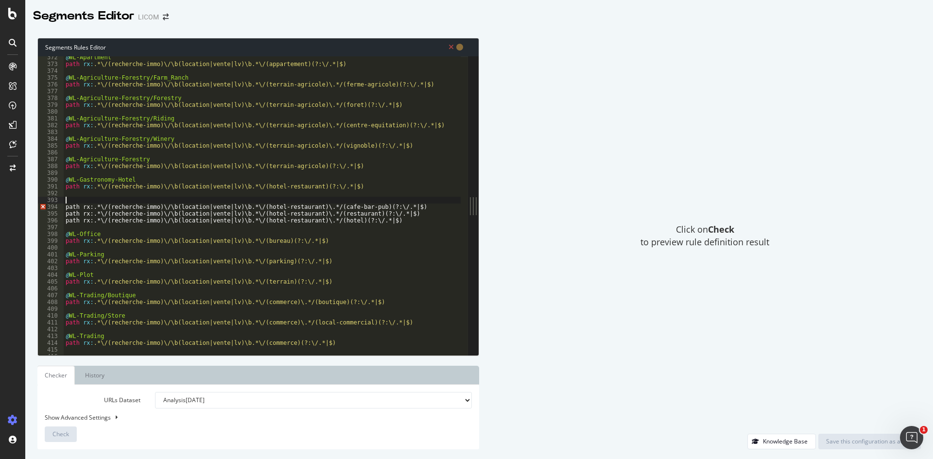
paste textarea "@WL-Gastronomy-Hotel"
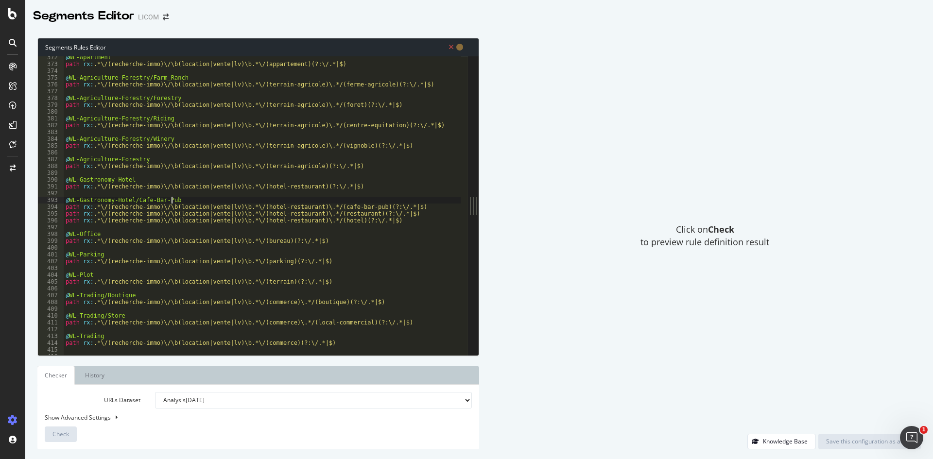
scroll to position [0, 8]
click at [401, 207] on div "@ WL-Apartment path rx : .*\/(recherche-immo)\/\b(location|vente|lv)\b.*\/(appa…" at bounding box center [284, 206] width 440 height 305
type textarea "path rx:.*\/(recherche-immo)\/\b(location|vente|lv)\b.*\/(hotel-restaurant)\.*/…"
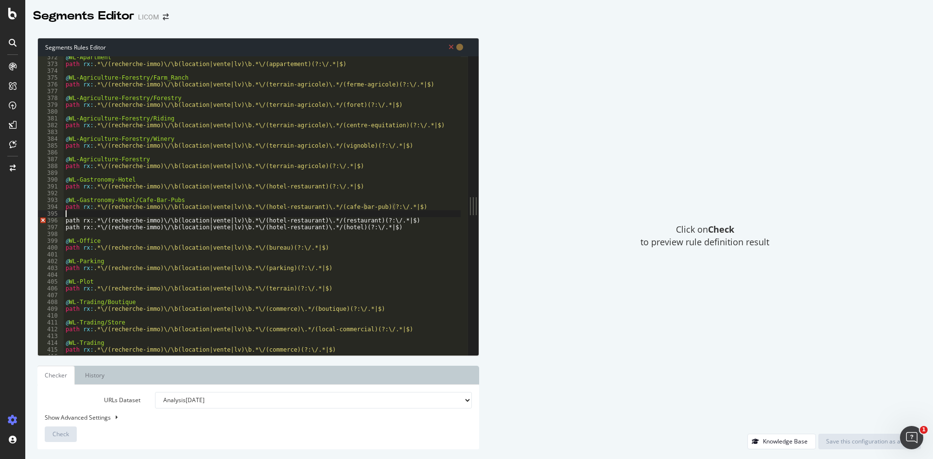
scroll to position [0, 0]
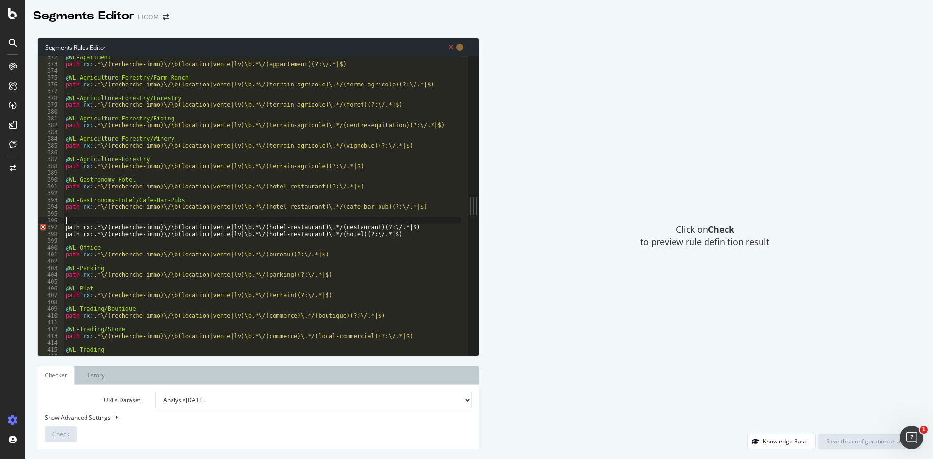
paste textarea "@WL-Gastronomy-Hotel"
click at [404, 229] on div "@ WL-Apartment path rx : .*\/(recherche-immo)\/\b(location|vente|lv)\b.*\/(appa…" at bounding box center [284, 206] width 440 height 305
type textarea "path rx:.*\/(recherche-immo)\/\b(location|vente|lv)\b.*\/(hotel-restaurant)\.*/…"
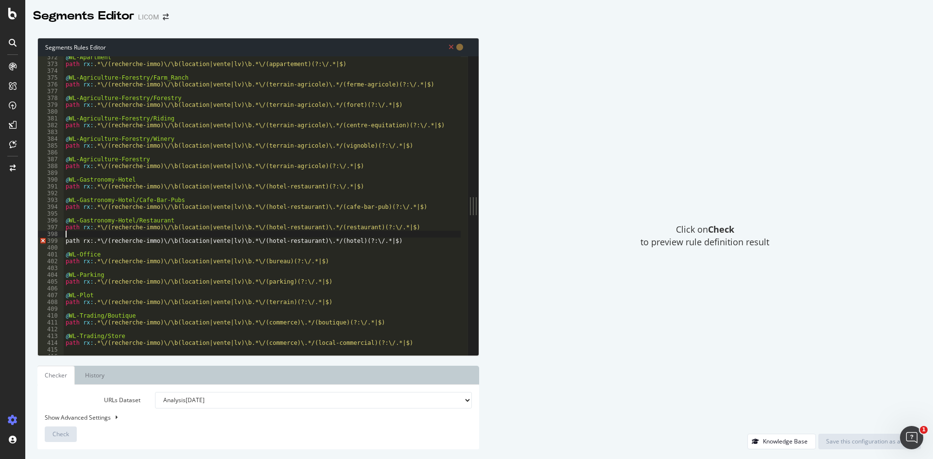
scroll to position [0, 0]
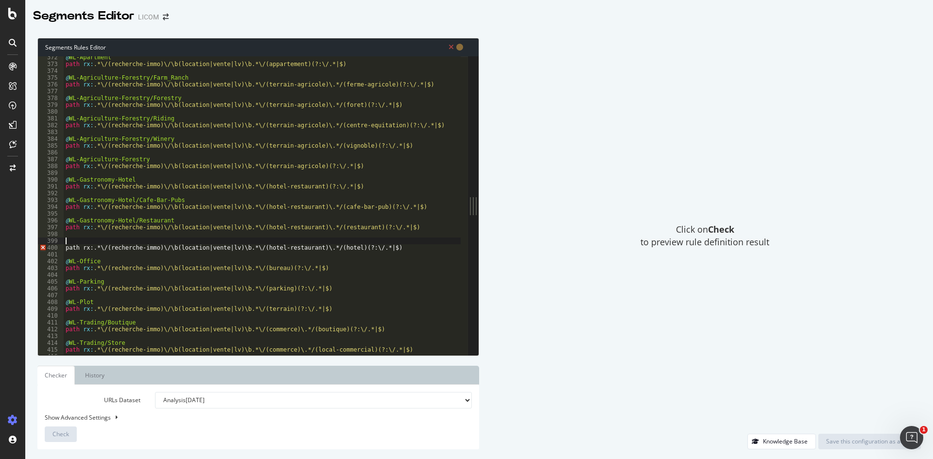
paste textarea "@WL-Gastronomy-Hotel"
click at [348, 190] on div "@ WL-Apartment path rx : .*\/(recherche-immo)\/\b(location|vente|lv)\b.*\/(appa…" at bounding box center [284, 206] width 440 height 305
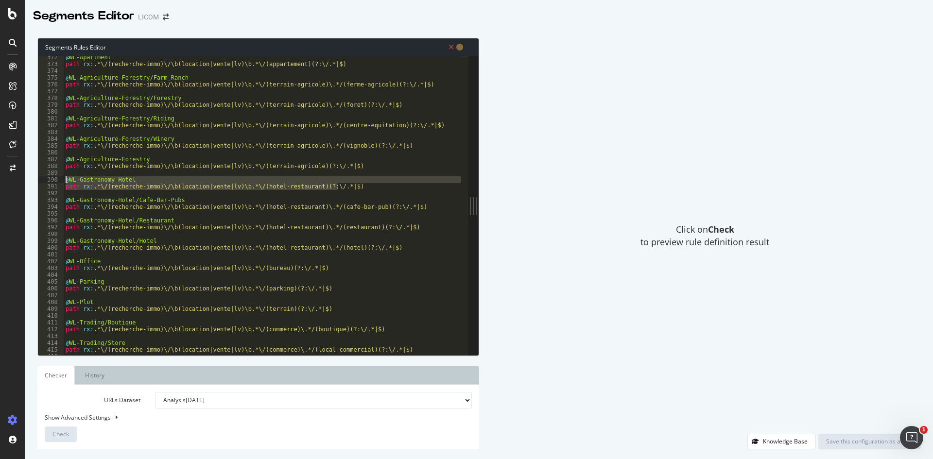
drag, startPoint x: 348, startPoint y: 190, endPoint x: 62, endPoint y: 180, distance: 286.4
click at [62, 180] on div "path rx:.*\/(recherche-immo)\/\b(location|vente|lv)\b.*\/(hotel-restaurant)(?:\…" at bounding box center [253, 205] width 430 height 299
type textarea "@WL-Gastronomy-Hotel path rx:.*\/(recherche-immo)\/\b(location|vente|lv)\b.*\/(…"
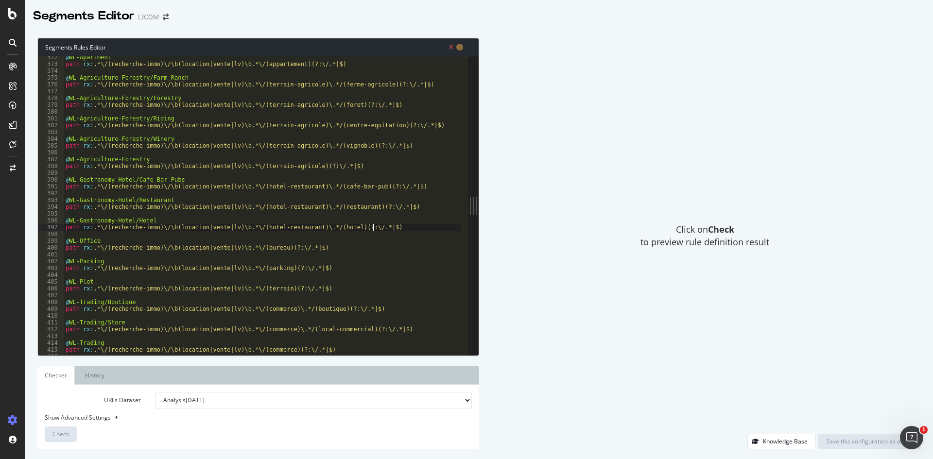
click at [392, 228] on div "@ WL-Apartment path rx : .*\/(recherche-immo)\/\b(location|vente|lv)\b.*\/(appa…" at bounding box center [284, 206] width 440 height 305
type textarea "path rx:.*\/(recherche-immo)\/\b(location|vente|lv)\b.*\/(hotel-restaurant)\.*/…"
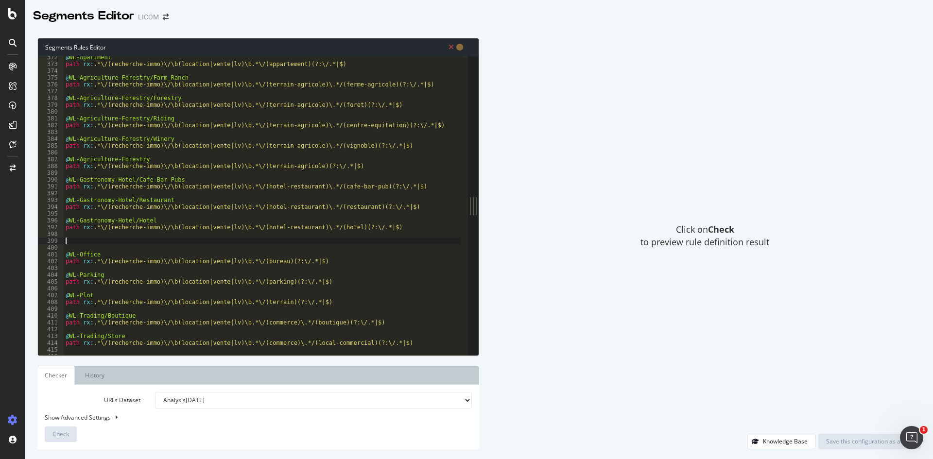
paste textarea "path rx:.*\/(recherche-immo)\/\b(location|vente|lv)\b.*\/(hotel-restaurant)(?:\…"
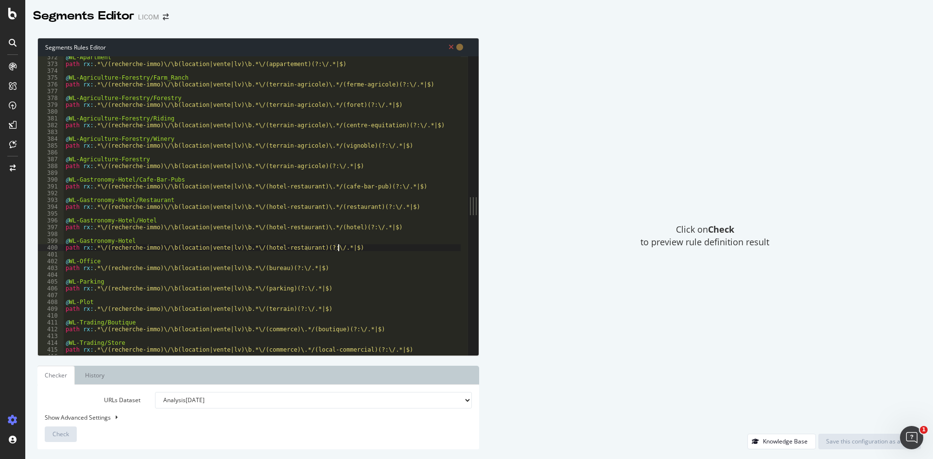
type textarea "path rx:.*\/(recherche-immo)\/\b(location|vente|lv)\b.*\/(hotel-restaurant)(?:\…"
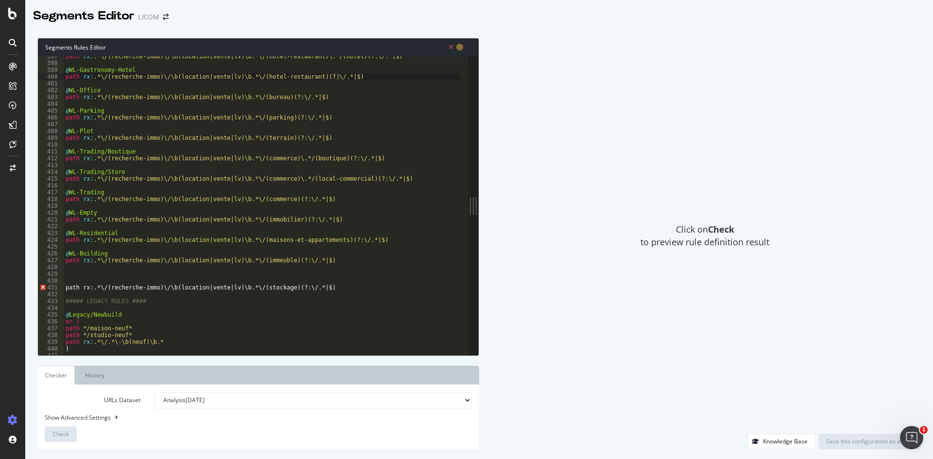
scroll to position [341, 0]
click at [173, 277] on div "path rx : .*\/(recherche-immo)\/\b(location|vente|lv)\b.*\/(hotel-restaurant)\.…" at bounding box center [284, 205] width 440 height 305
click at [114, 293] on div "path rx : .*\/(recherche-immo)\/\b(location|vente|lv)\b.*\/(hotel-restaurant)\.…" at bounding box center [284, 205] width 440 height 305
click at [106, 289] on div "path rx : .*\/(recherche-immo)\/\b(location|vente|lv)\b.*\/(hotel-restaurant)\.…" at bounding box center [284, 205] width 440 height 305
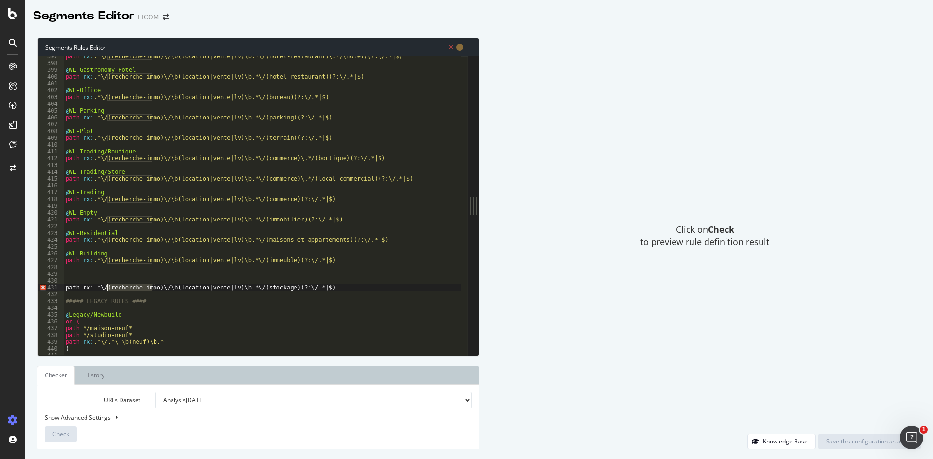
click at [106, 289] on div "path rx : .*\/(recherche-immo)\/\b(location|vente|lv)\b.*\/(hotel-restaurant)\.…" at bounding box center [284, 205] width 440 height 305
type textarea "path rx:.*\/(recherche-immo)\/\b(location|vente|lv)\b.*\/(stockage)(?:\/.*|$)"
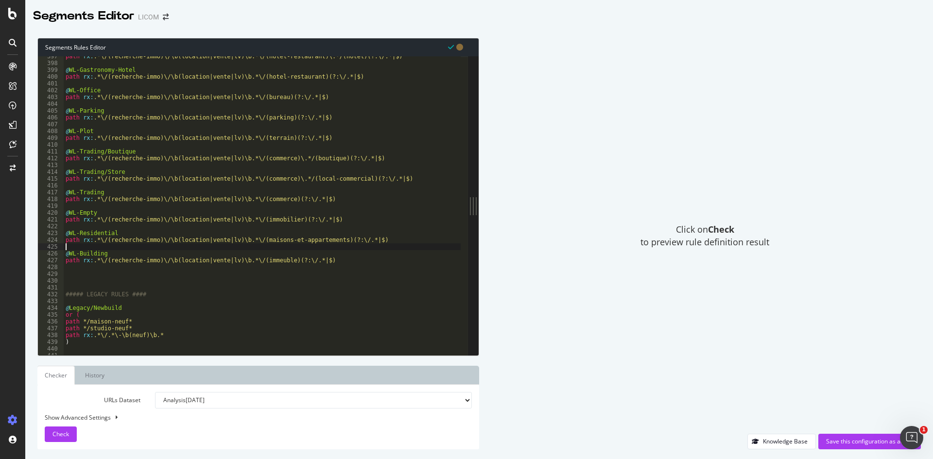
click at [88, 247] on div "path rx : .*\/(recherche-immo)\/\b(location|vente|lv)\b.*\/(hotel-restaurant)\.…" at bounding box center [284, 205] width 440 height 305
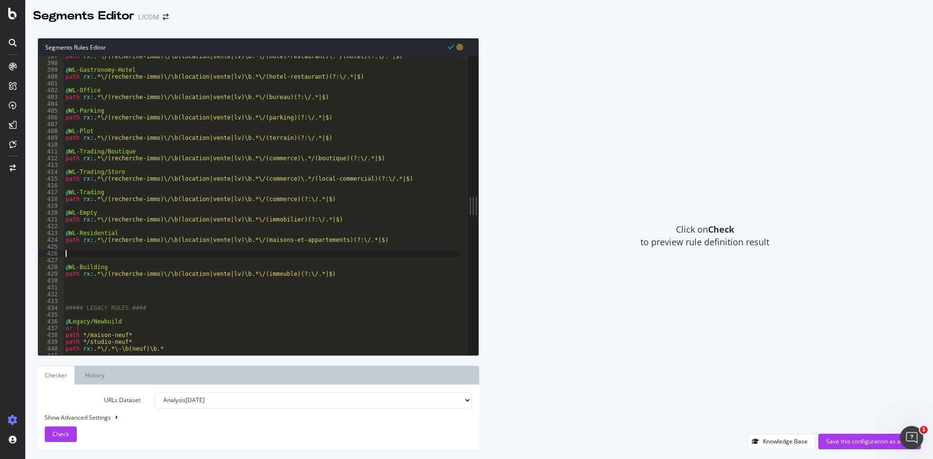
paste textarea "path rx:.*\/(recherche-immo)\/\b(location|vente|lv)\b.*\/(stockage)(?:\/.*|$)"
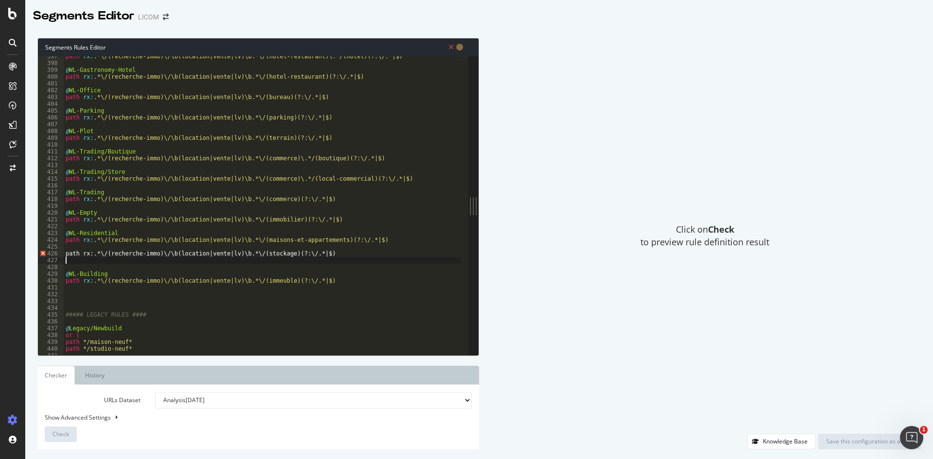
type textarea "path rx:.*\/(recherche-immo)\/\b(location|vente|lv)\b.*\/(stockage)(?:\/.*|$)"
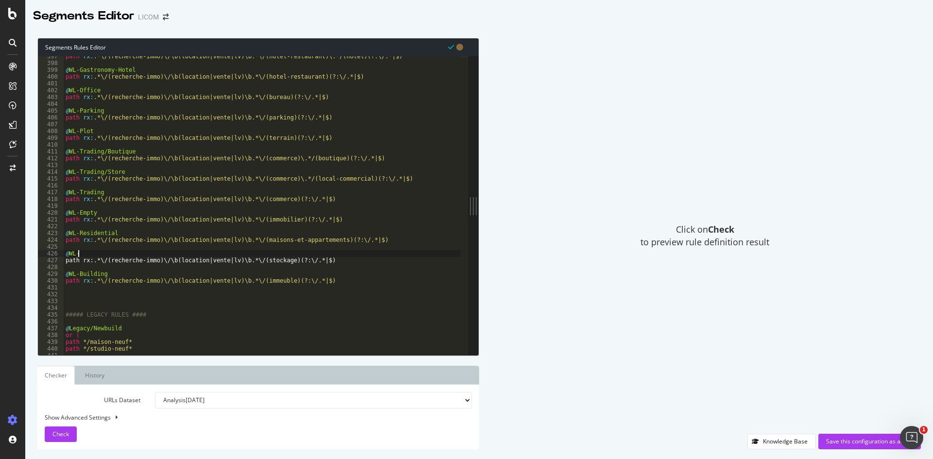
scroll to position [0, 0]
type textarea "@WL-Stockage"
click at [85, 300] on div "path rx : .*\/(recherche-immo)\/\b(location|vente|lv)\b.*\/(hotel-restaurant)\.…" at bounding box center [284, 205] width 440 height 305
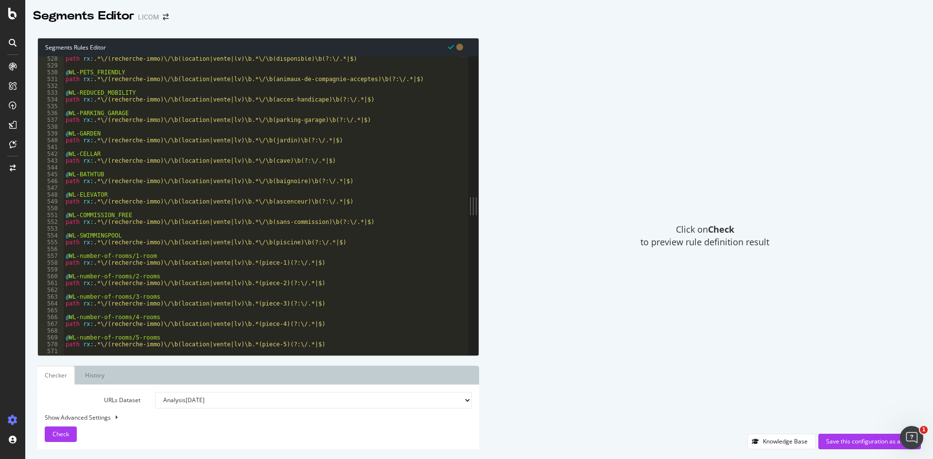
scroll to position [455, 0]
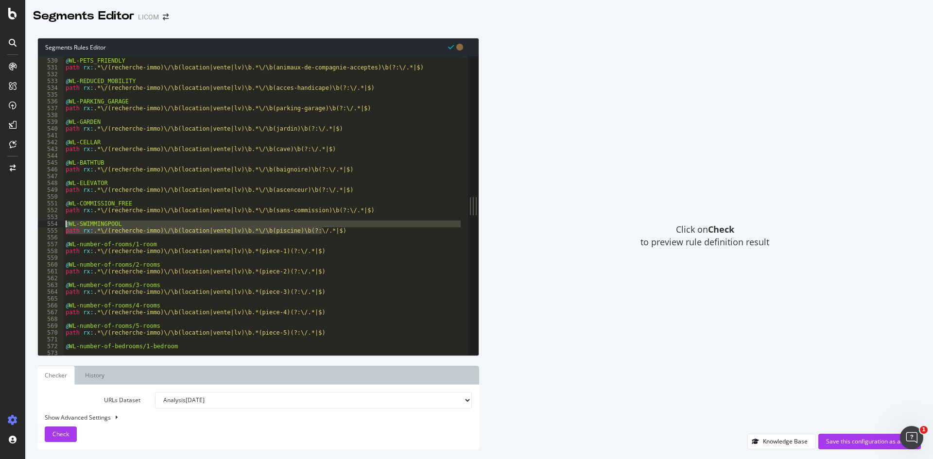
drag, startPoint x: 333, startPoint y: 232, endPoint x: 62, endPoint y: 222, distance: 271.9
click at [62, 222] on div "529 530 531 532 533 534 535 536 537 538 539 540 541 542 543 544 545 546 547 548…" at bounding box center [253, 205] width 430 height 299
click at [329, 232] on div "@ WL-PETS_FRIENDLY path rx : .*\/(recherche-immo)\/\b(location|vente|lv)\b.*\/\…" at bounding box center [262, 205] width 397 height 299
type textarea "path rx:.*\/(recherche-immo)\/\b(location|vente|lv)\b.*\/\b(piscine)\b(?:\/.*|$)"
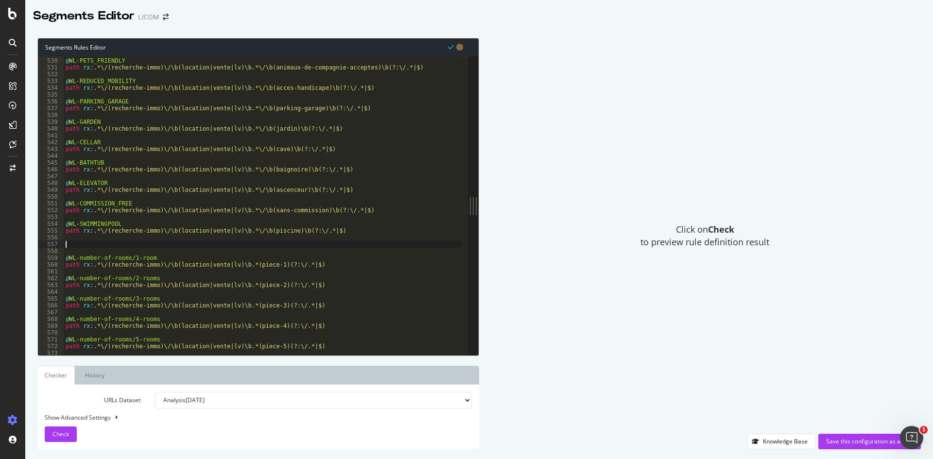
paste textarea "path rx:.*\/(recherche-immo)\/\b(location|vente|lv)\b.*\/\b(piscine)\b(?:\/.*|$)"
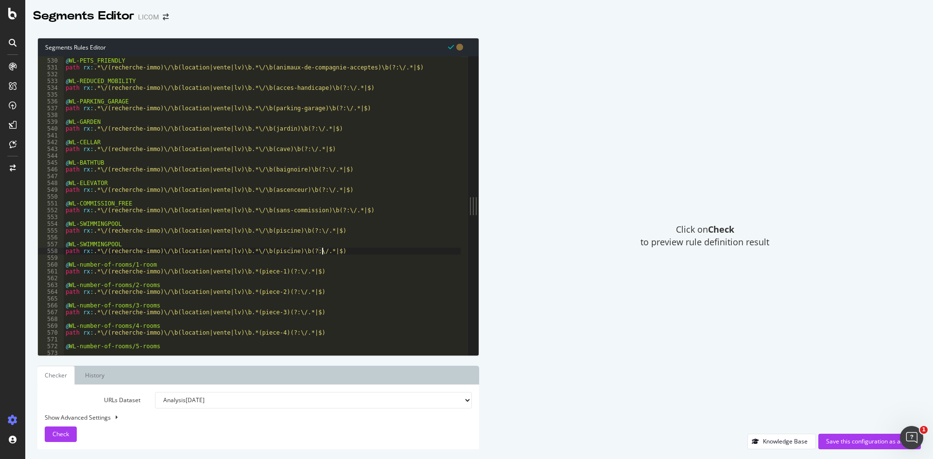
click at [265, 254] on div "@ WL-PETS_FRIENDLY path rx : .*\/(recherche-immo)\/\b(location|vente|lv)\b.*\/\…" at bounding box center [284, 203] width 440 height 305
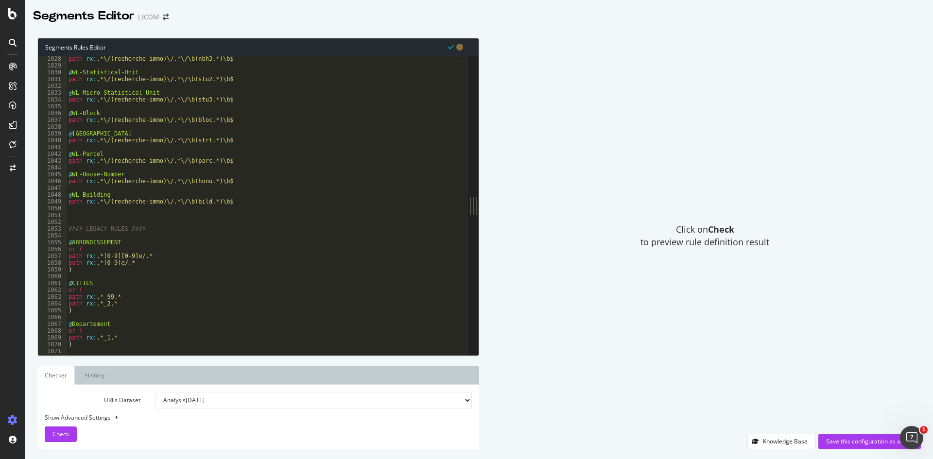
scroll to position [886, 0]
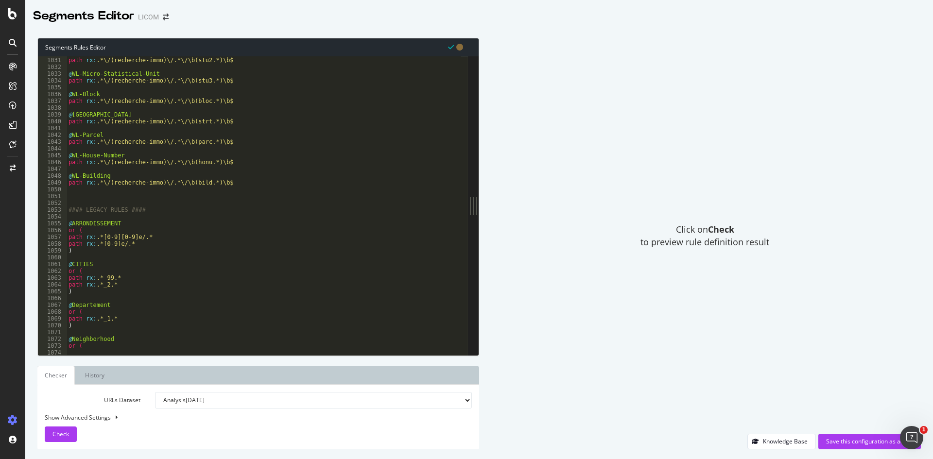
type textarea "path rx:.*\/(recherche-immo)\/\b(location|vente|lv)\b.*\/\b(dernier-etage)\b(?:…"
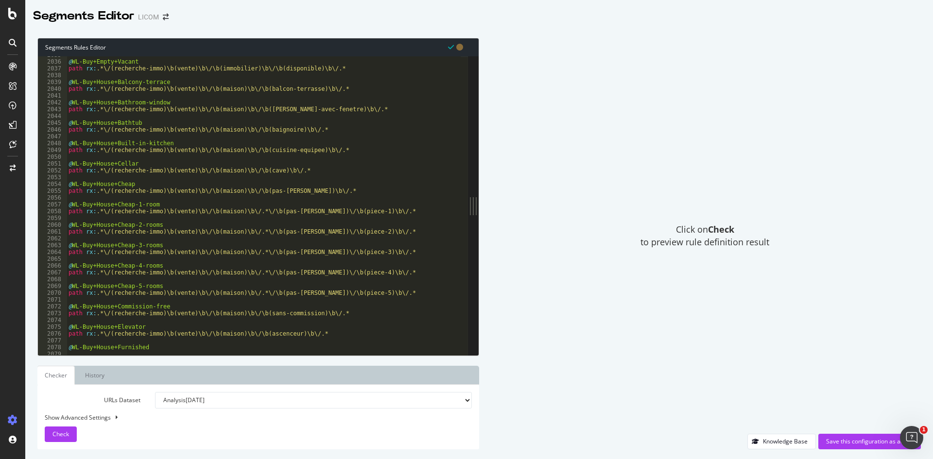
scroll to position [1750, 0]
click at [858, 439] on div "Save this configuration as active" at bounding box center [869, 441] width 87 height 8
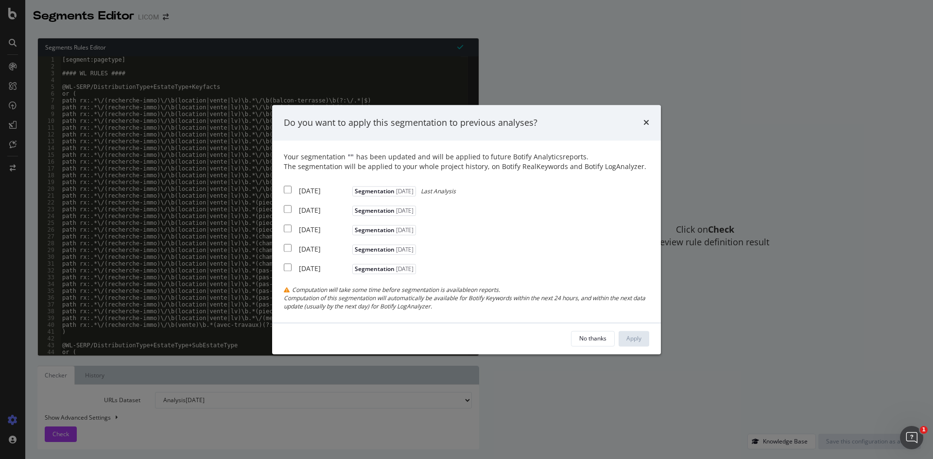
click at [289, 190] on input "modal" at bounding box center [288, 190] width 8 height 8
checkbox input "true"
click at [289, 210] on input "modal" at bounding box center [288, 210] width 8 height 8
checkbox input "true"
click at [288, 230] on input "modal" at bounding box center [288, 229] width 8 height 8
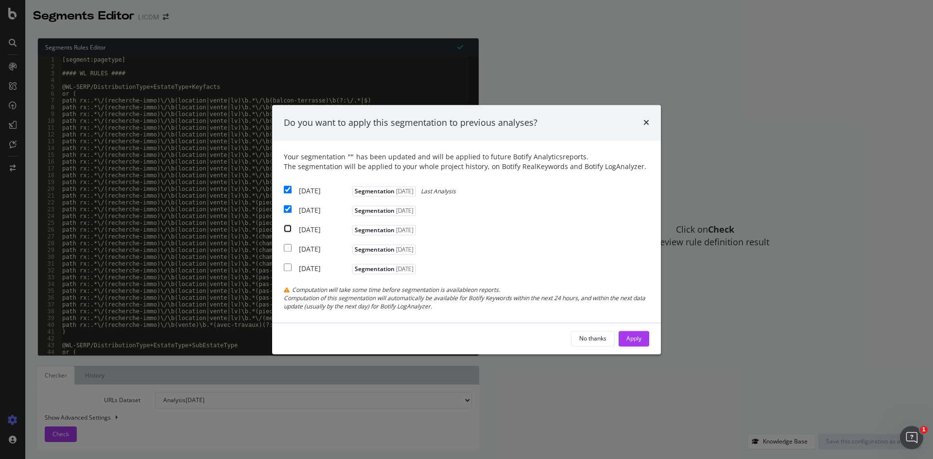
checkbox input "true"
click at [641, 336] on div "Apply" at bounding box center [633, 338] width 15 height 8
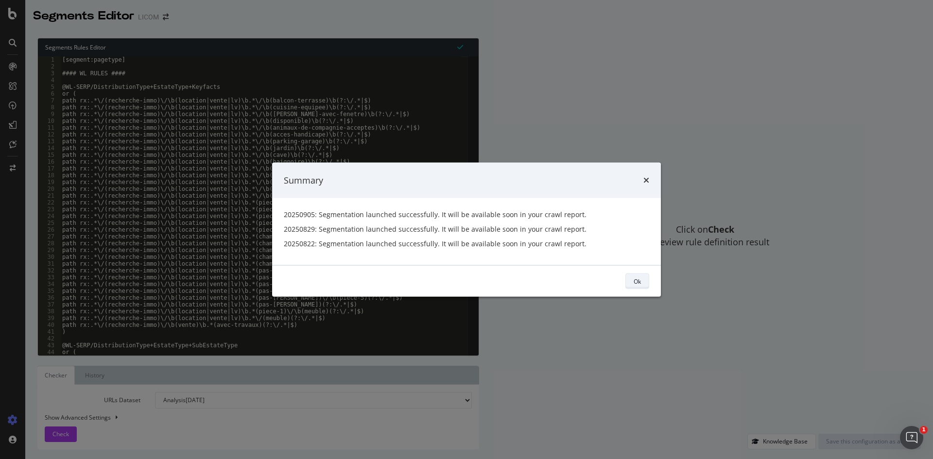
click at [638, 280] on div "Ok" at bounding box center [637, 281] width 7 height 8
